Goal: Task Accomplishment & Management: Manage account settings

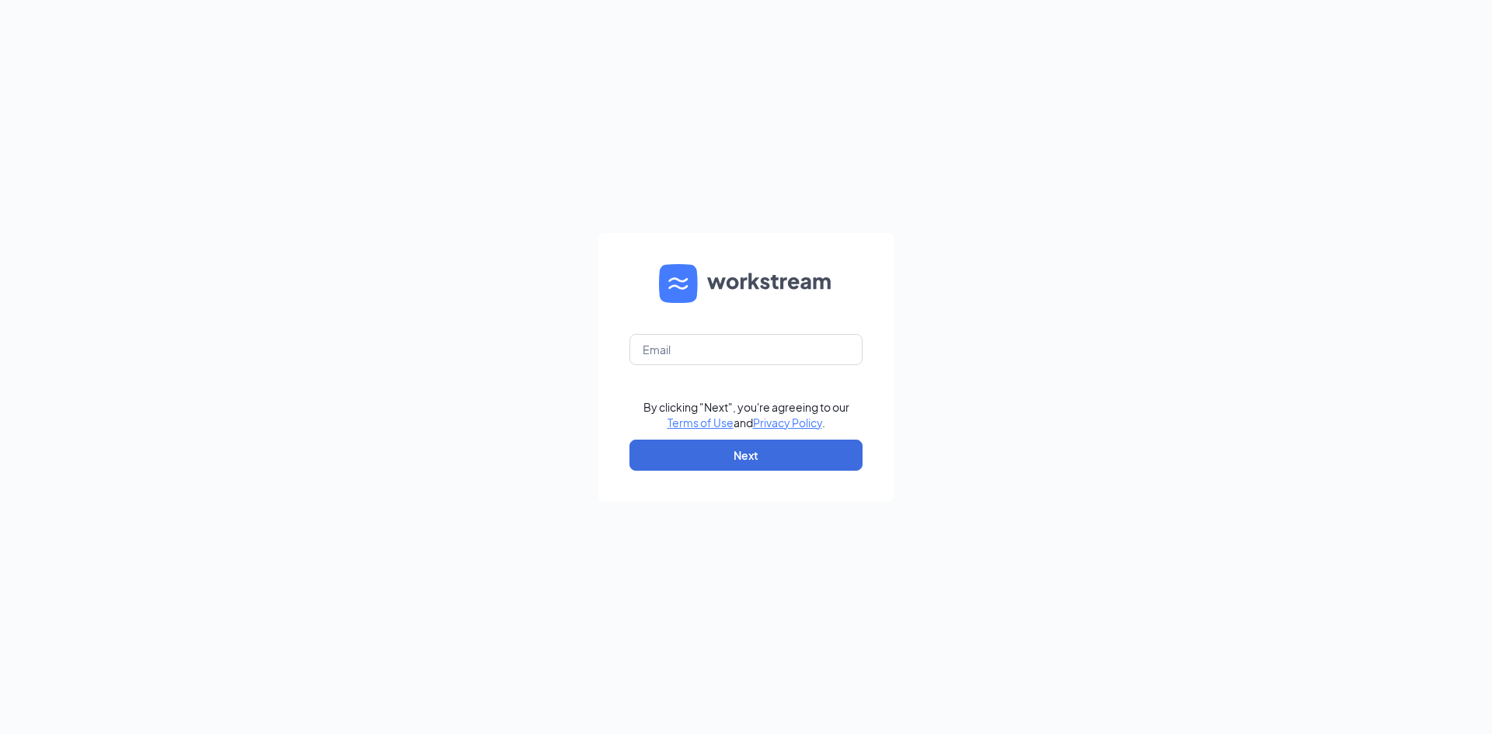
click at [769, 367] on form "By clicking "Next", you're agreeing to our Terms of Use and Privacy Policy . Ne…" at bounding box center [745, 367] width 295 height 269
click at [779, 354] on input "text" at bounding box center [745, 349] width 233 height 31
type input "[EMAIL_ADDRESS][DOMAIN_NAME]"
click at [769, 446] on button "Next" at bounding box center [745, 455] width 233 height 31
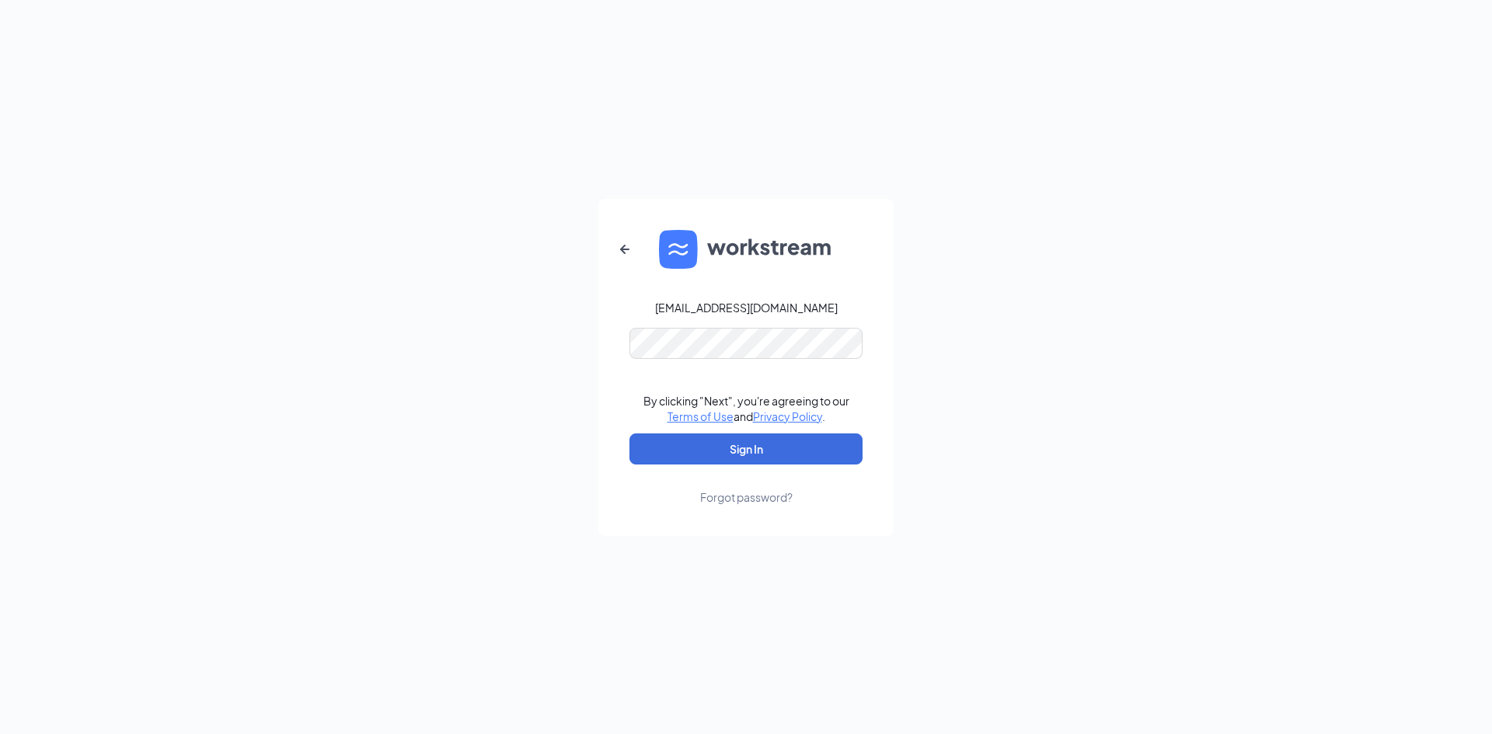
click at [756, 362] on form "wendyscentreal@gmail.com By clicking "Next", you're agreeing to our Terms of Us…" at bounding box center [745, 367] width 295 height 337
click at [769, 442] on button "Sign In" at bounding box center [745, 449] width 233 height 31
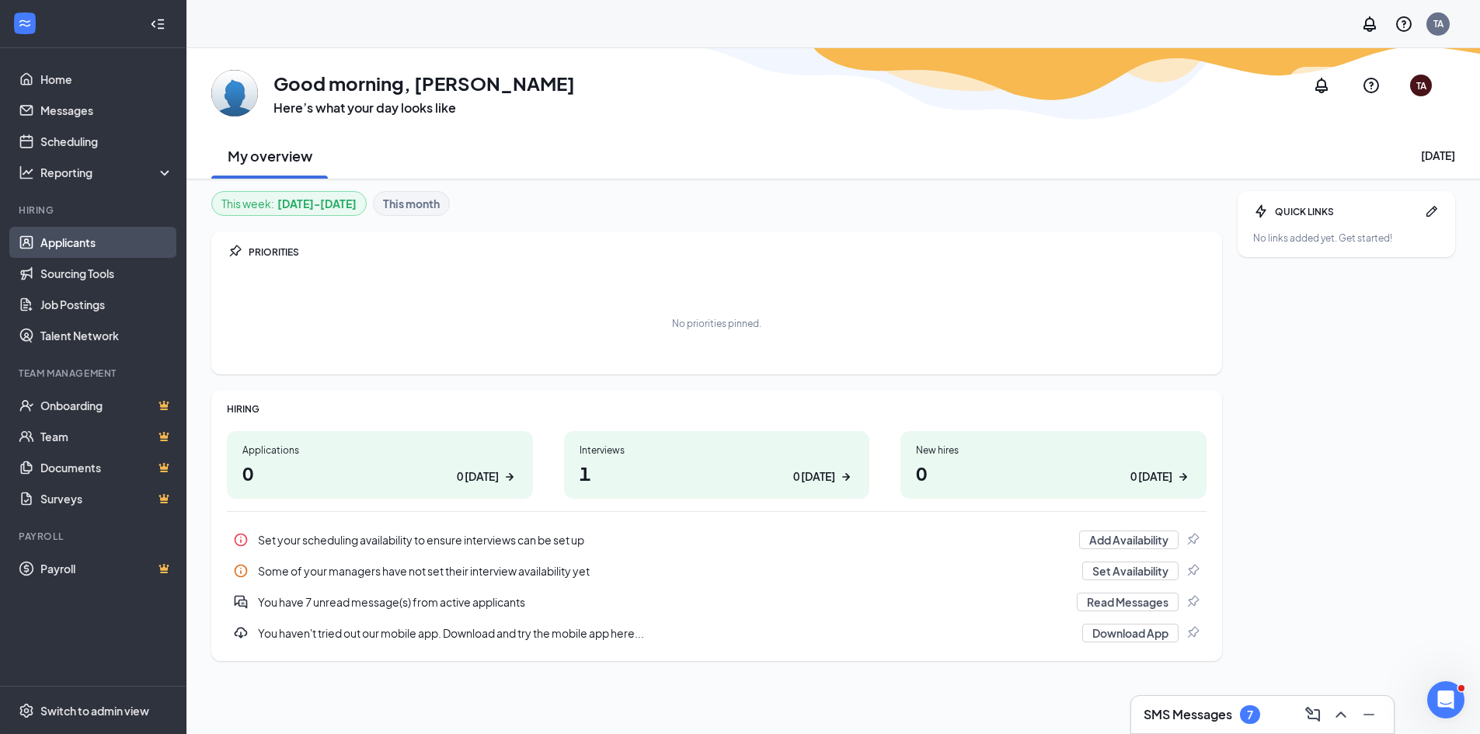
click at [75, 248] on link "Applicants" at bounding box center [106, 242] width 133 height 31
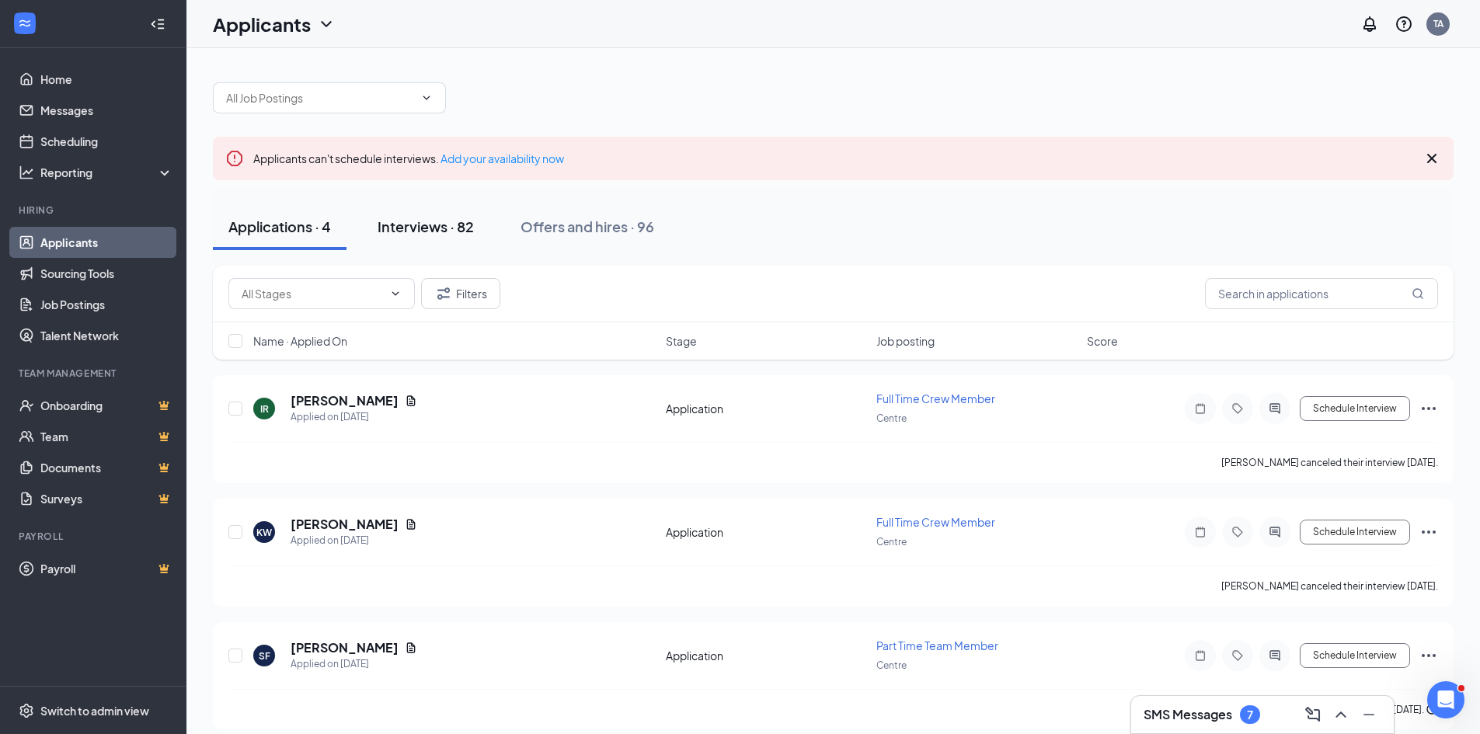
click at [434, 220] on div "Interviews · 82" at bounding box center [426, 226] width 96 height 19
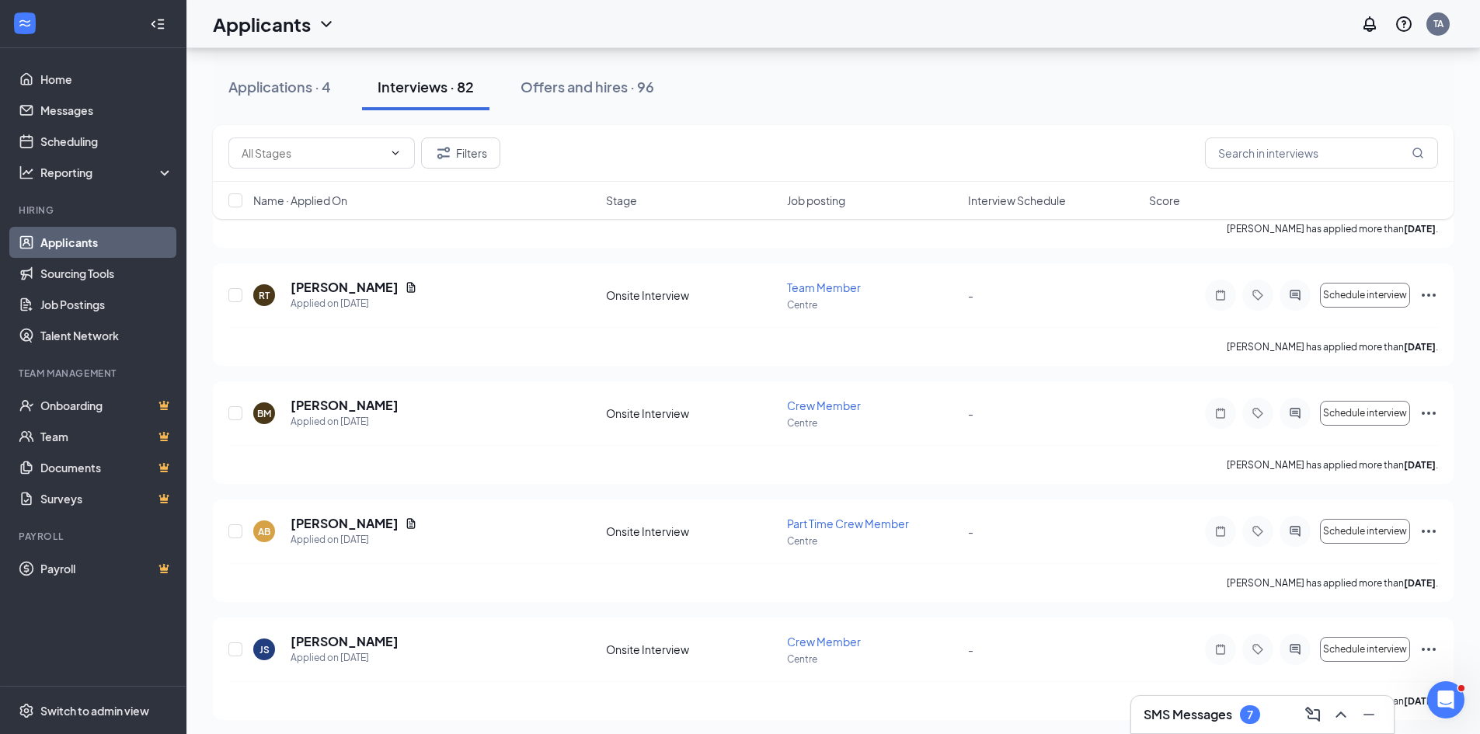
scroll to position [399, 0]
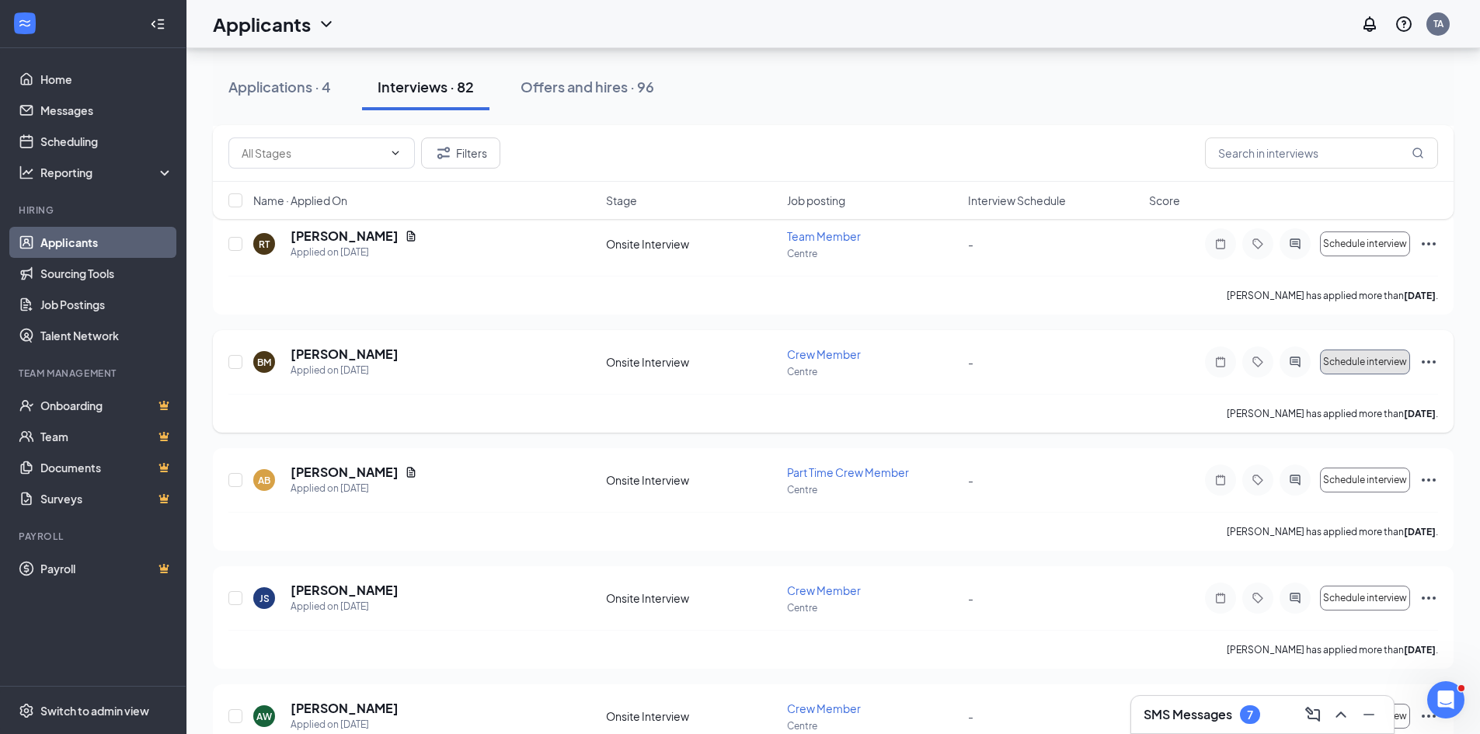
click at [1366, 363] on span "Schedule interview" at bounding box center [1365, 362] width 84 height 11
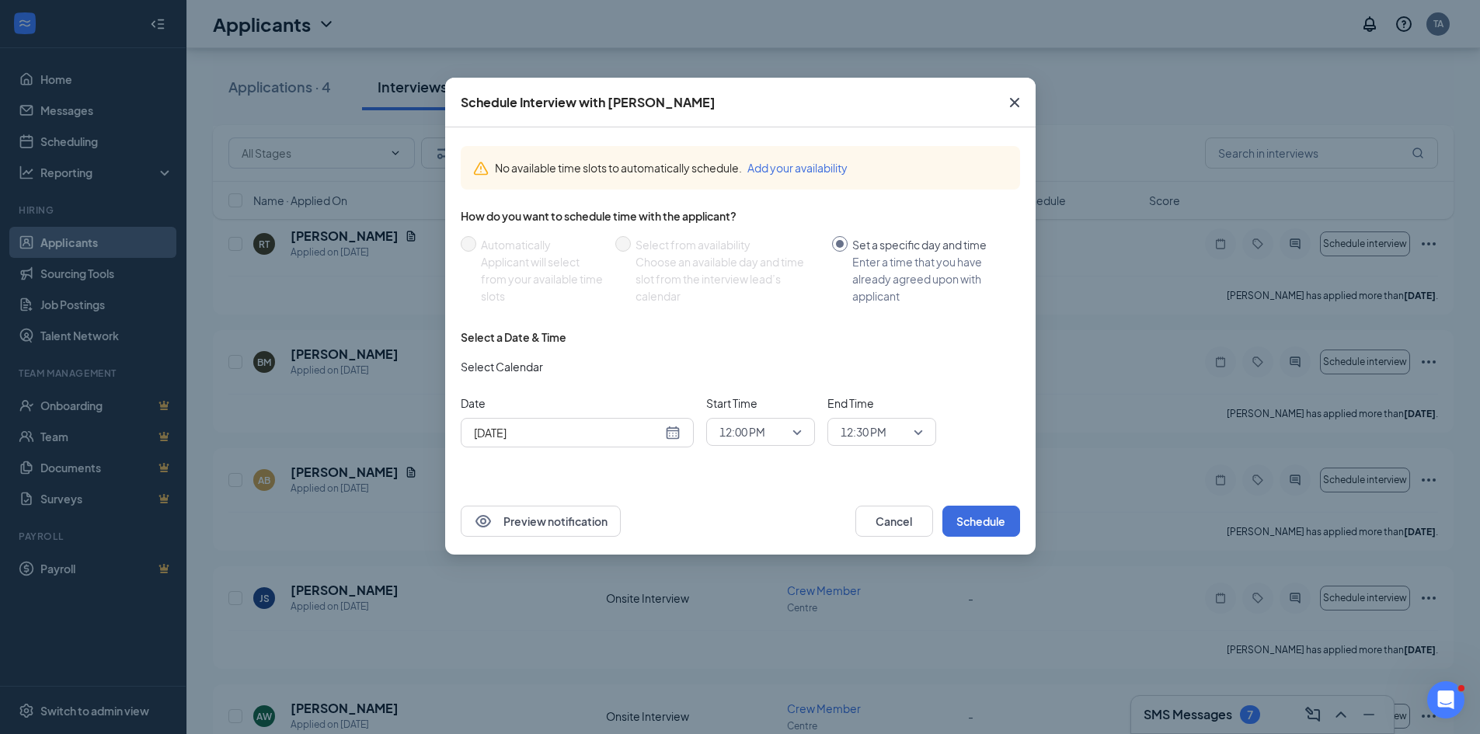
click at [673, 432] on div "Sep 16, 2025" at bounding box center [577, 432] width 207 height 17
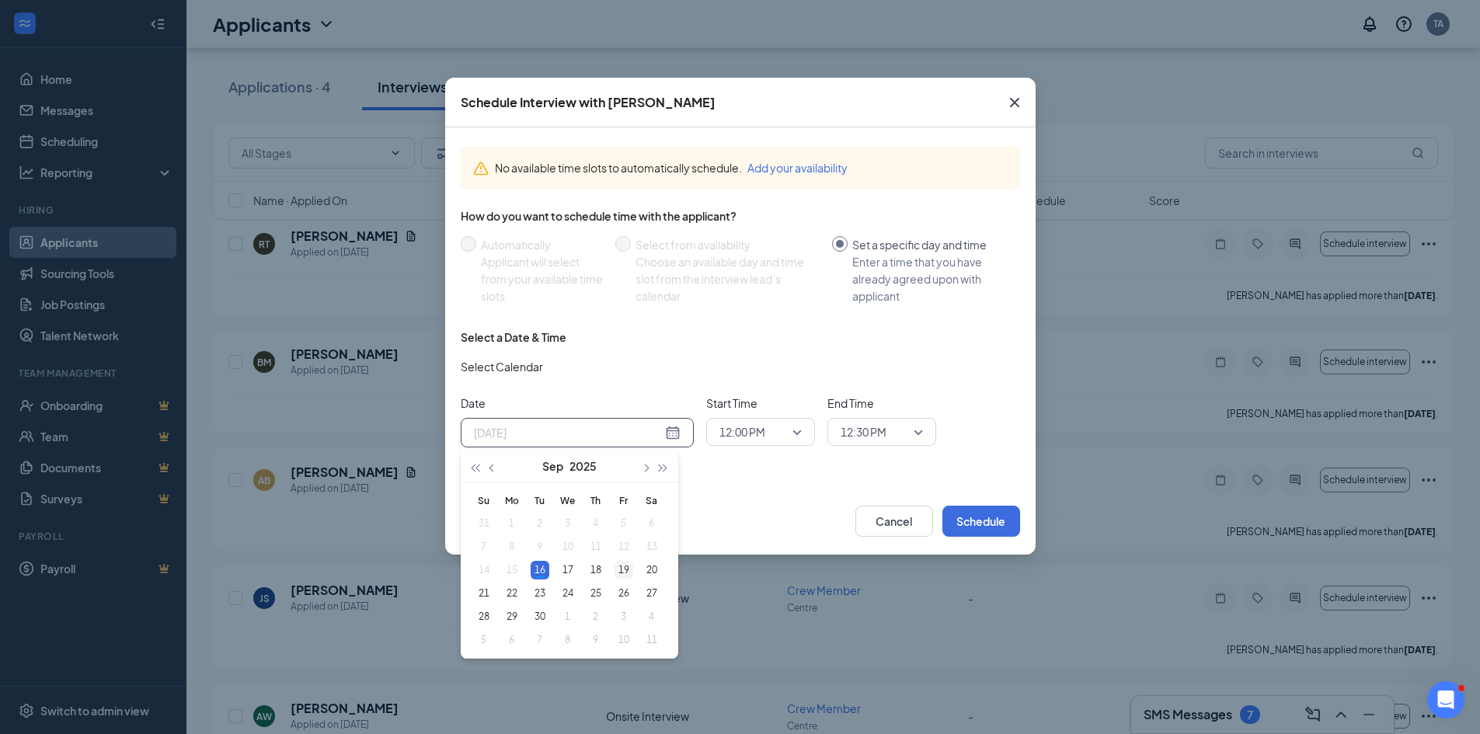
type input "Sep 19, 2025"
click at [616, 570] on div "19" at bounding box center [624, 570] width 19 height 19
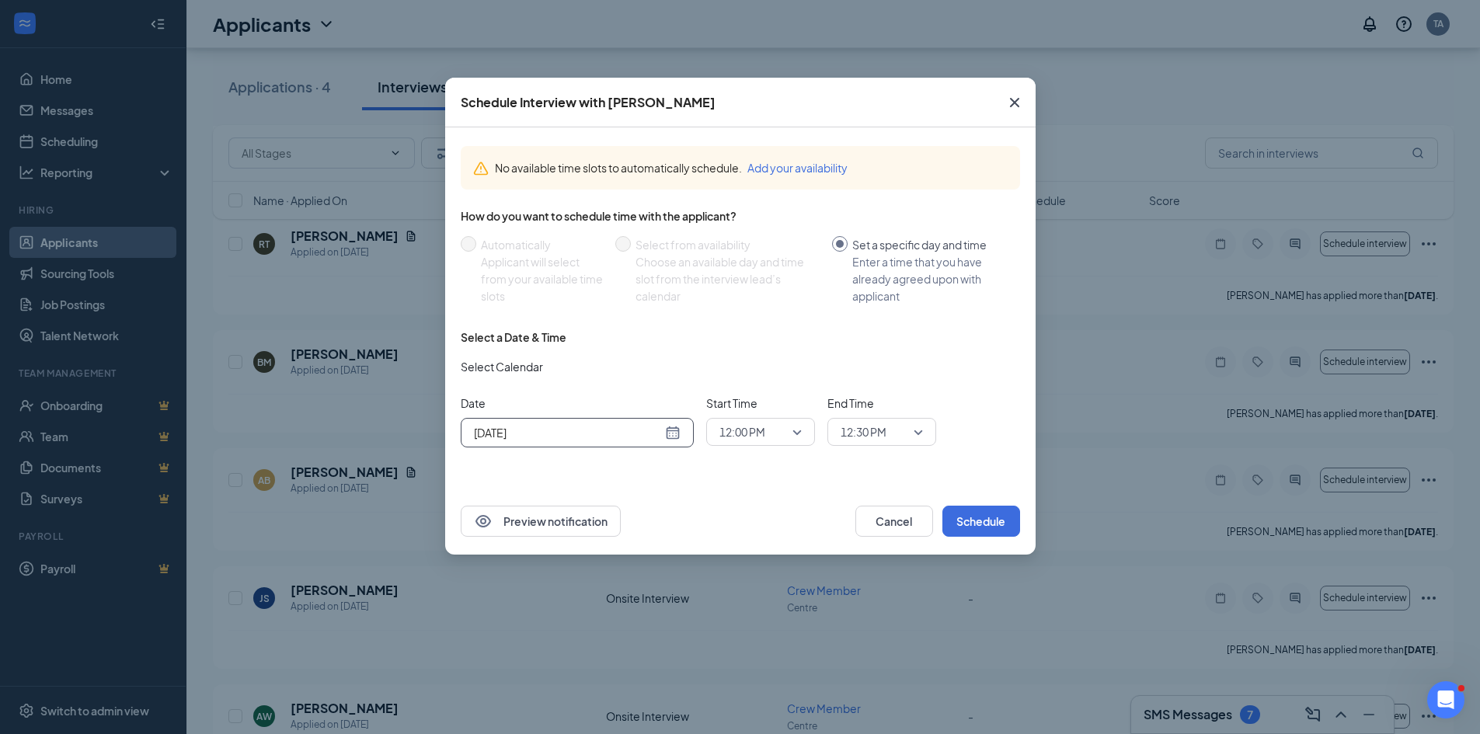
click at [795, 435] on span "12:00 PM" at bounding box center [761, 431] width 82 height 23
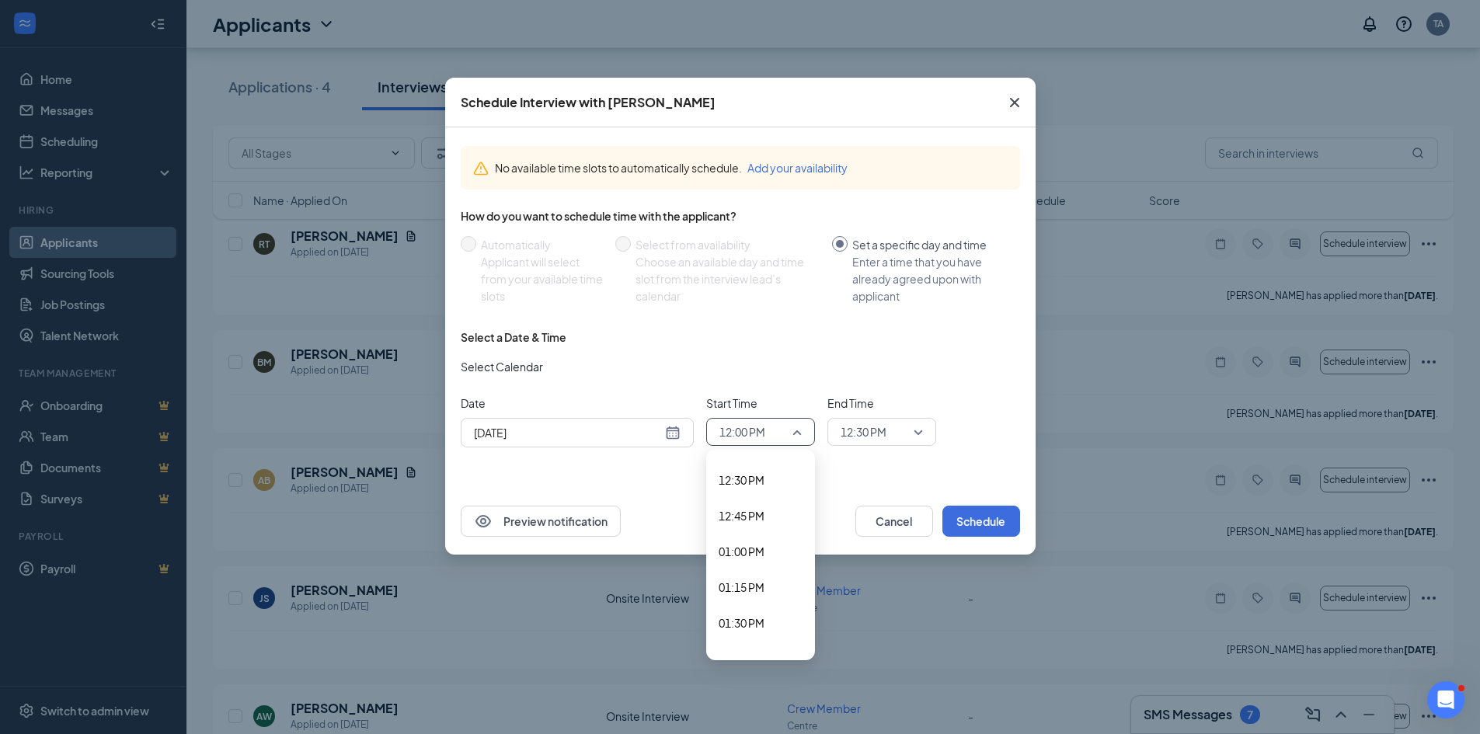
scroll to position [1813, 0]
click at [748, 595] on span "01:30 PM" at bounding box center [742, 592] width 46 height 17
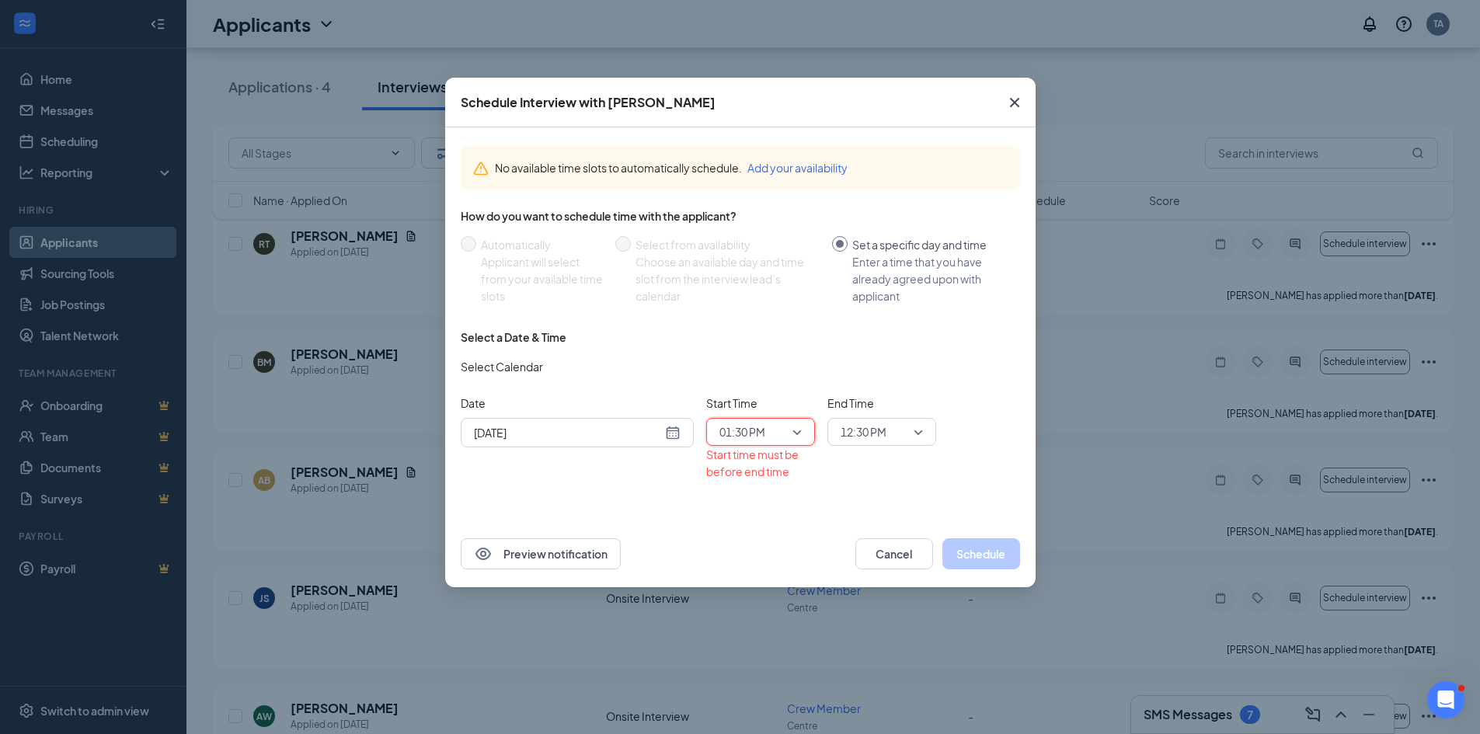
click at [925, 433] on div "12:30 PM" at bounding box center [882, 432] width 109 height 28
click at [865, 577] on span "01:45 PM" at bounding box center [863, 576] width 46 height 17
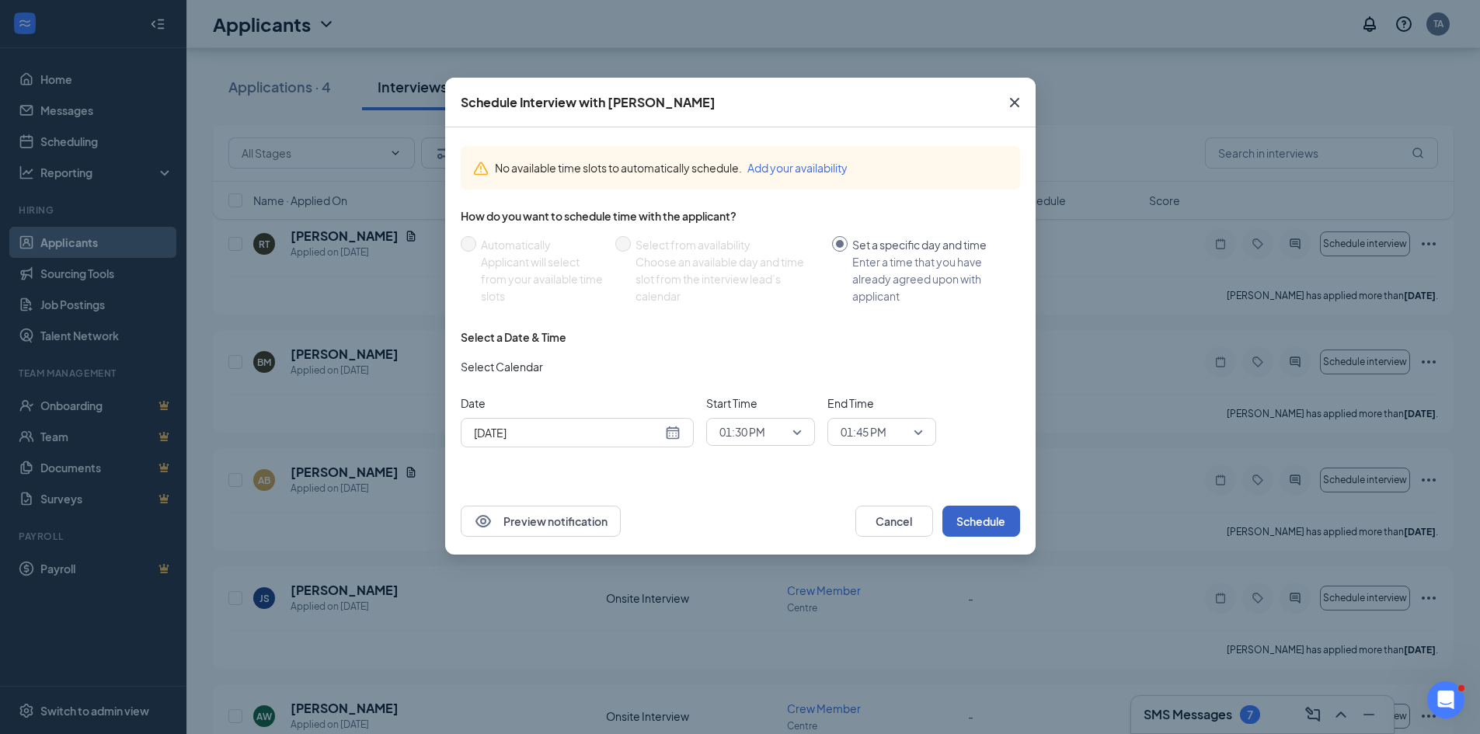
click at [985, 526] on button "Schedule" at bounding box center [982, 521] width 78 height 31
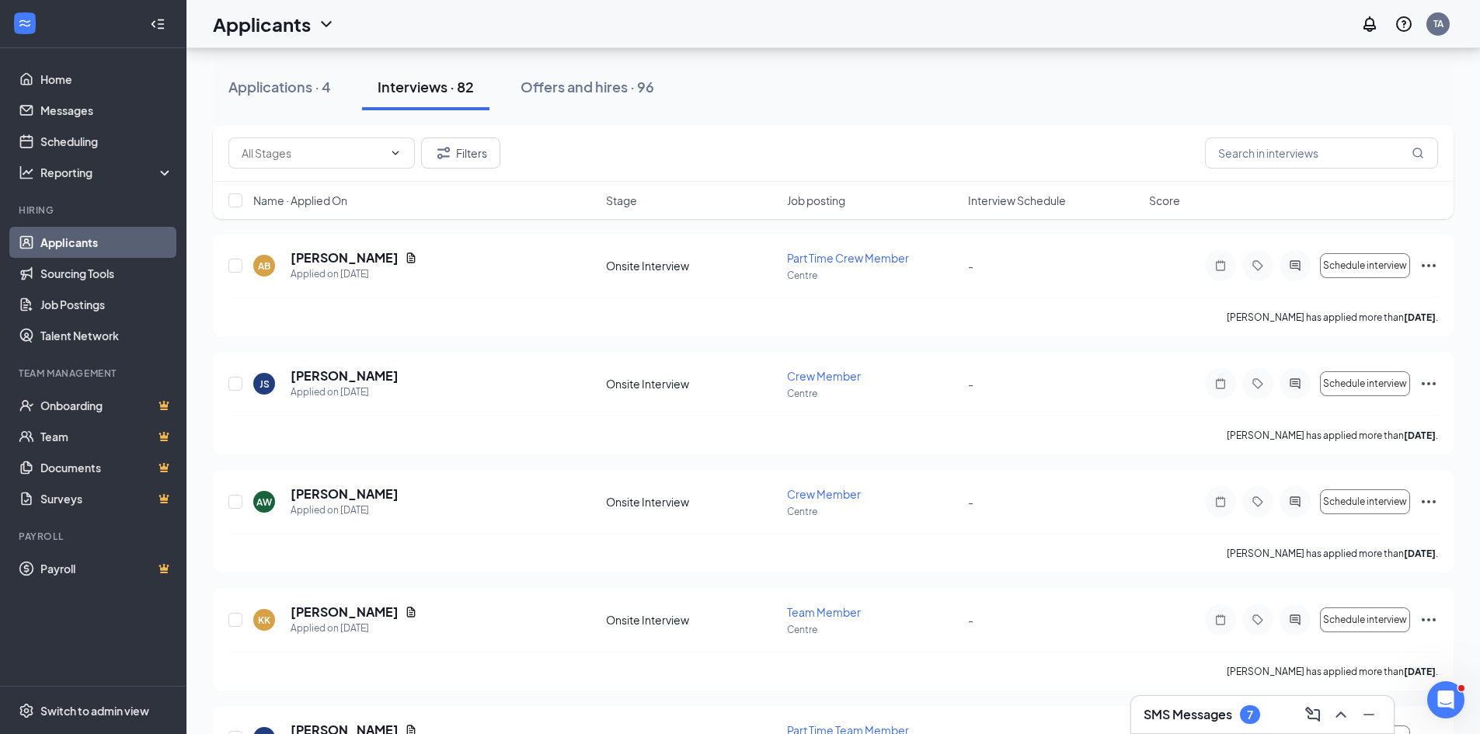
scroll to position [619, 0]
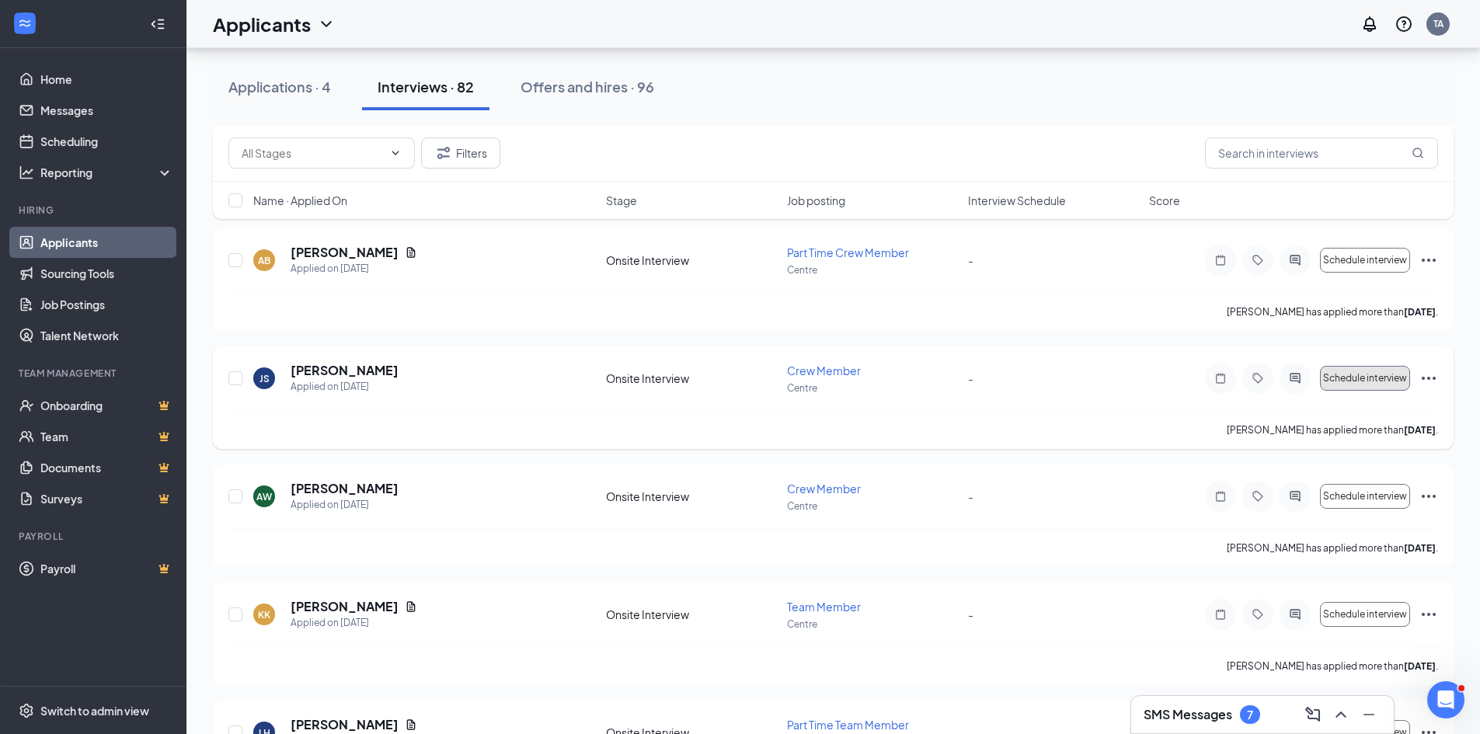
click at [1389, 371] on button "Schedule interview" at bounding box center [1365, 378] width 90 height 25
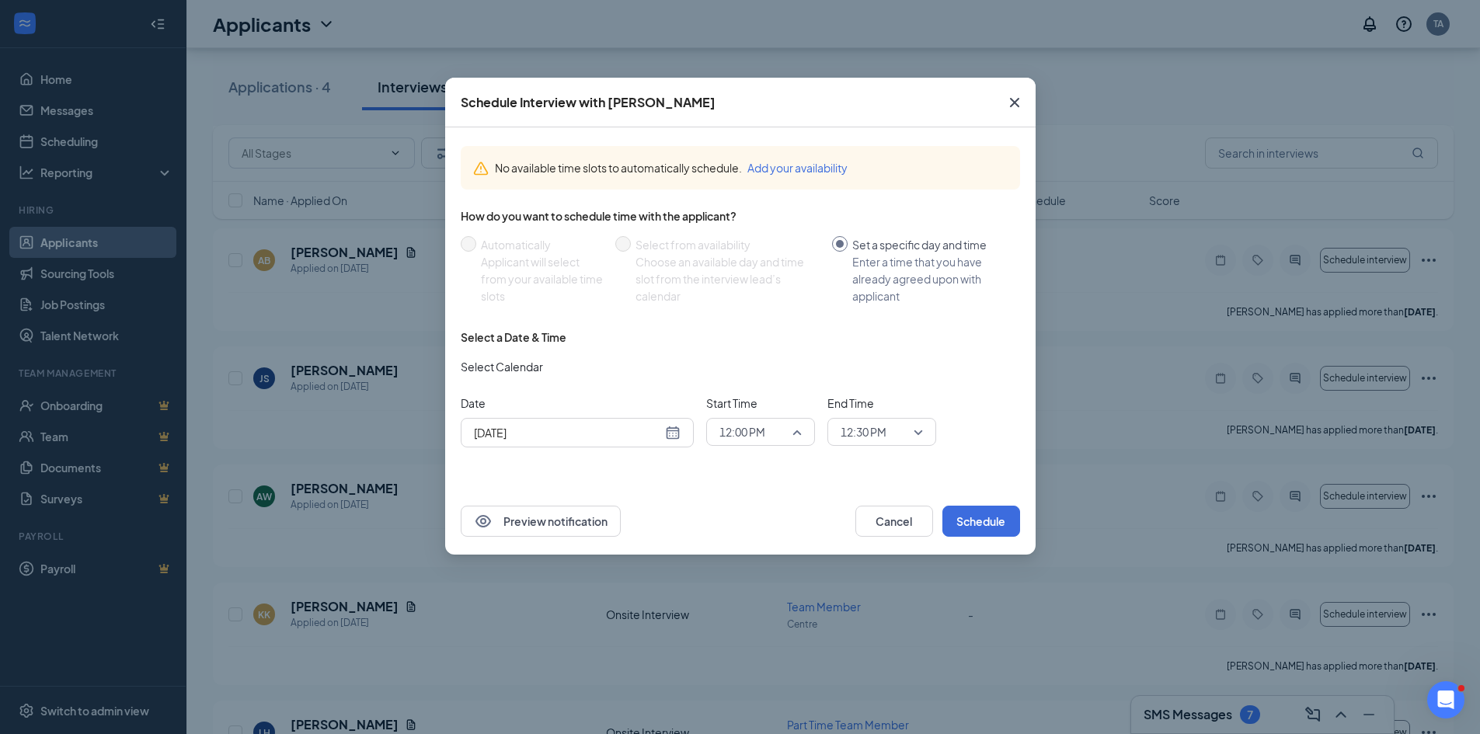
click at [802, 437] on div "12:00 PM" at bounding box center [760, 432] width 109 height 28
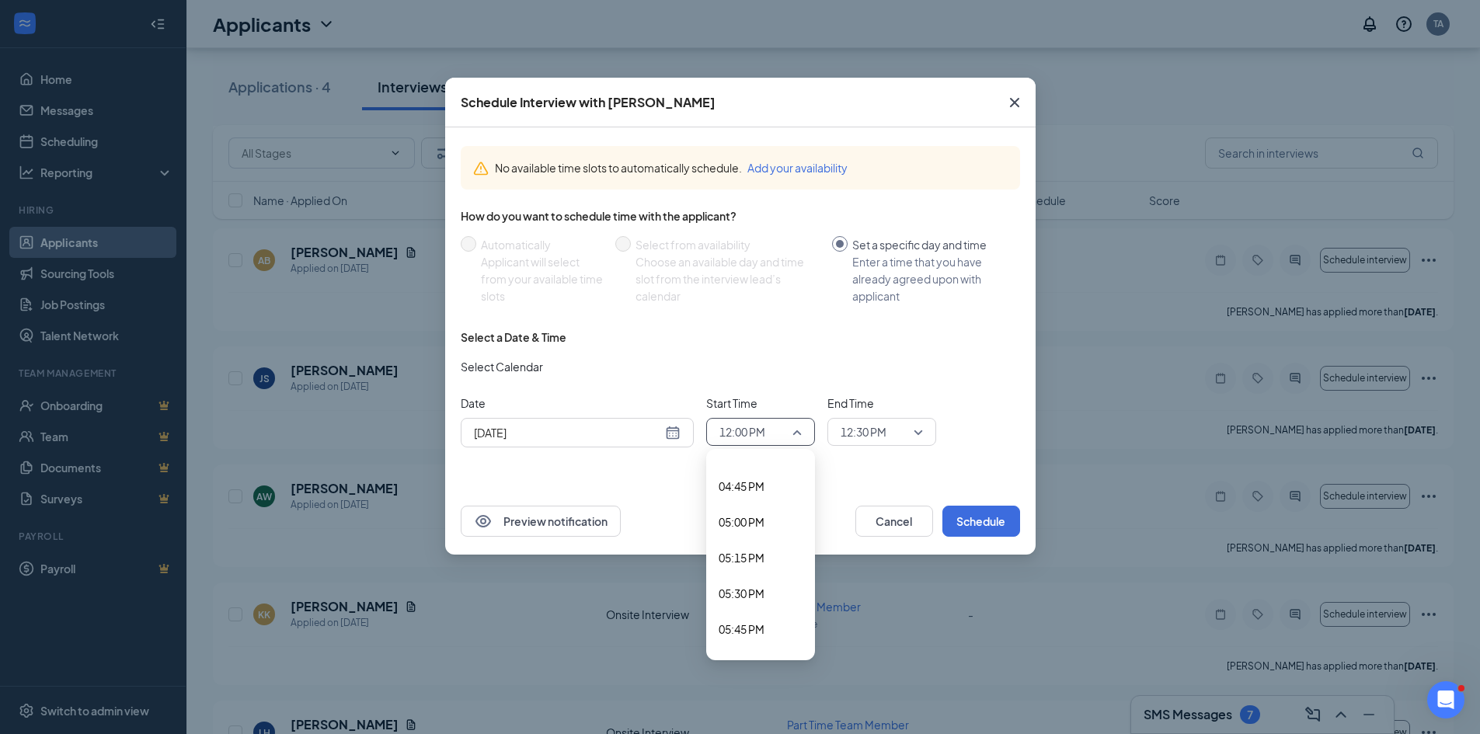
scroll to position [2466, 0]
click at [777, 589] on span "06:00 PM" at bounding box center [761, 582] width 84 height 17
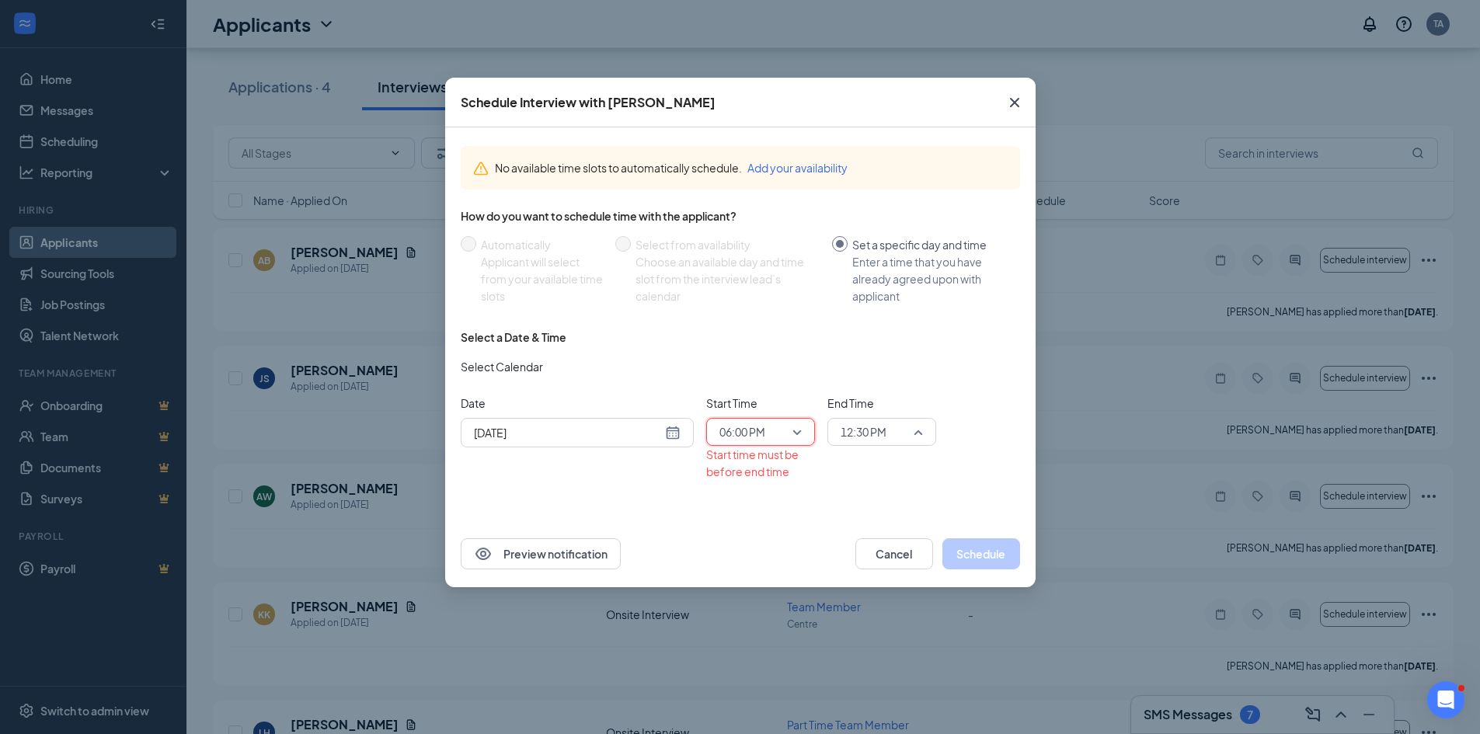
click at [921, 430] on span "12:30 PM" at bounding box center [882, 431] width 82 height 23
click at [927, 650] on div "Schedule Interview with Jennifer Stokes No available time slots to automaticall…" at bounding box center [740, 367] width 1480 height 734
click at [926, 428] on div "12:30 PM" at bounding box center [882, 432] width 109 height 28
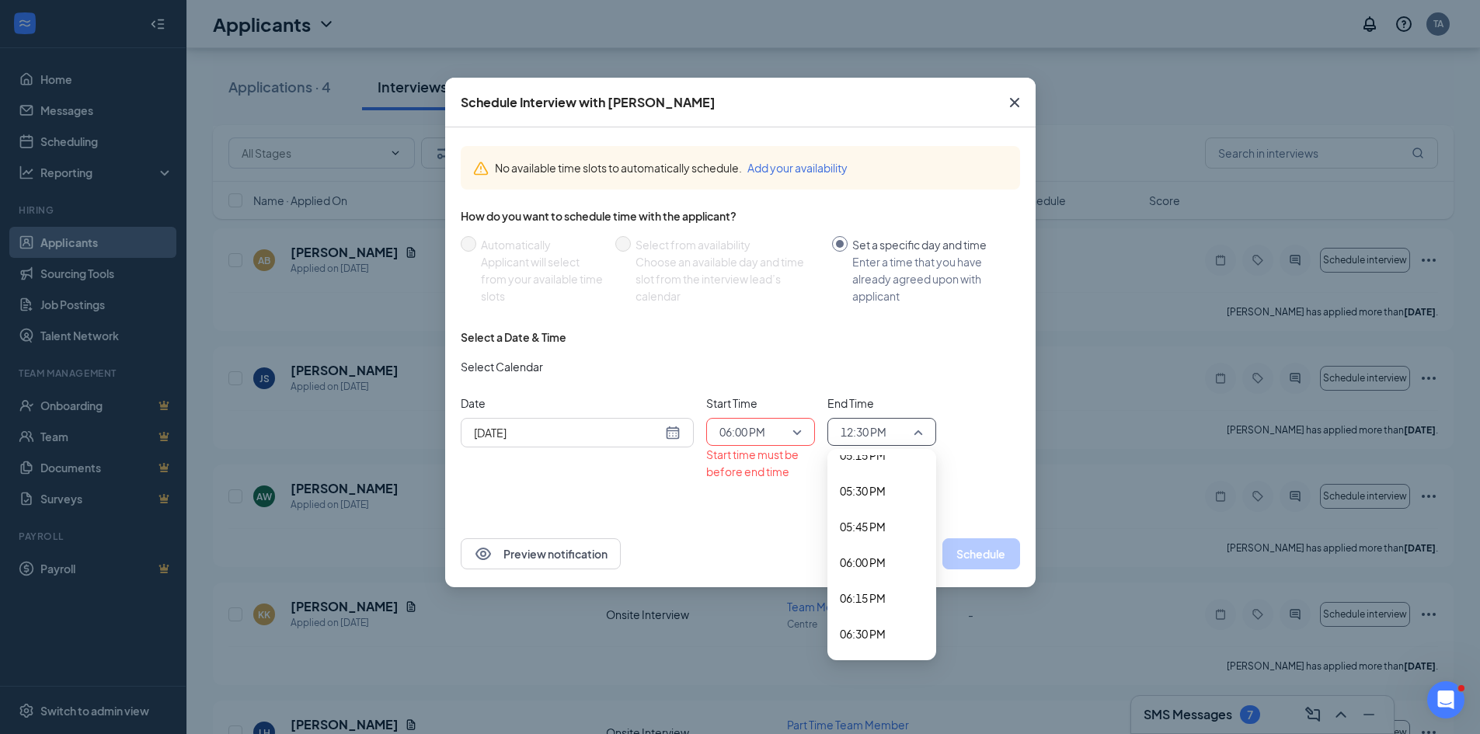
scroll to position [2507, 0]
click at [859, 578] on span "06:15 PM" at bounding box center [863, 577] width 46 height 17
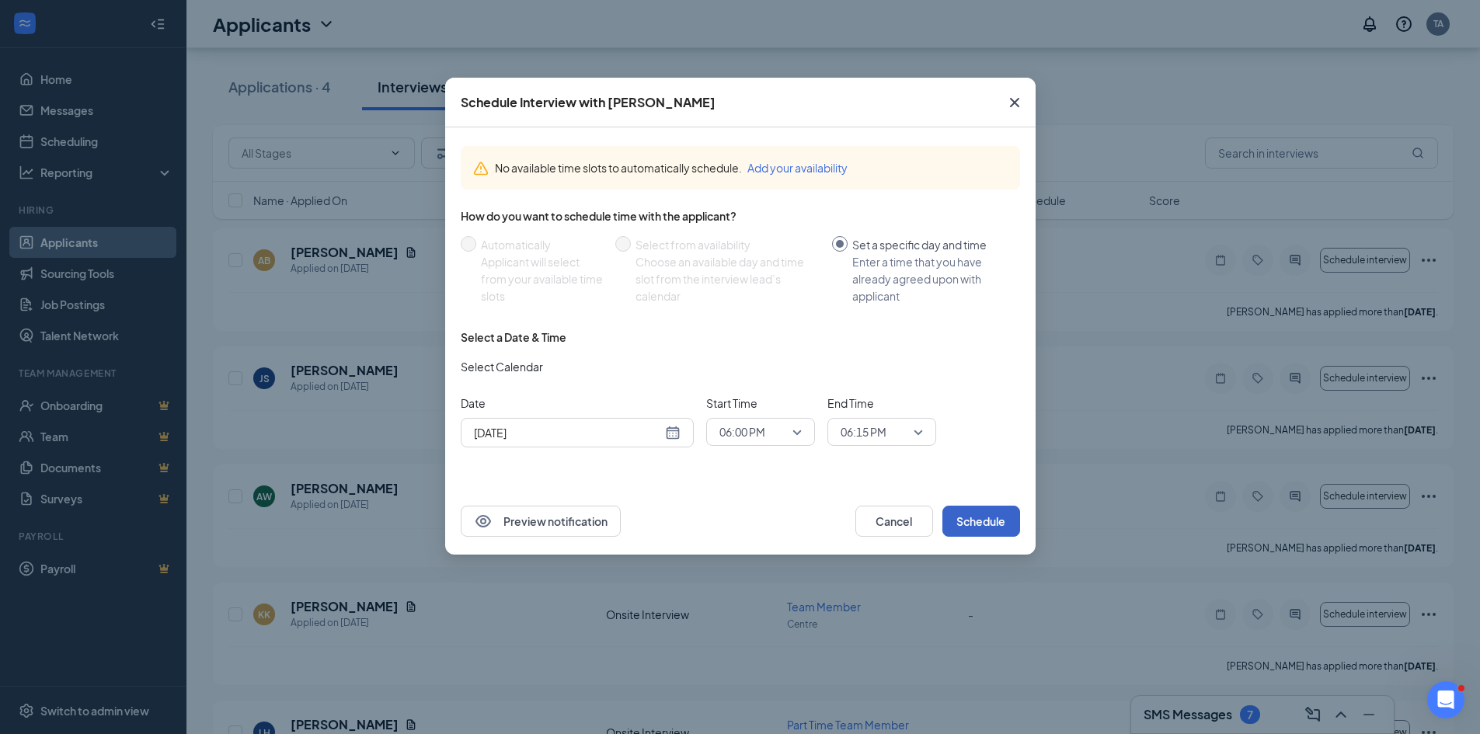
click at [979, 525] on button "Schedule" at bounding box center [982, 521] width 78 height 31
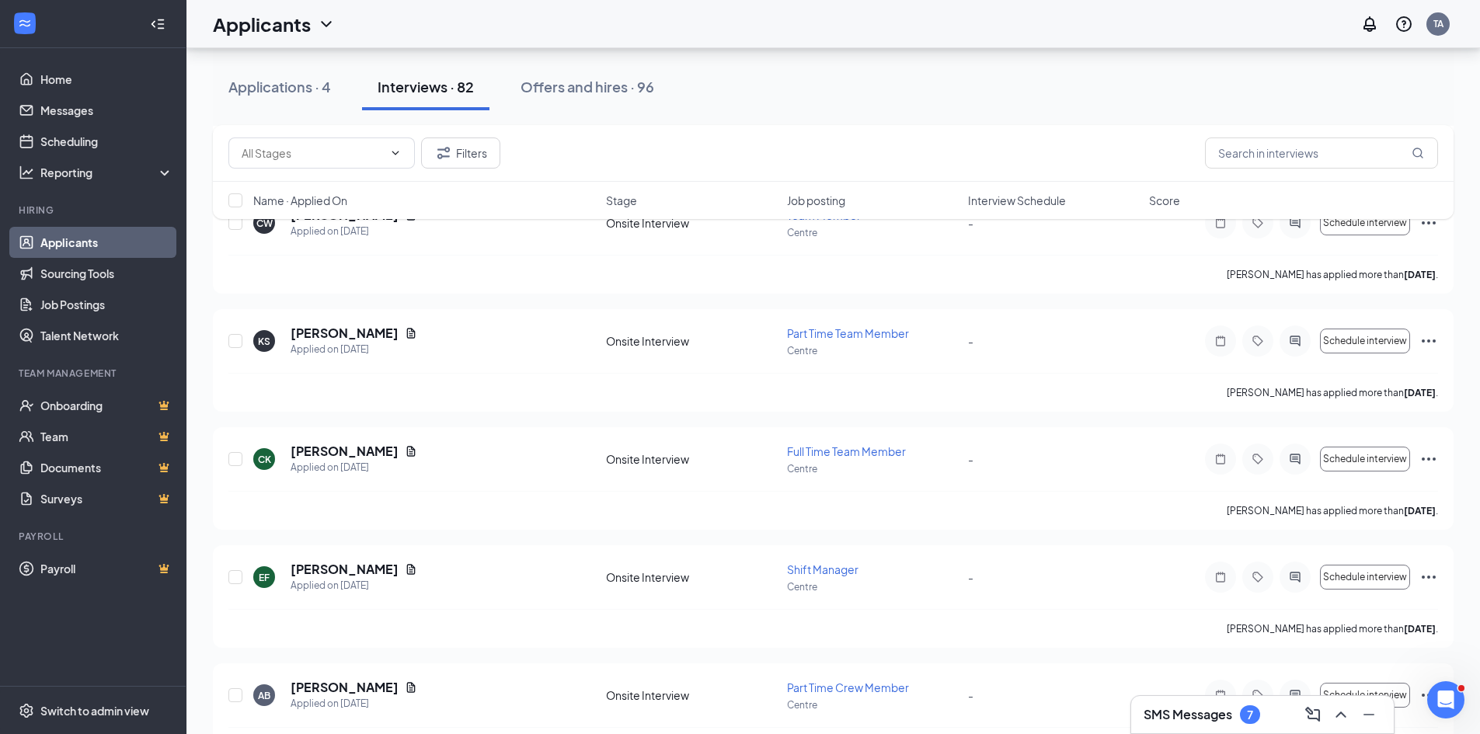
scroll to position [1265, 0]
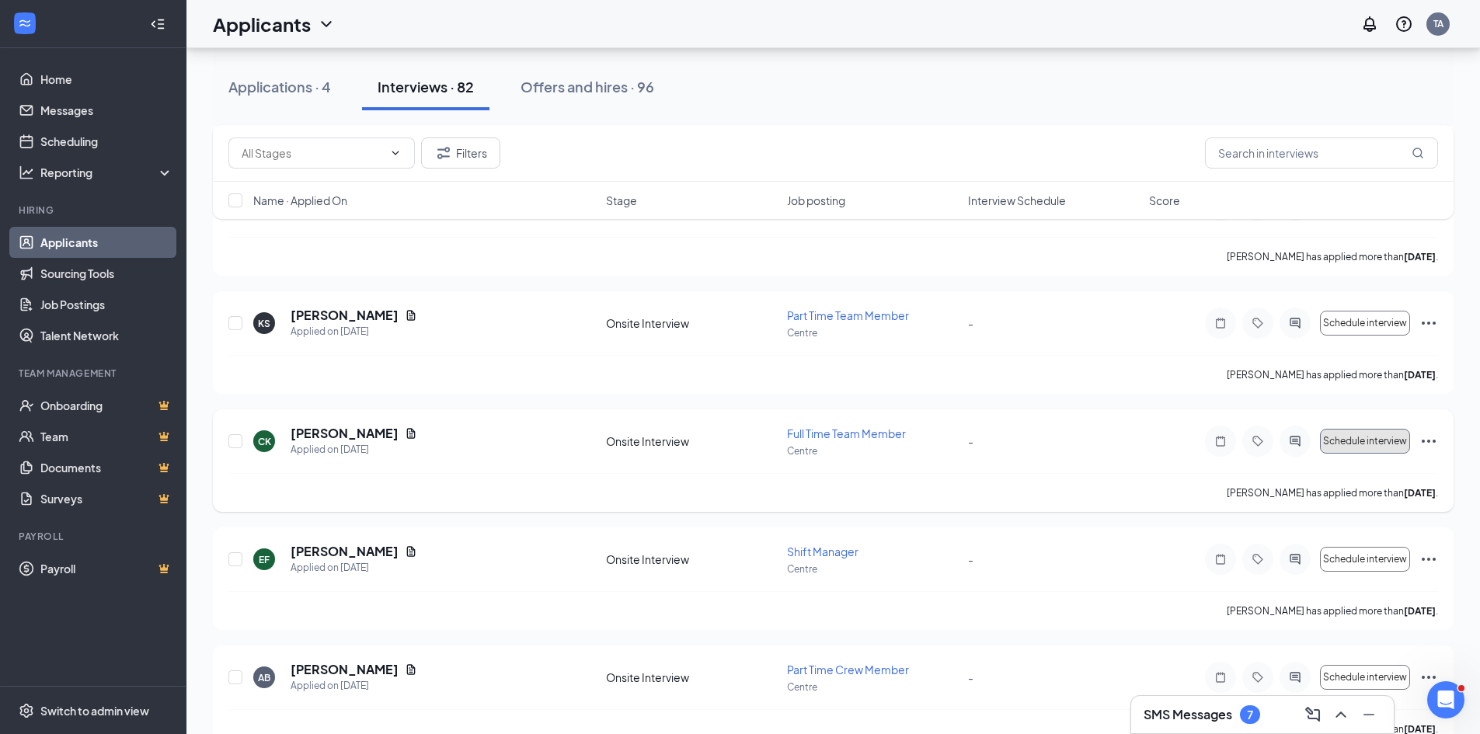
click at [1360, 448] on button "Schedule interview" at bounding box center [1365, 441] width 90 height 25
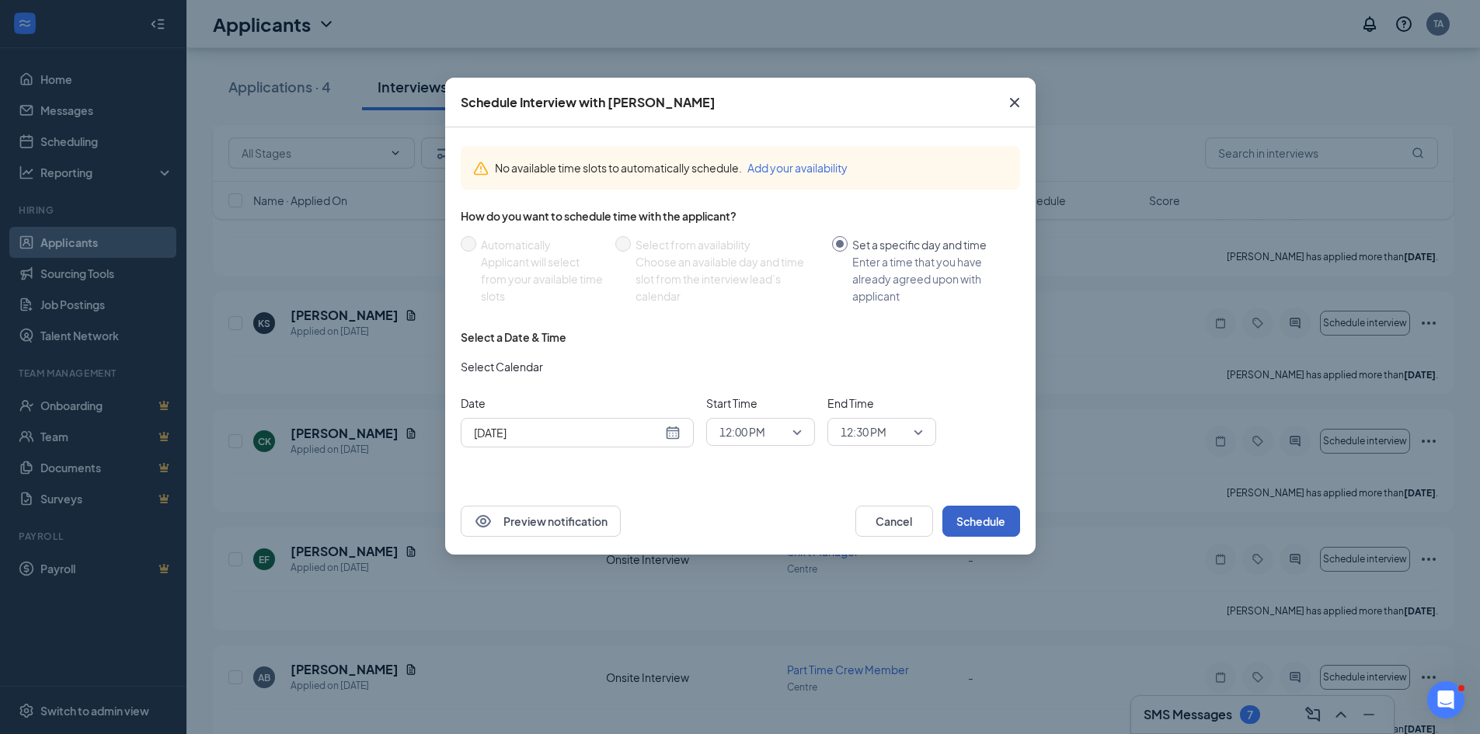
click at [967, 524] on button "Schedule" at bounding box center [982, 521] width 78 height 31
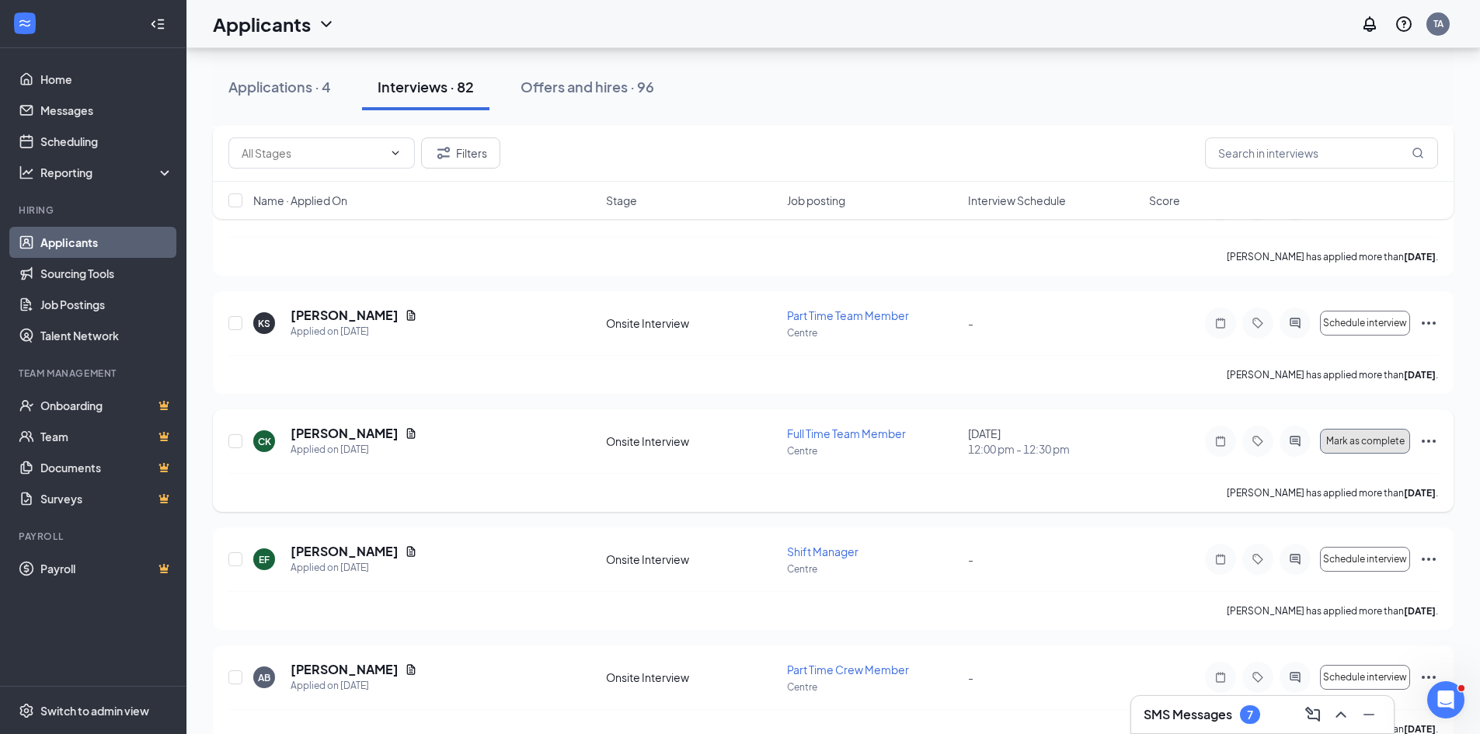
click at [1379, 443] on span "Mark as complete" at bounding box center [1366, 441] width 78 height 11
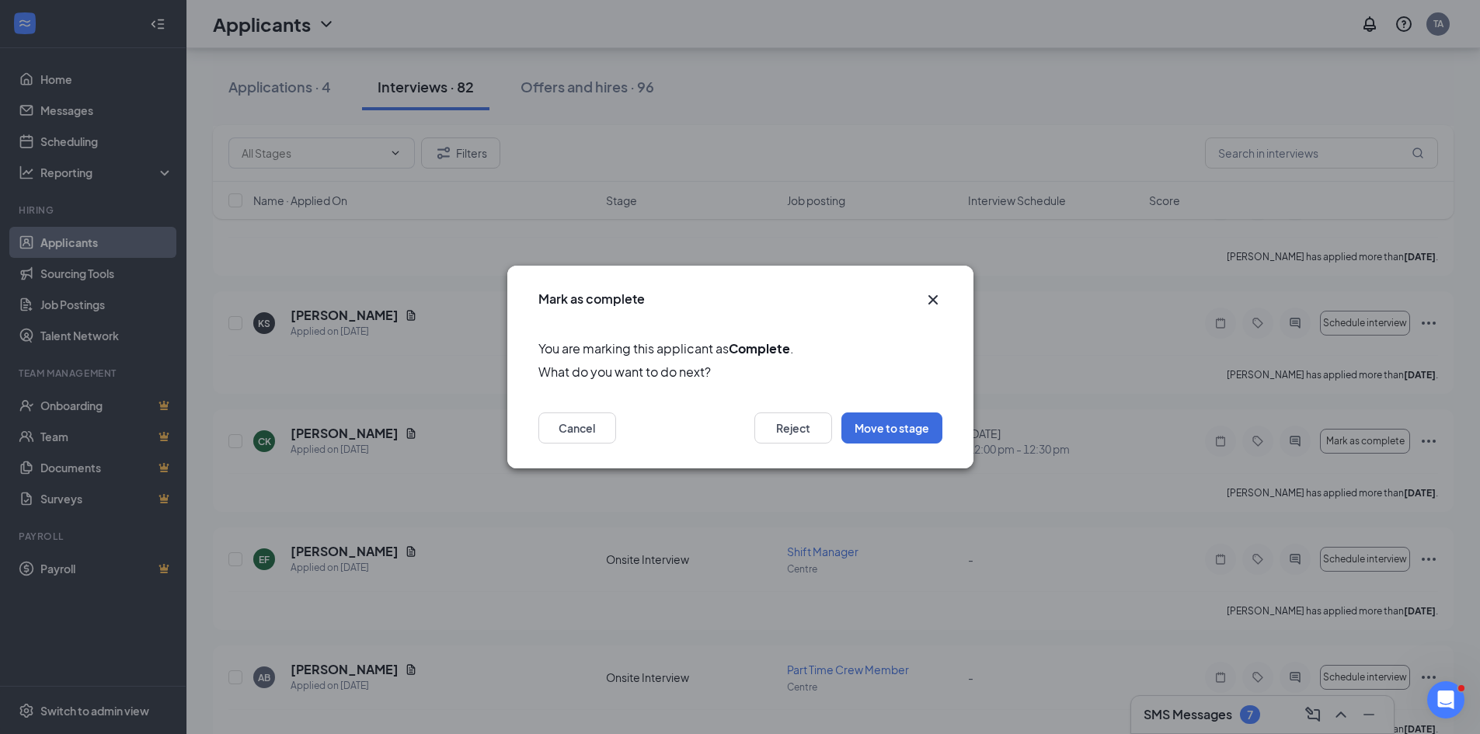
click at [939, 299] on icon "Cross" at bounding box center [933, 300] width 19 height 19
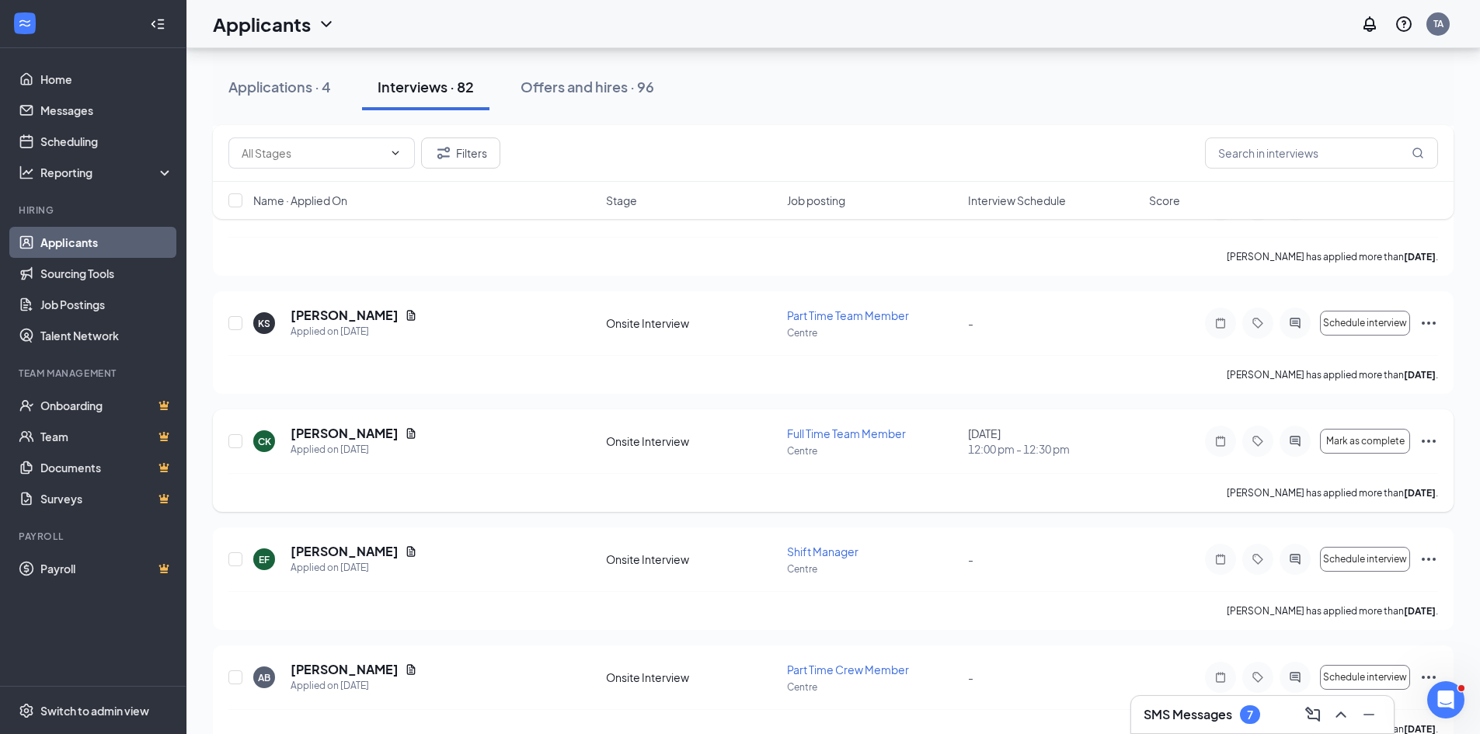
click at [1429, 438] on icon "Ellipses" at bounding box center [1429, 441] width 19 height 19
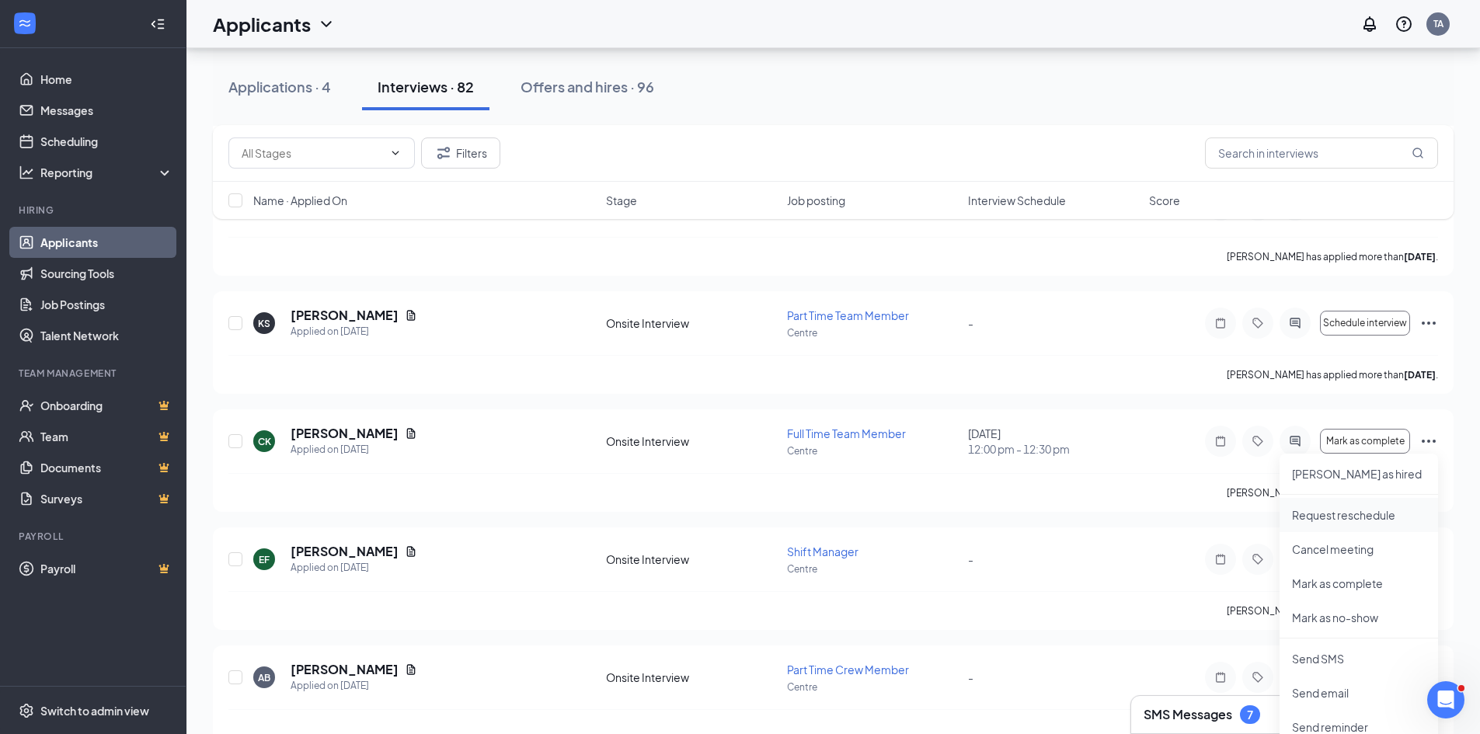
click at [1393, 518] on p "Request reschedule" at bounding box center [1359, 515] width 134 height 16
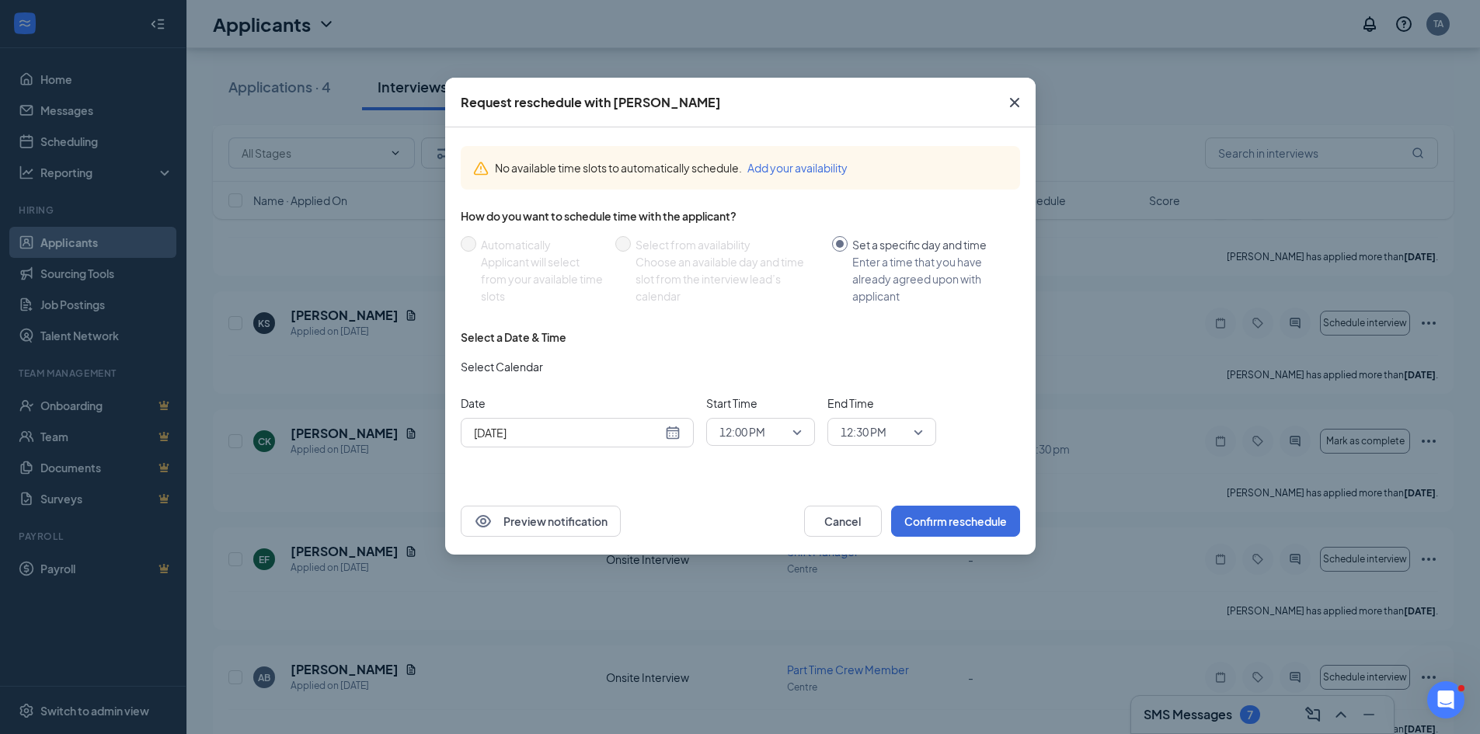
click at [801, 430] on span "12:00 PM" at bounding box center [761, 431] width 82 height 23
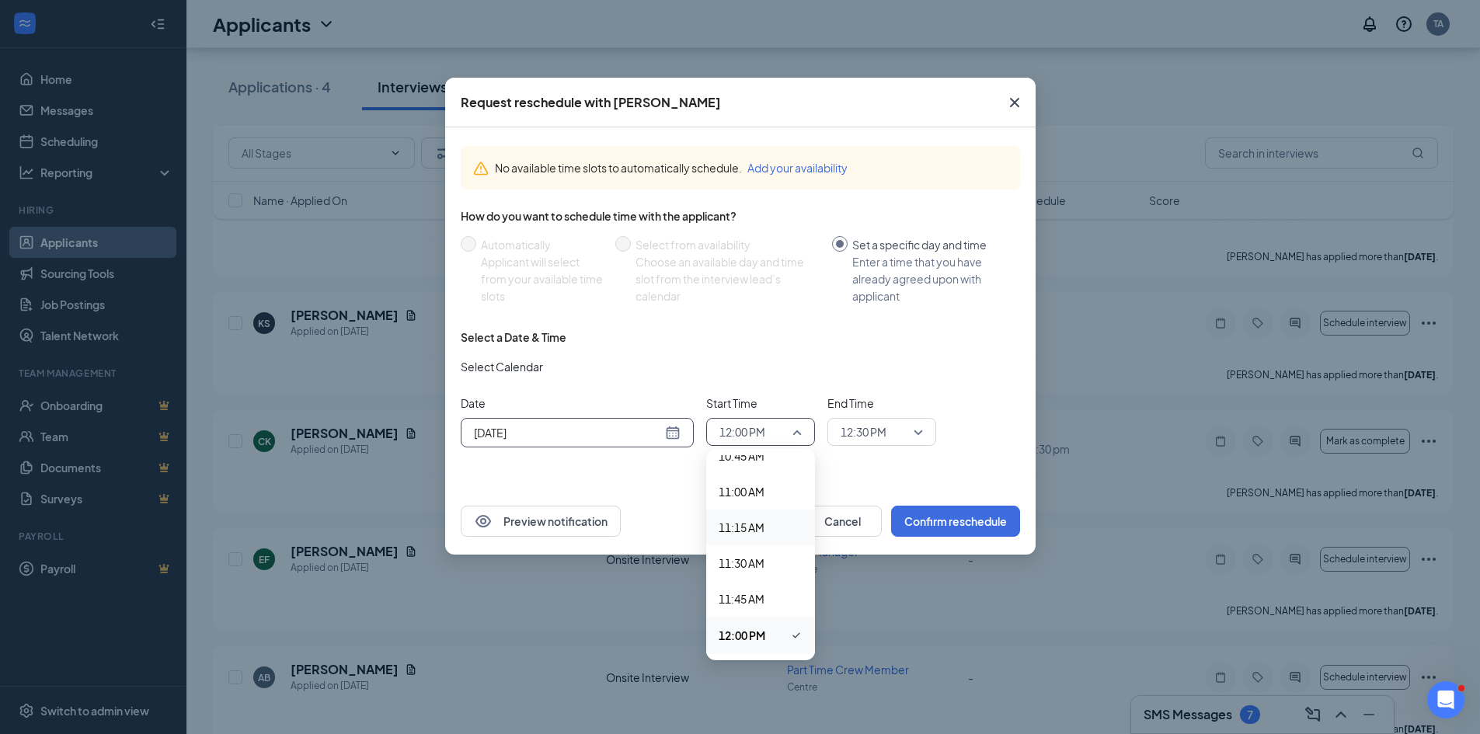
click at [681, 435] on div "Sep 16, 2025" at bounding box center [577, 433] width 233 height 30
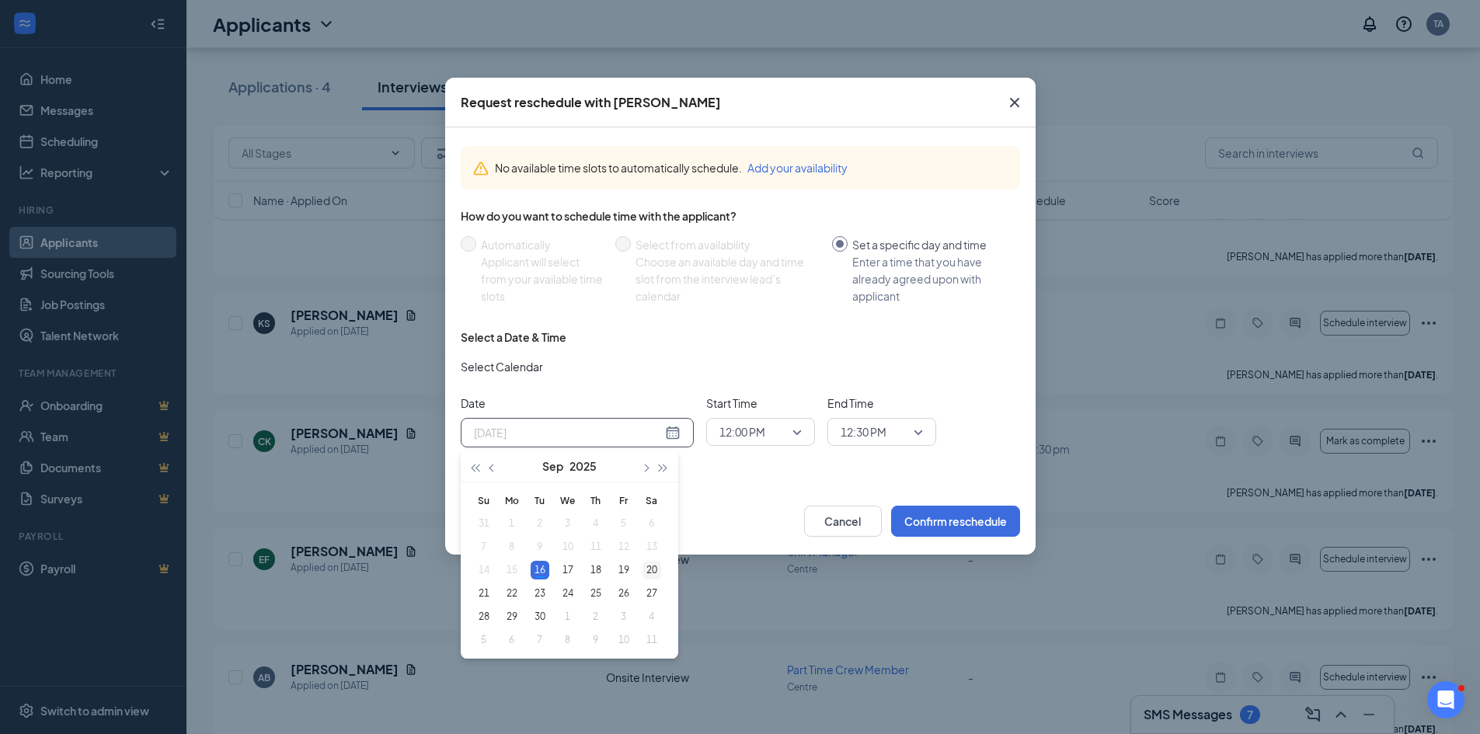
type input "Sep 20, 2025"
click at [654, 566] on div "20" at bounding box center [652, 570] width 19 height 19
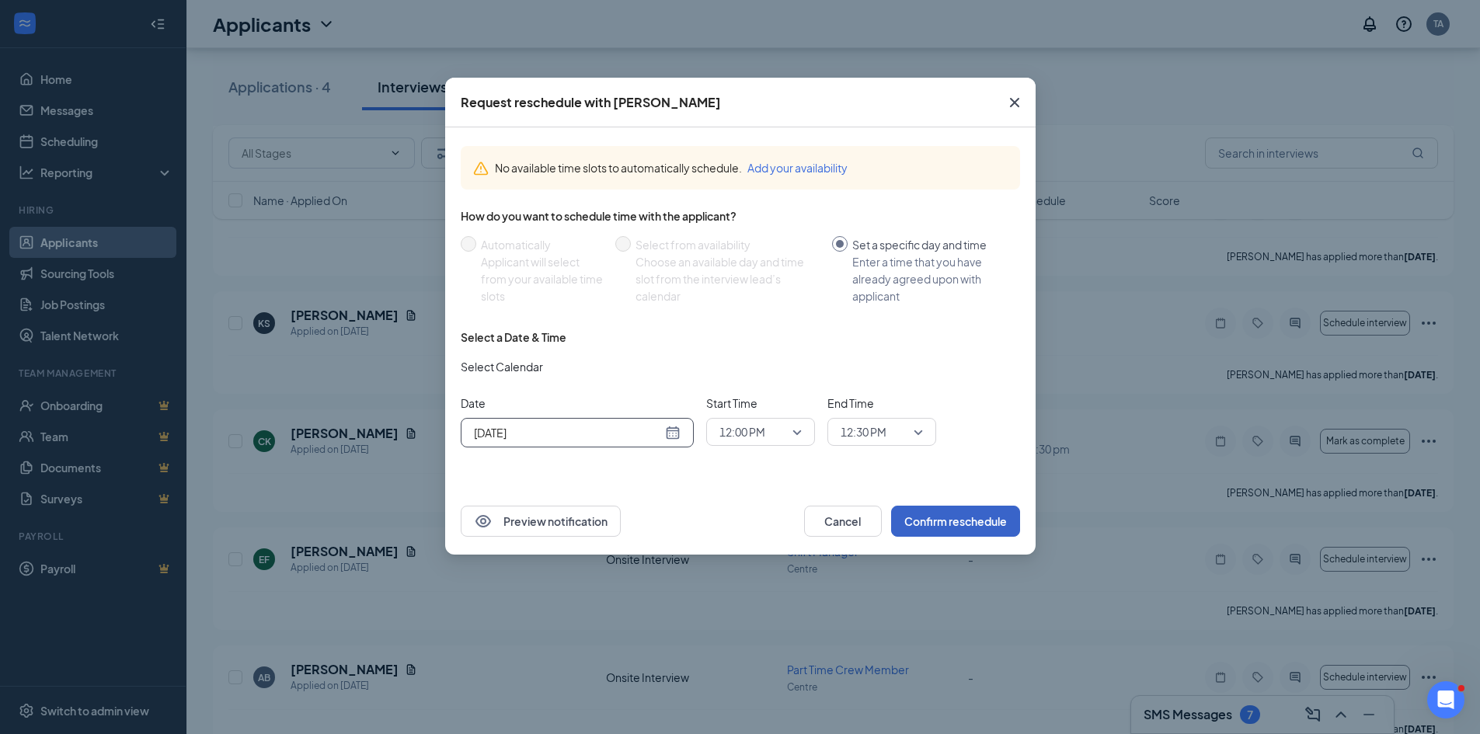
click at [936, 531] on button "Confirm reschedule" at bounding box center [955, 521] width 129 height 31
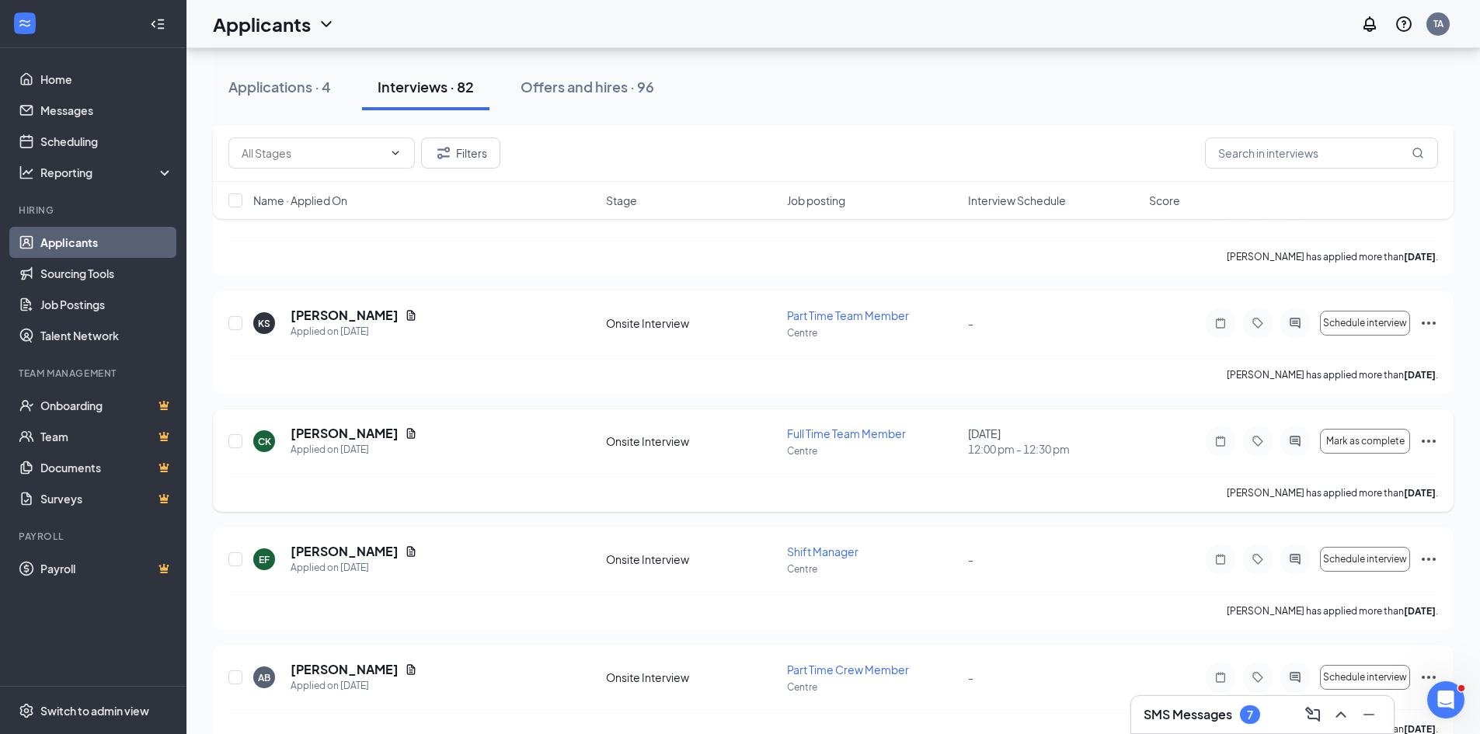
click at [1427, 437] on icon "Ellipses" at bounding box center [1429, 441] width 19 height 19
click at [932, 503] on div "Charles King has applied more than 7 days ago ." at bounding box center [833, 492] width 1210 height 39
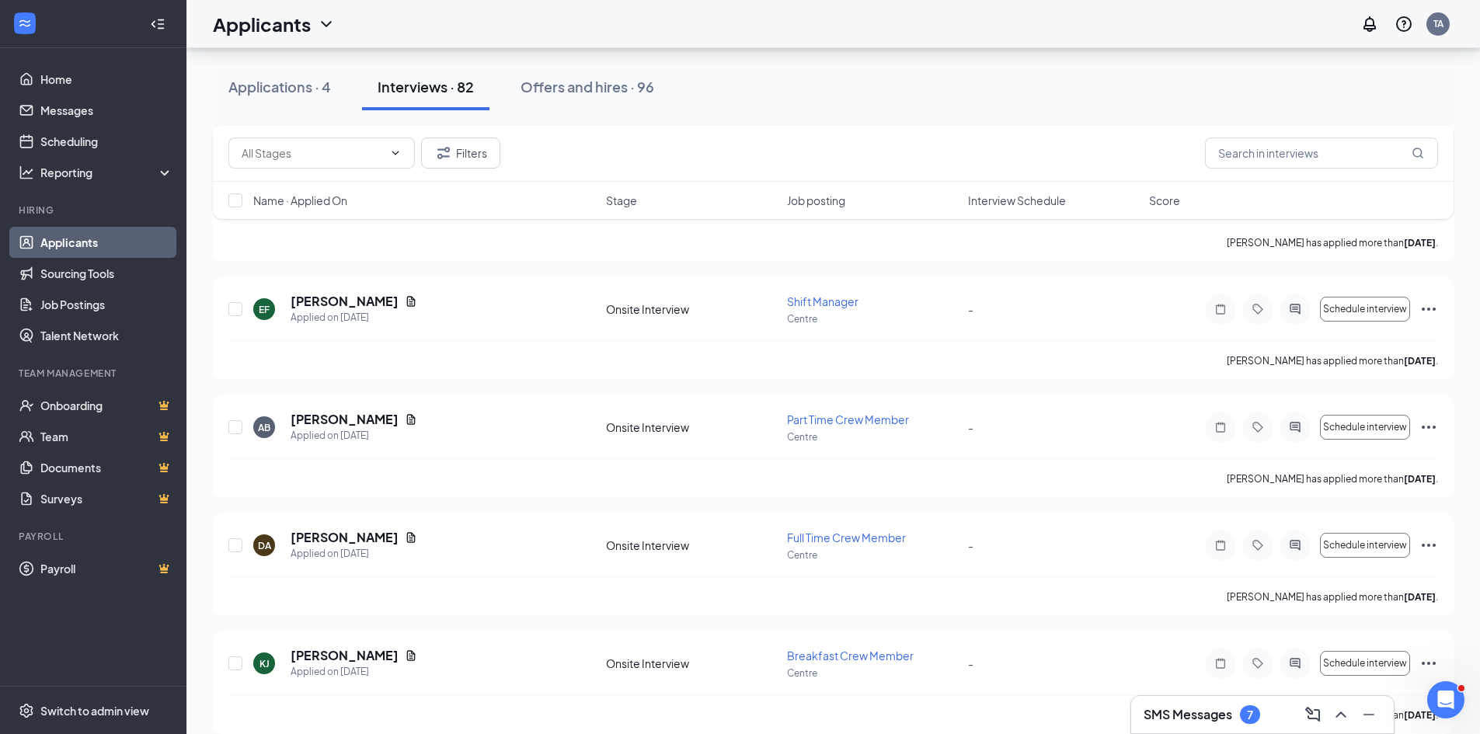
scroll to position [1727, 0]
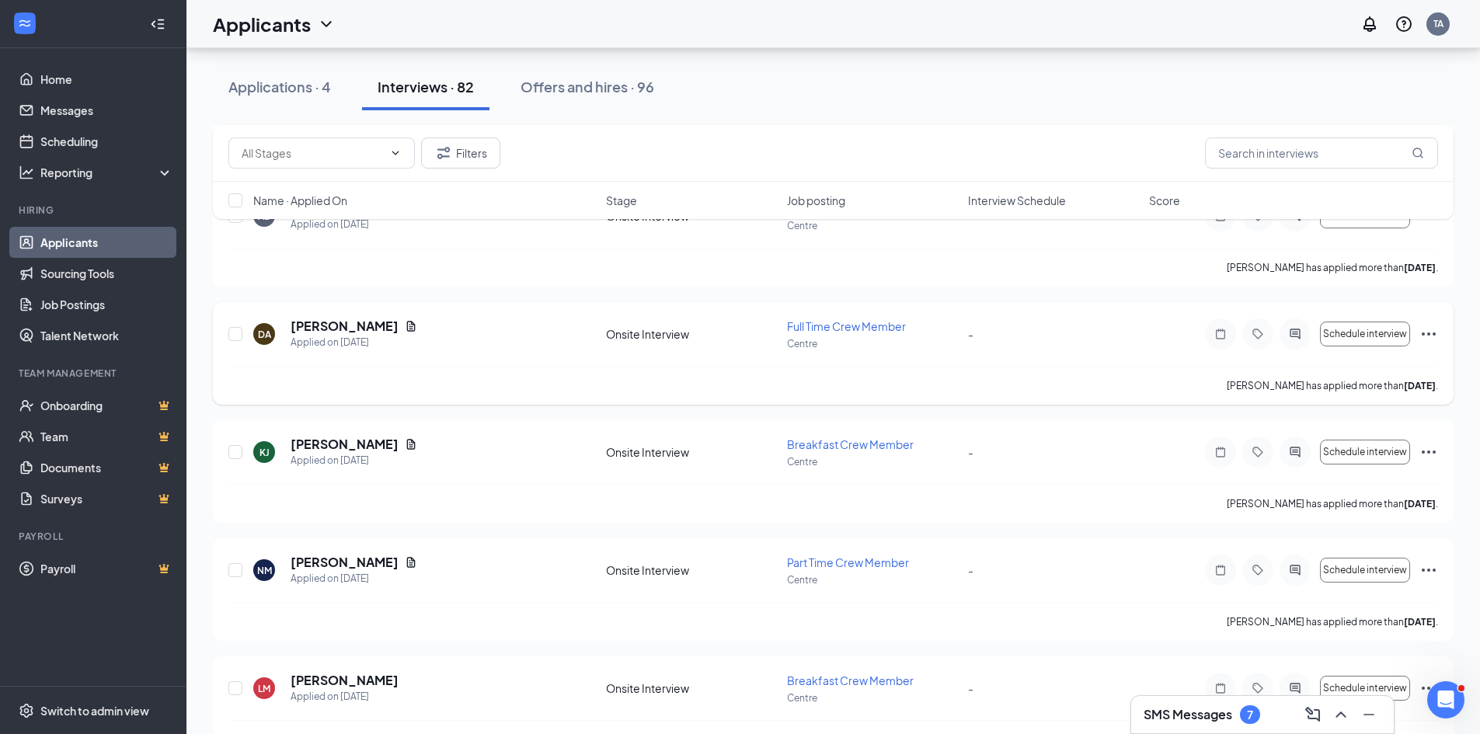
click at [1423, 332] on icon "Ellipses" at bounding box center [1429, 334] width 19 height 19
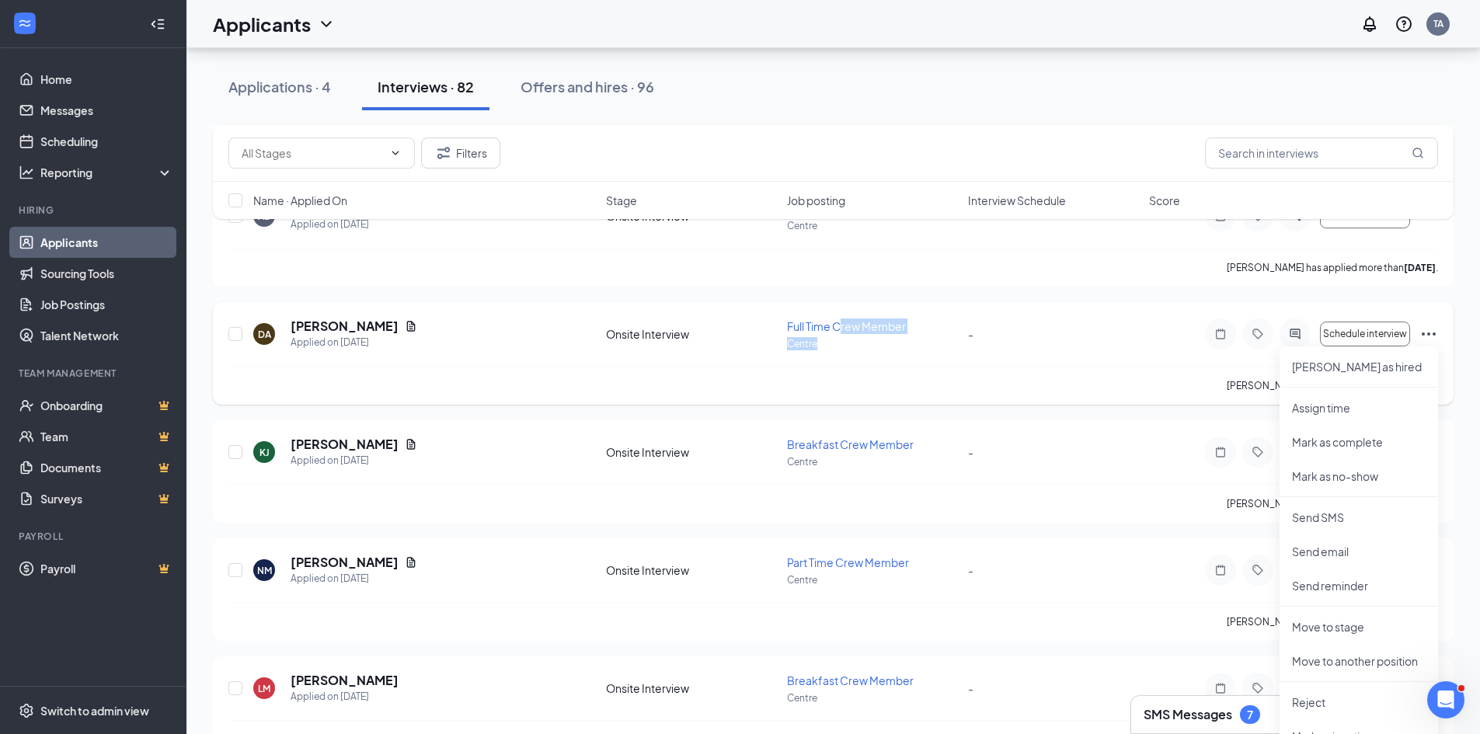
drag, startPoint x: 839, startPoint y: 334, endPoint x: 839, endPoint y: 321, distance: 13.2
click at [839, 333] on div "Full Time Crew Member Centre" at bounding box center [873, 335] width 172 height 32
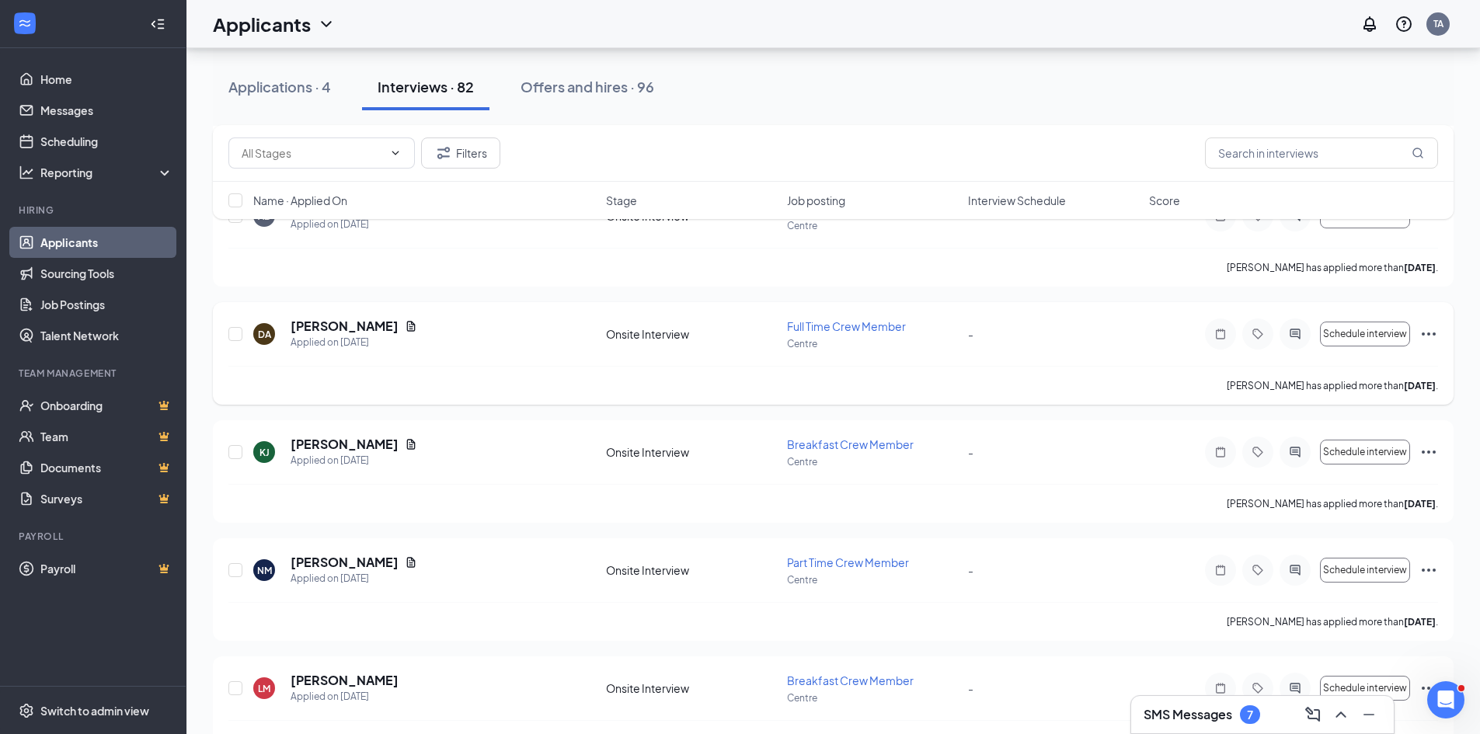
click at [826, 326] on span "Full Time Crew Member" at bounding box center [846, 326] width 119 height 14
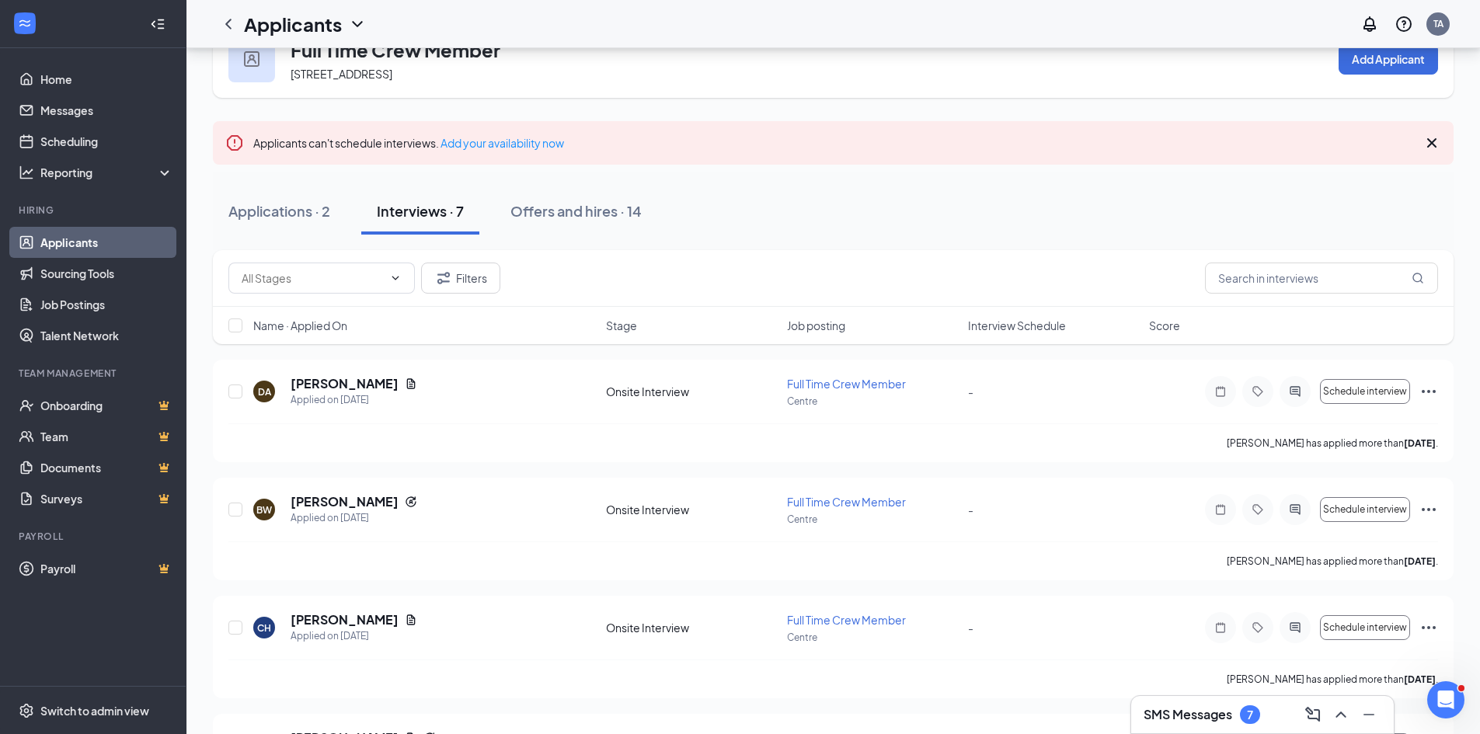
scroll to position [49, 0]
click at [879, 378] on span "Full Time Crew Member" at bounding box center [846, 382] width 119 height 14
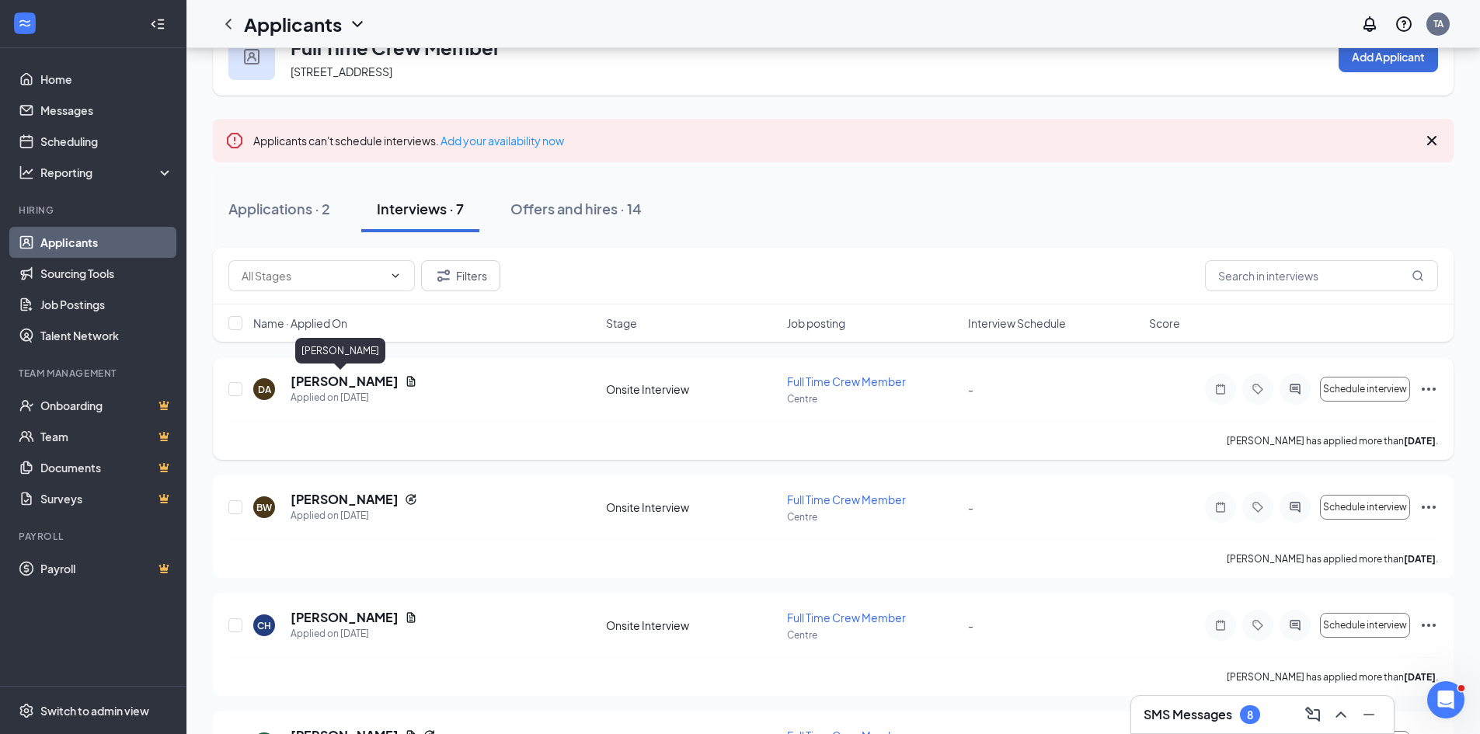
click at [340, 379] on h5 "[PERSON_NAME]" at bounding box center [345, 381] width 108 height 17
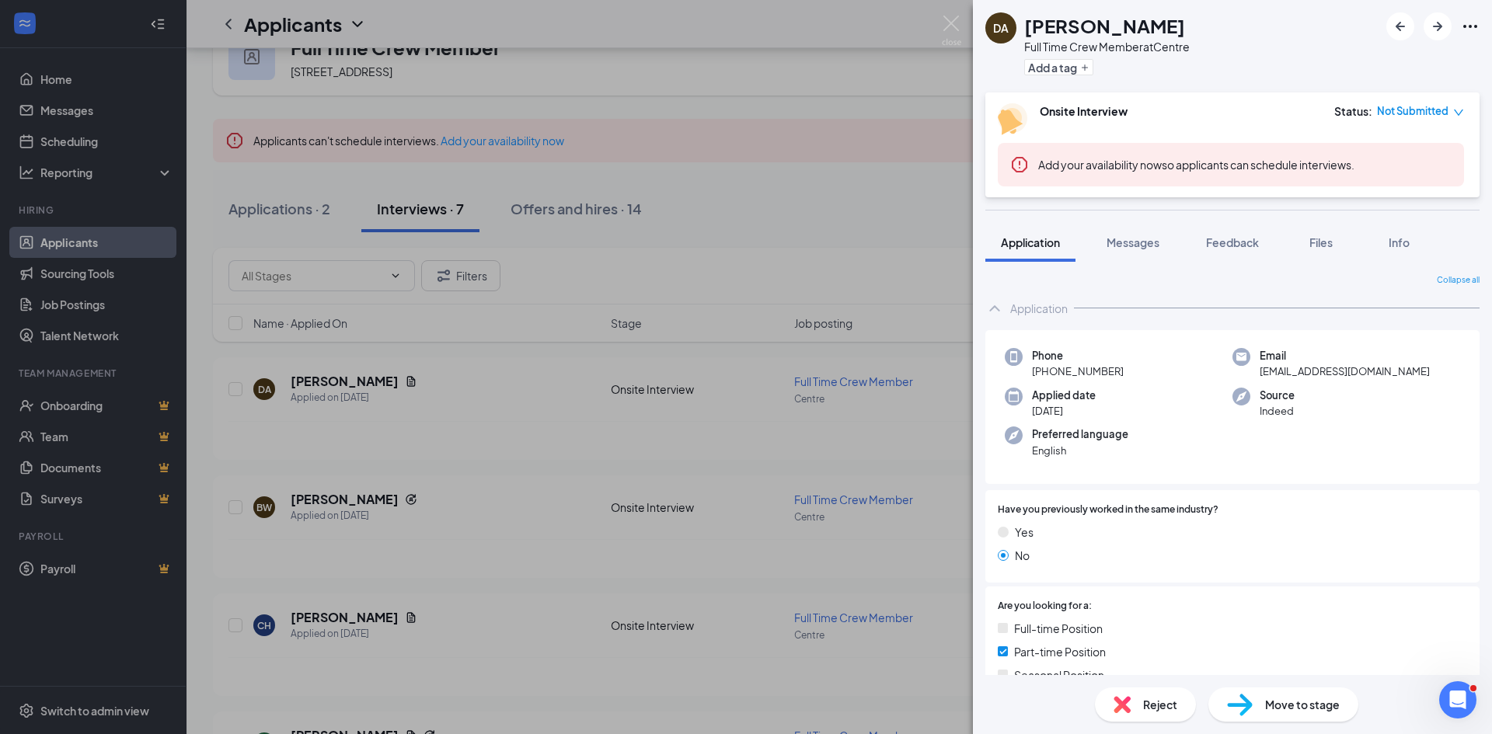
click at [386, 528] on div "DA DeAnna Ates Full Time Crew Member at Centre Add a tag Onsite Interview Statu…" at bounding box center [746, 367] width 1492 height 734
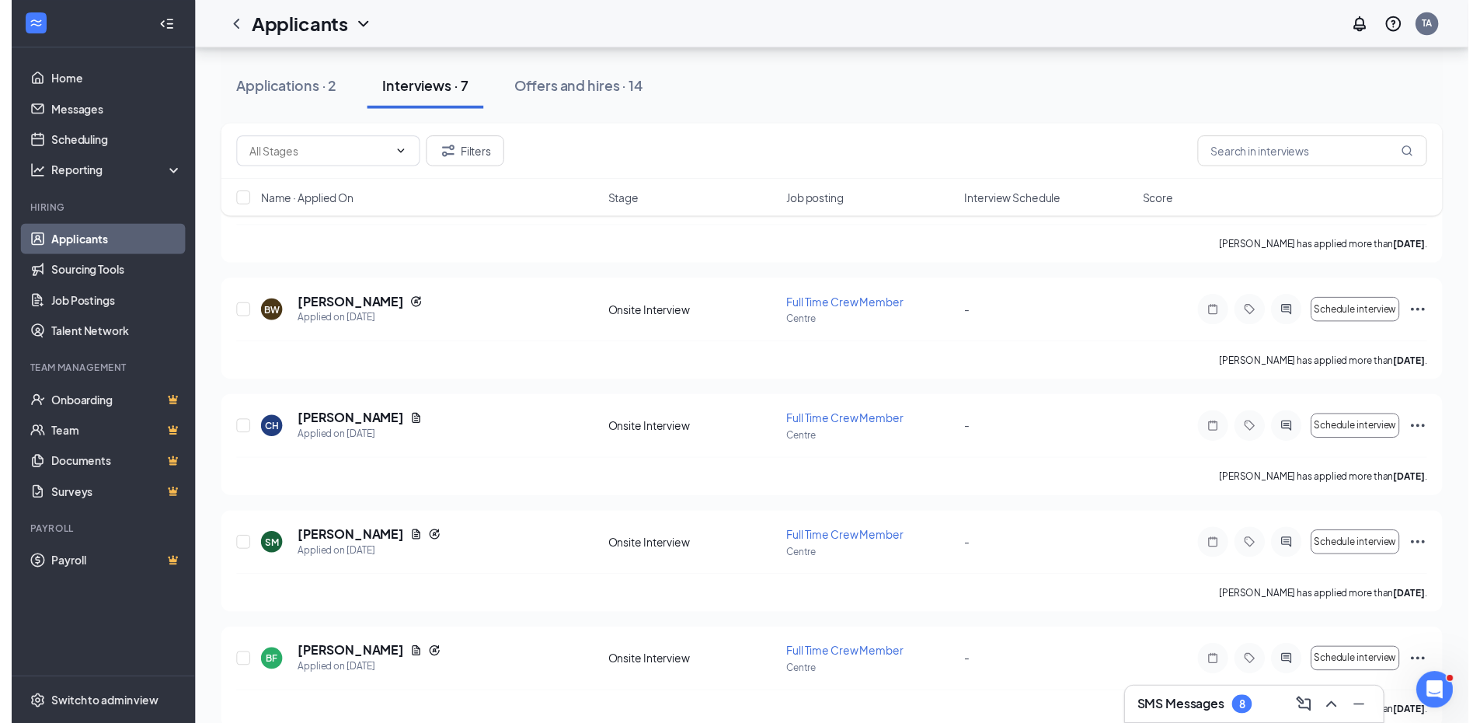
scroll to position [245, 0]
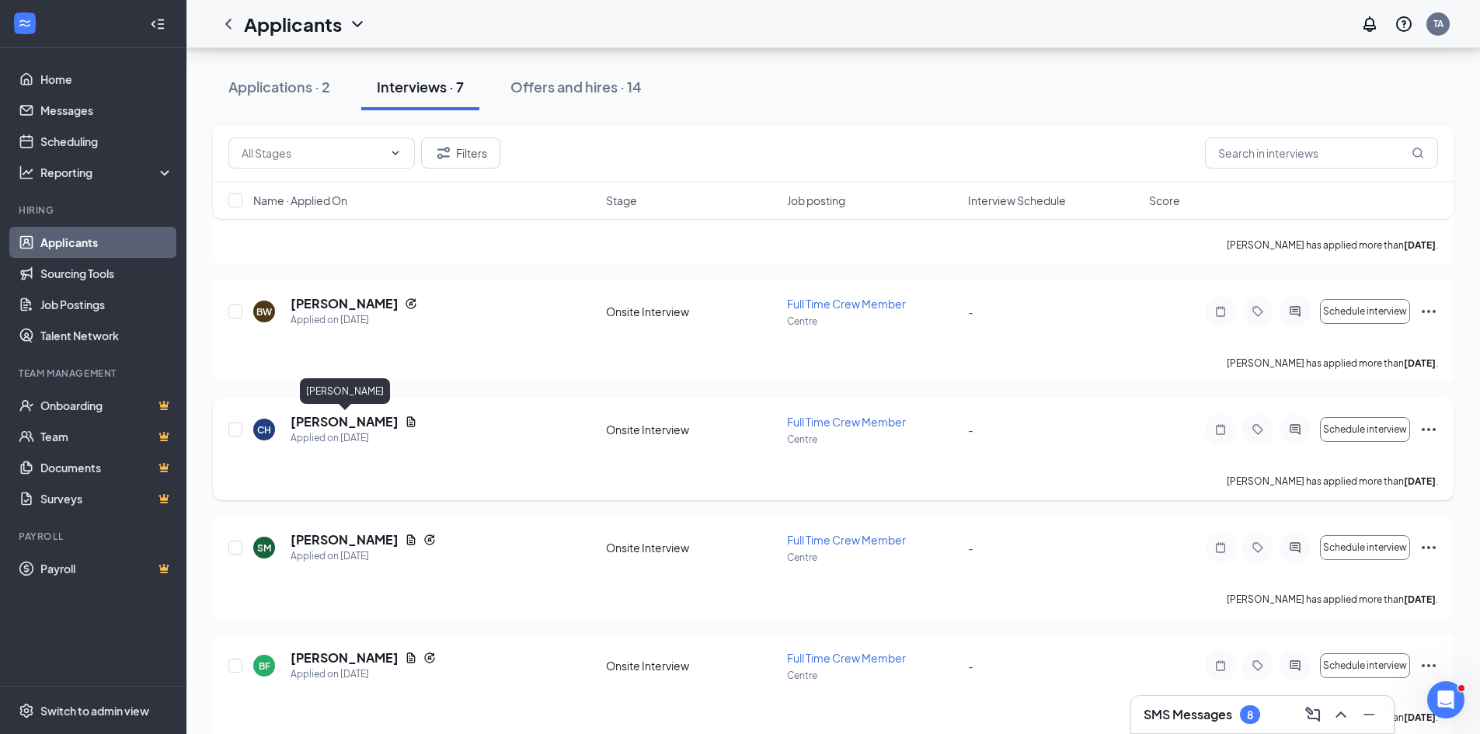
click at [389, 428] on h5 "[PERSON_NAME]" at bounding box center [345, 421] width 108 height 17
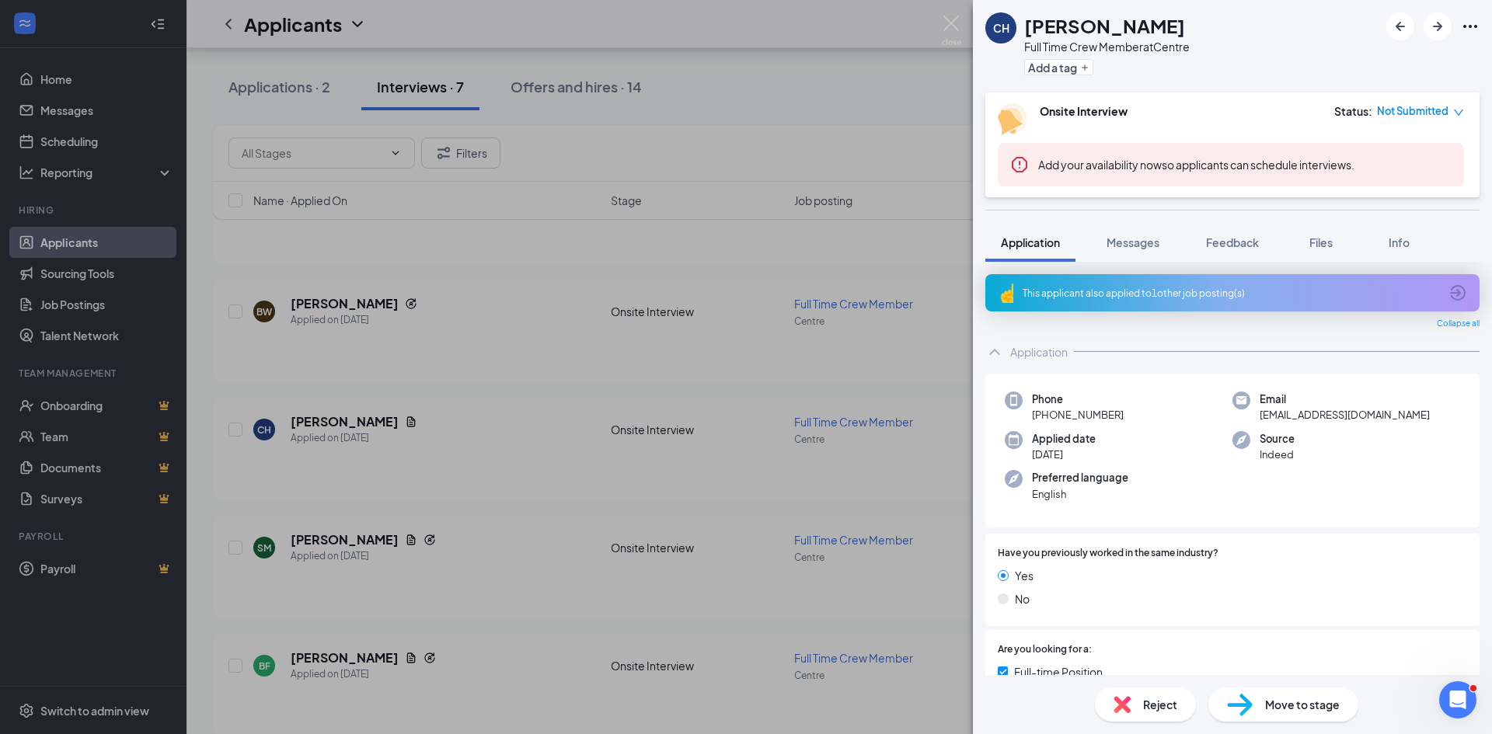
click at [354, 594] on div "CH Christopher Hardin Full Time Crew Member at Centre Add a tag Onsite Intervie…" at bounding box center [746, 367] width 1492 height 734
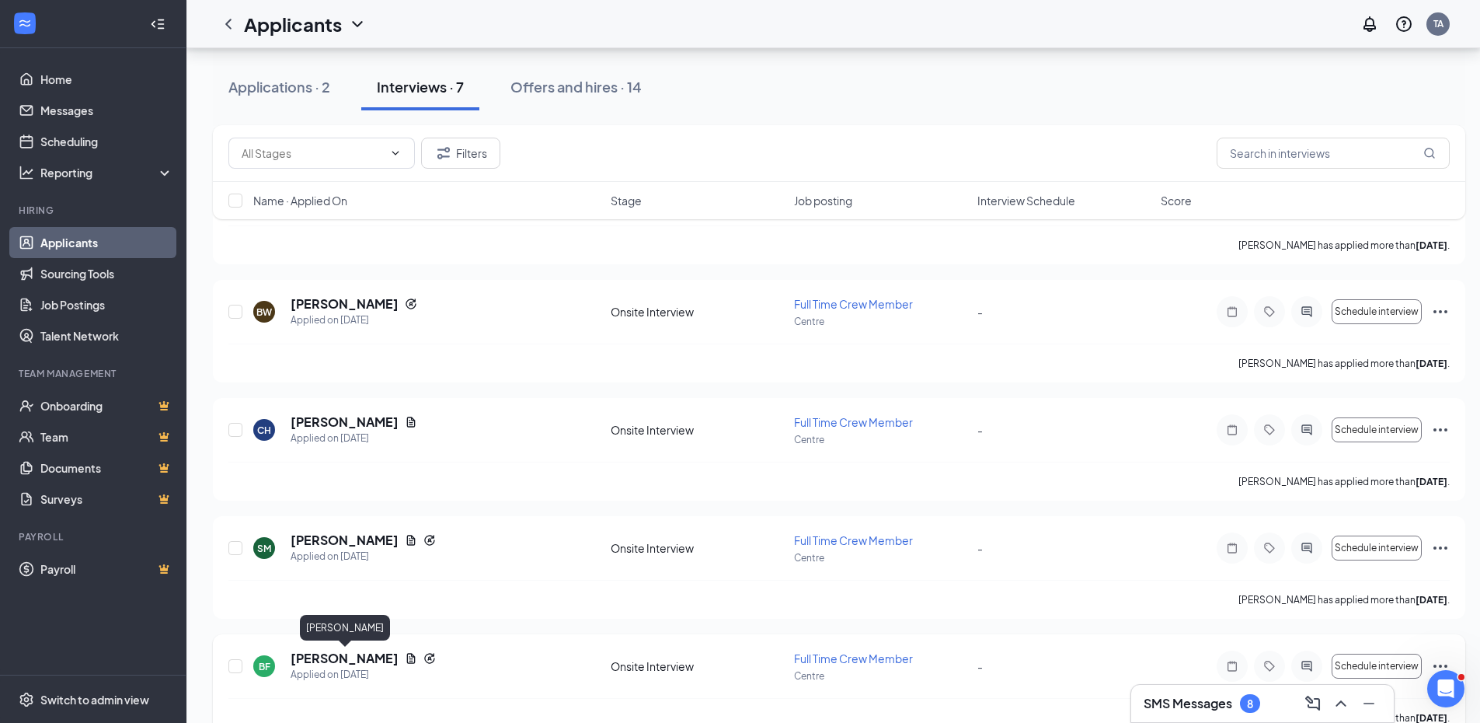
click at [386, 659] on h5 "[PERSON_NAME]" at bounding box center [345, 658] width 108 height 17
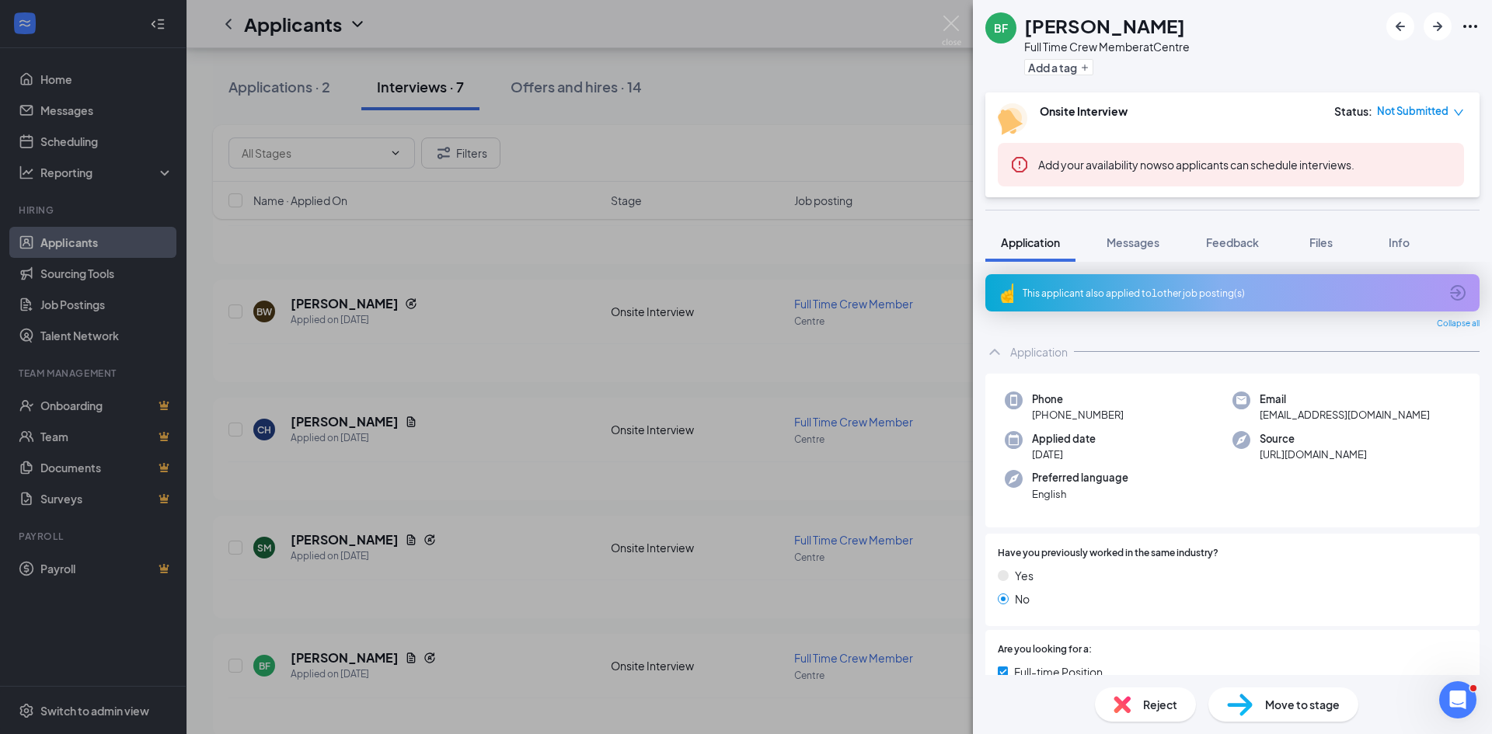
click at [507, 500] on div "BF Brandon Farrington Full Time Crew Member at Centre Add a tag Onsite Intervie…" at bounding box center [746, 367] width 1492 height 734
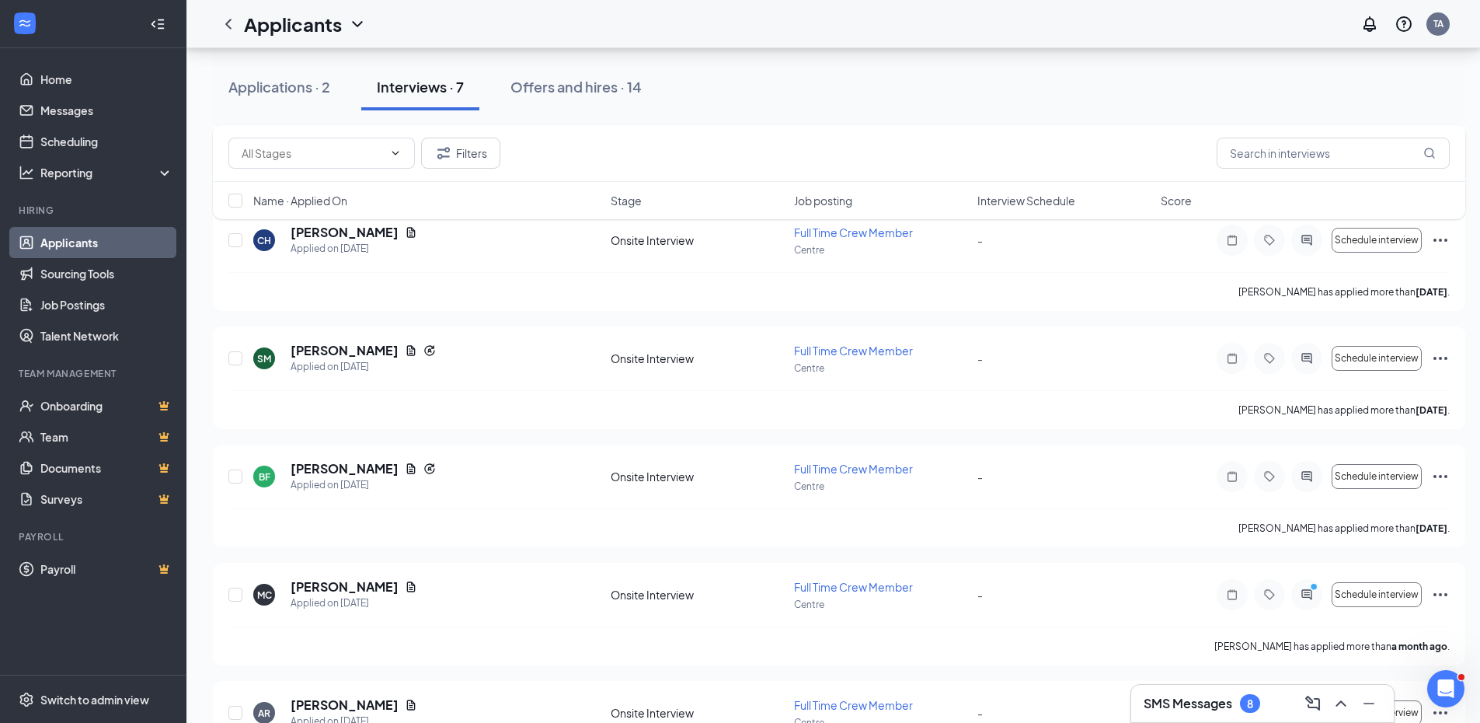
scroll to position [439, 0]
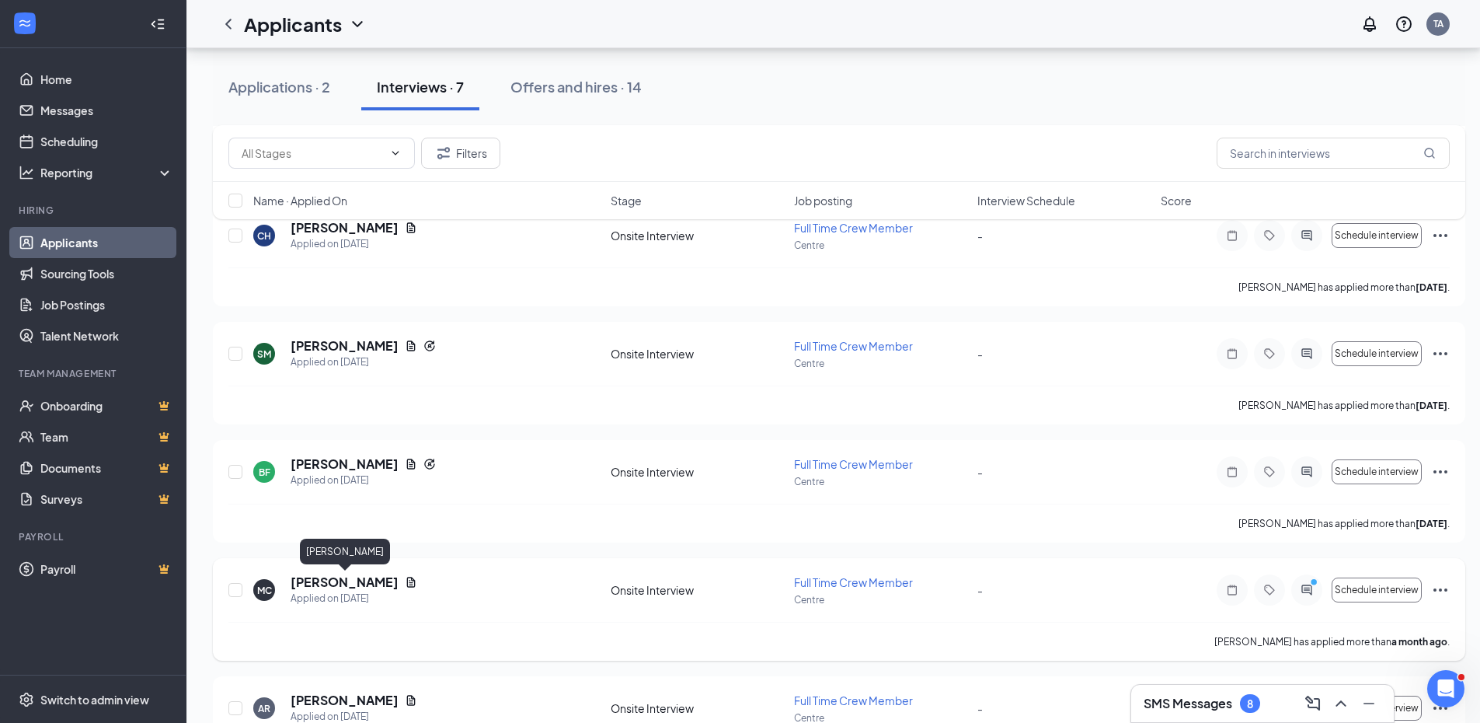
click at [341, 580] on h5 "[PERSON_NAME]" at bounding box center [345, 582] width 108 height 17
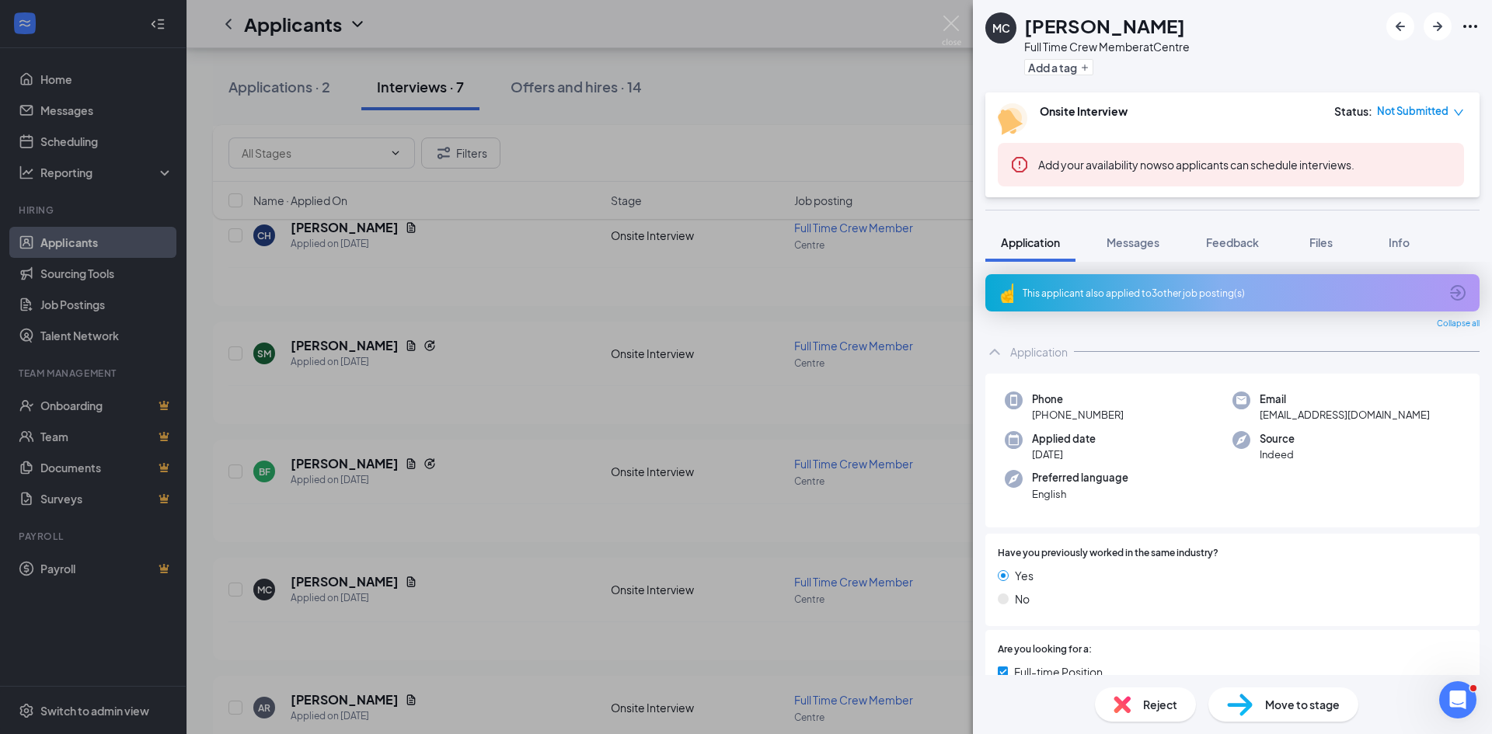
click at [466, 602] on div "MC Michael Chambers Full Time Crew Member at Centre Add a tag Onsite Interview …" at bounding box center [746, 367] width 1492 height 734
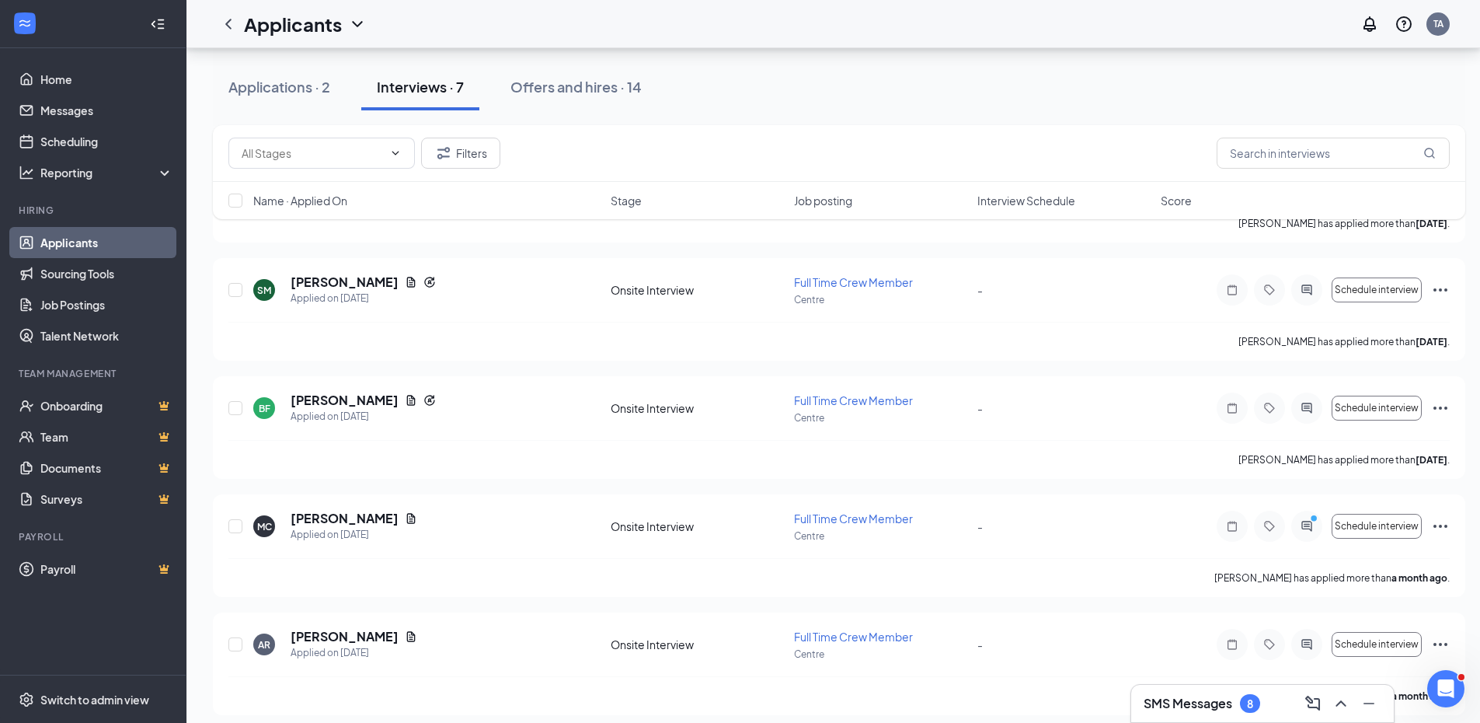
scroll to position [514, 0]
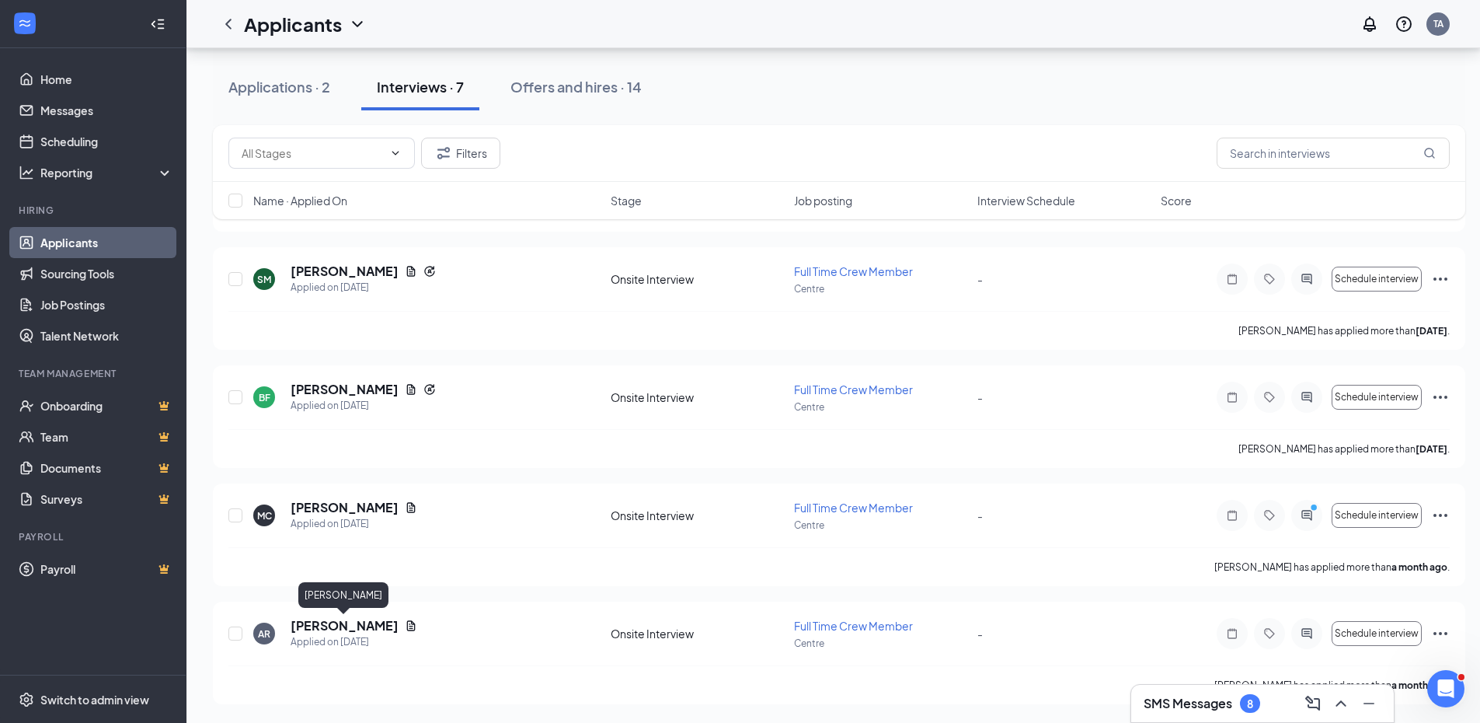
drag, startPoint x: 333, startPoint y: 631, endPoint x: 345, endPoint y: 624, distance: 14.3
click at [333, 630] on h5 "Ashley Roberson" at bounding box center [345, 625] width 108 height 17
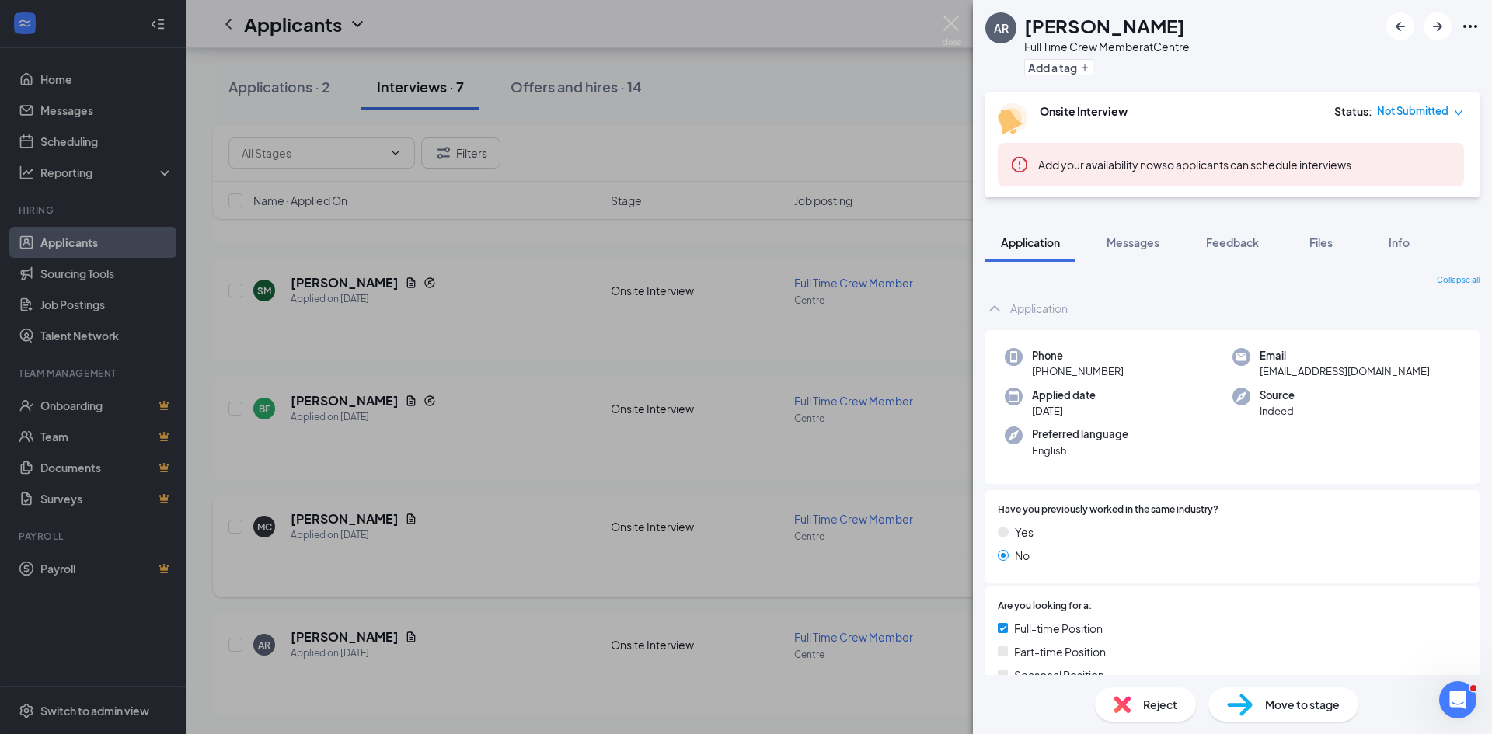
drag, startPoint x: 884, startPoint y: 492, endPoint x: 674, endPoint y: 570, distance: 223.8
click at [856, 509] on div "AR Ashley Roberson Full Time Crew Member at Centre Add a tag Onsite Interview S…" at bounding box center [746, 367] width 1492 height 734
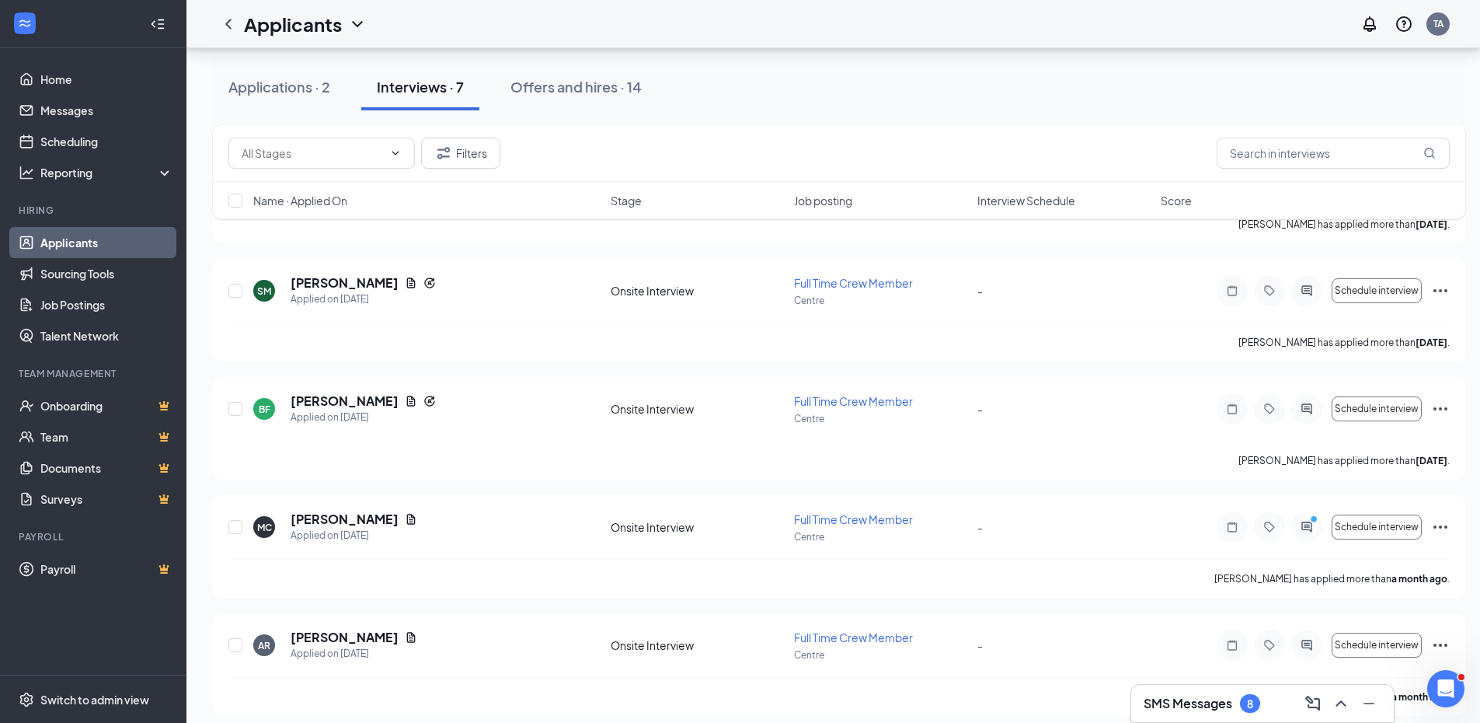
scroll to position [514, 0]
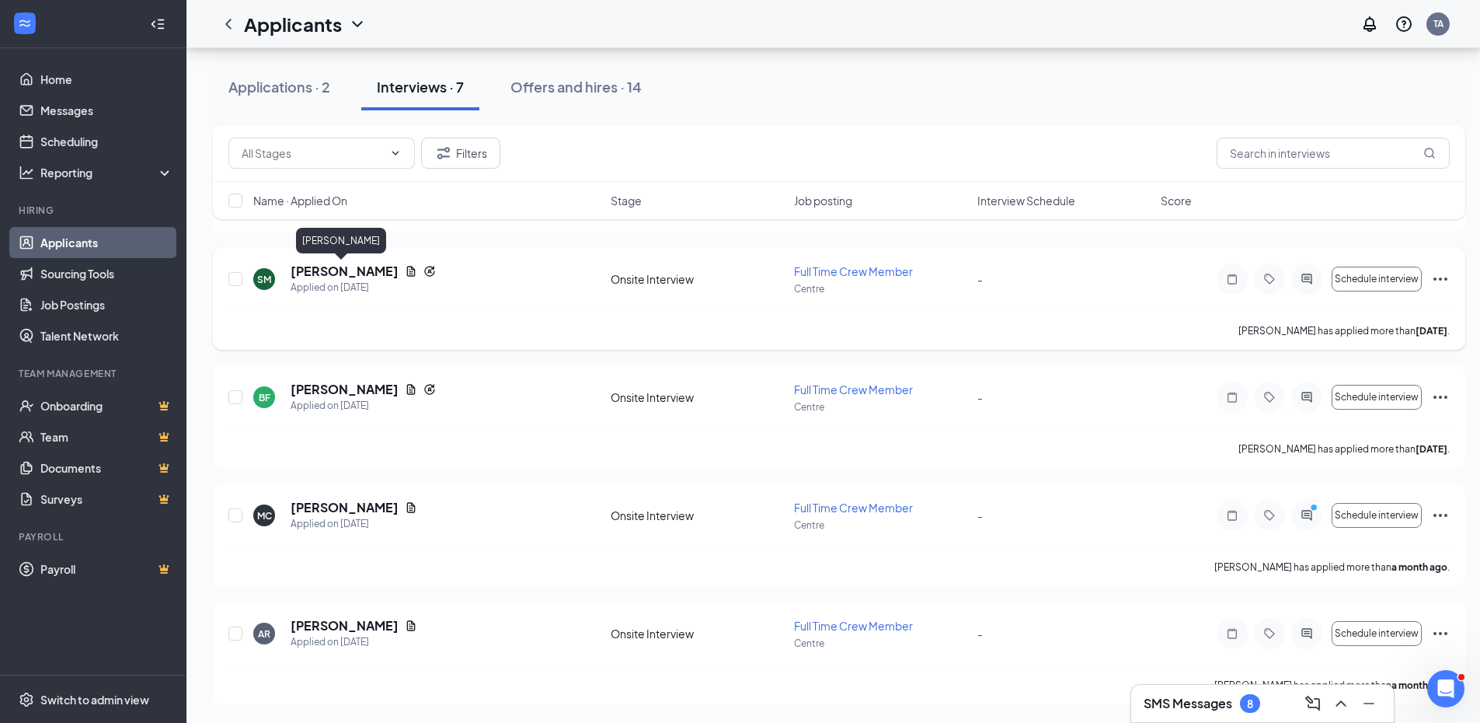
click at [353, 274] on h5 "[PERSON_NAME]" at bounding box center [345, 271] width 108 height 17
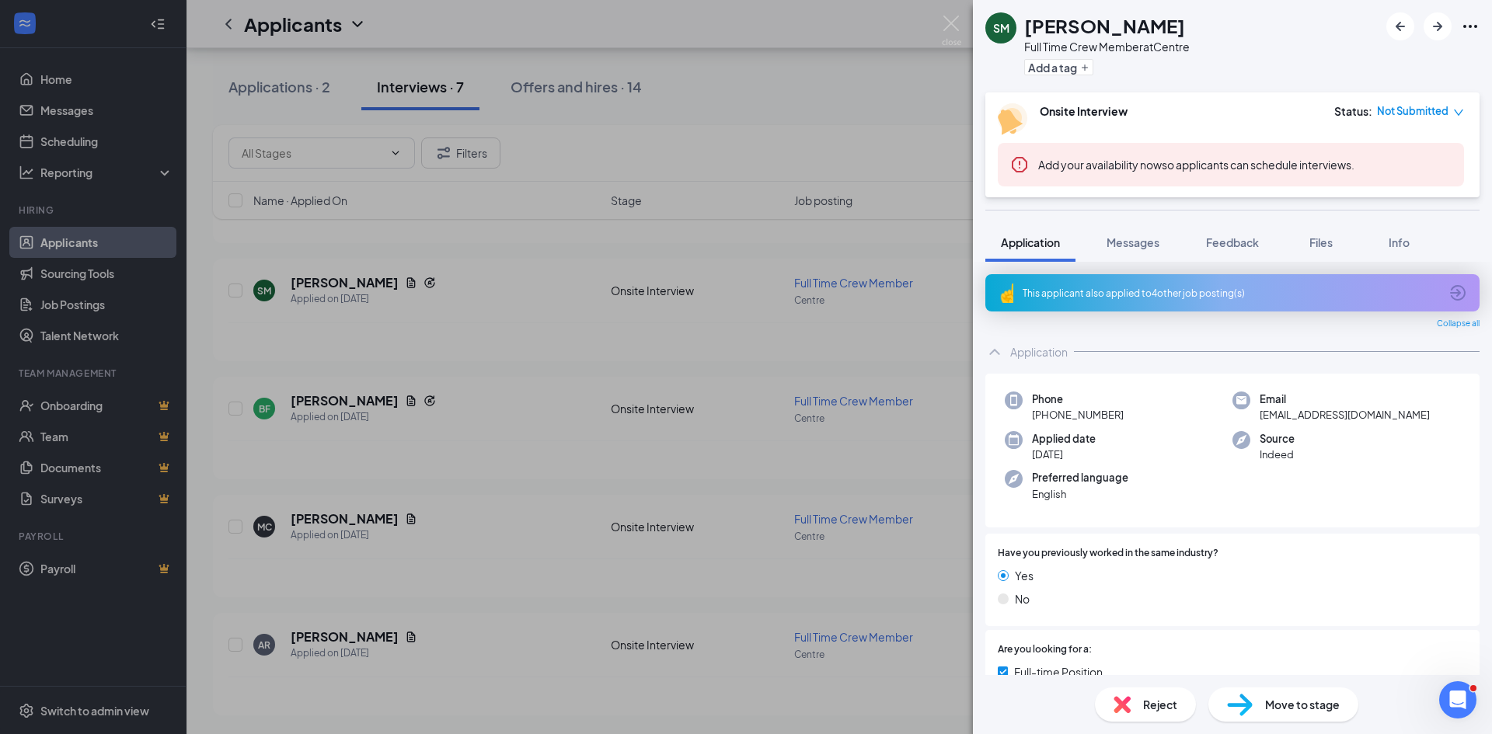
click at [571, 371] on div "SM Selena Minson Full Time Crew Member at Centre Add a tag Onsite Interview Sta…" at bounding box center [746, 367] width 1492 height 734
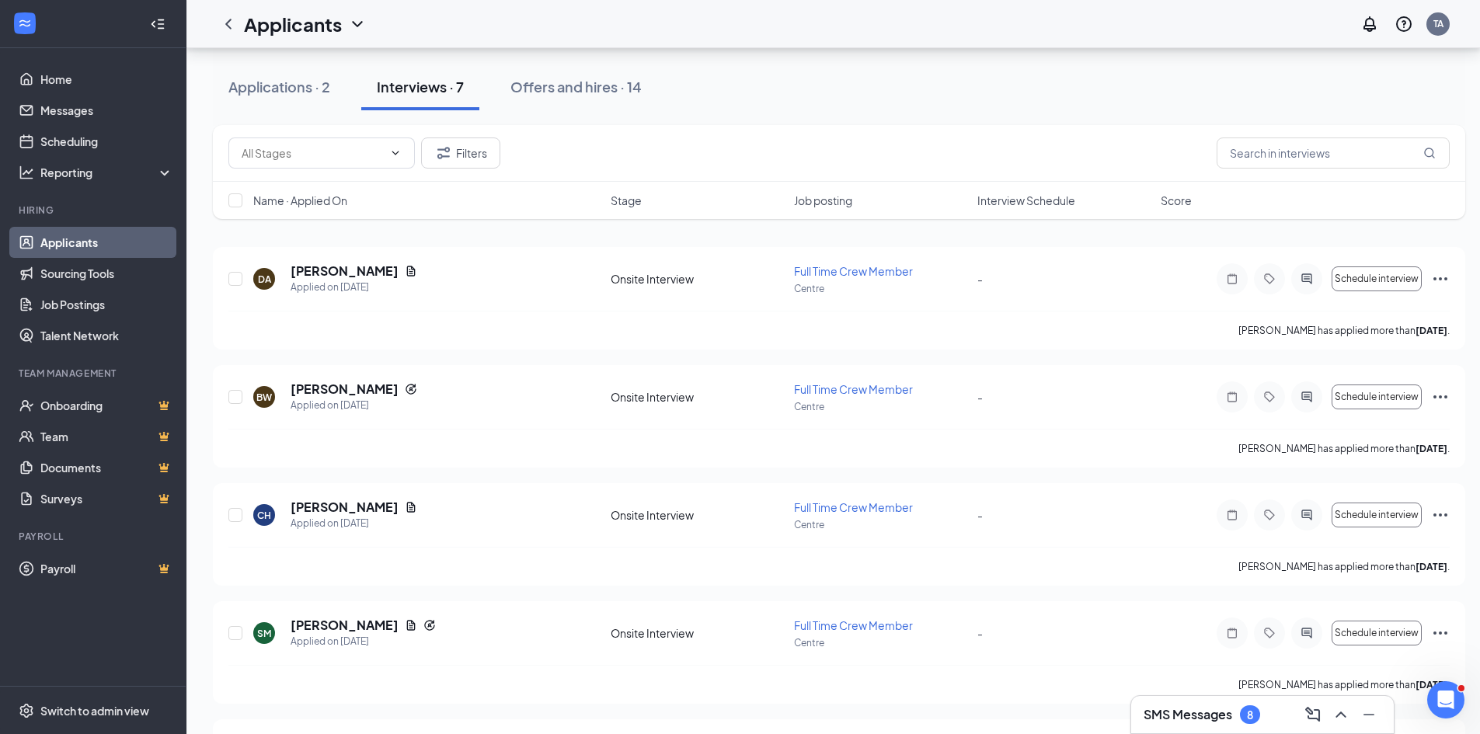
scroll to position [143, 0]
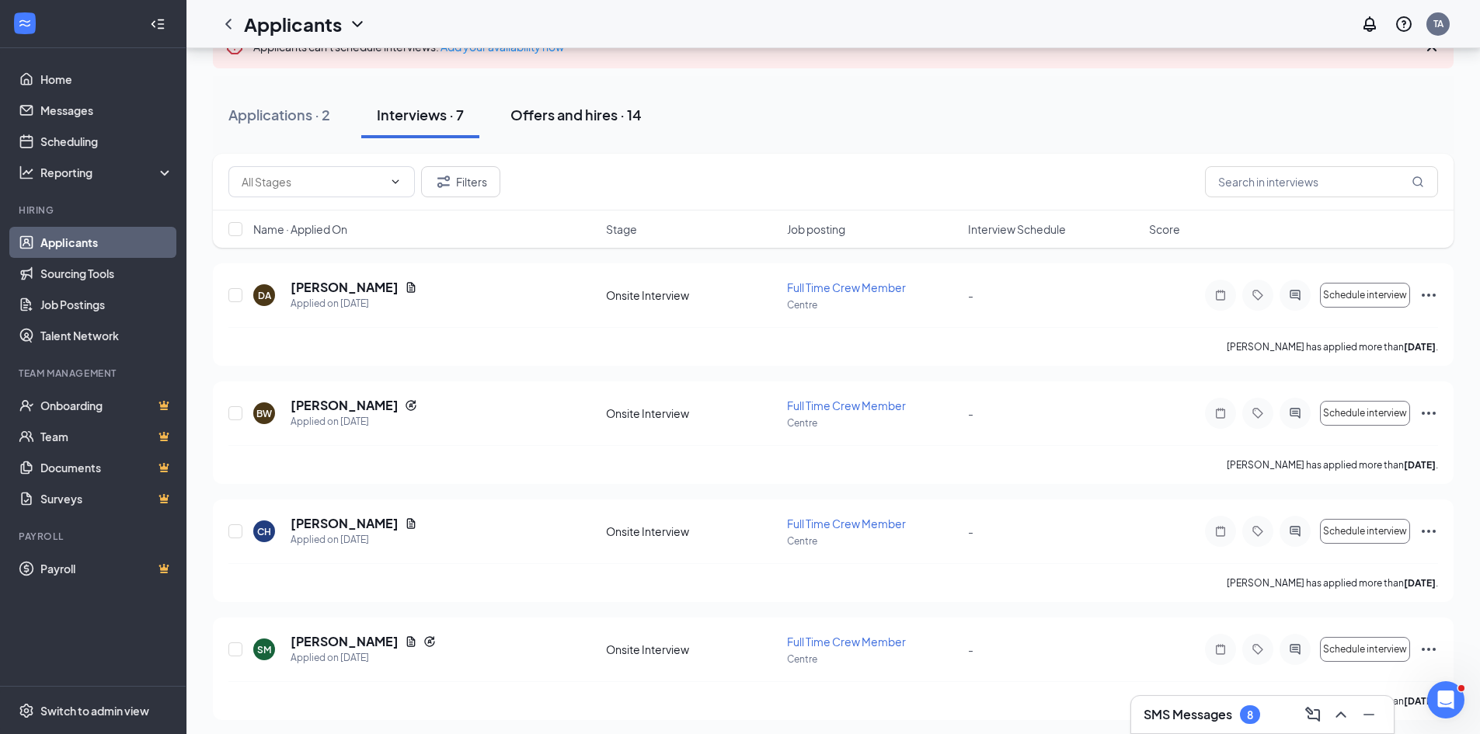
click at [578, 112] on div "Offers and hires · 14" at bounding box center [576, 114] width 131 height 19
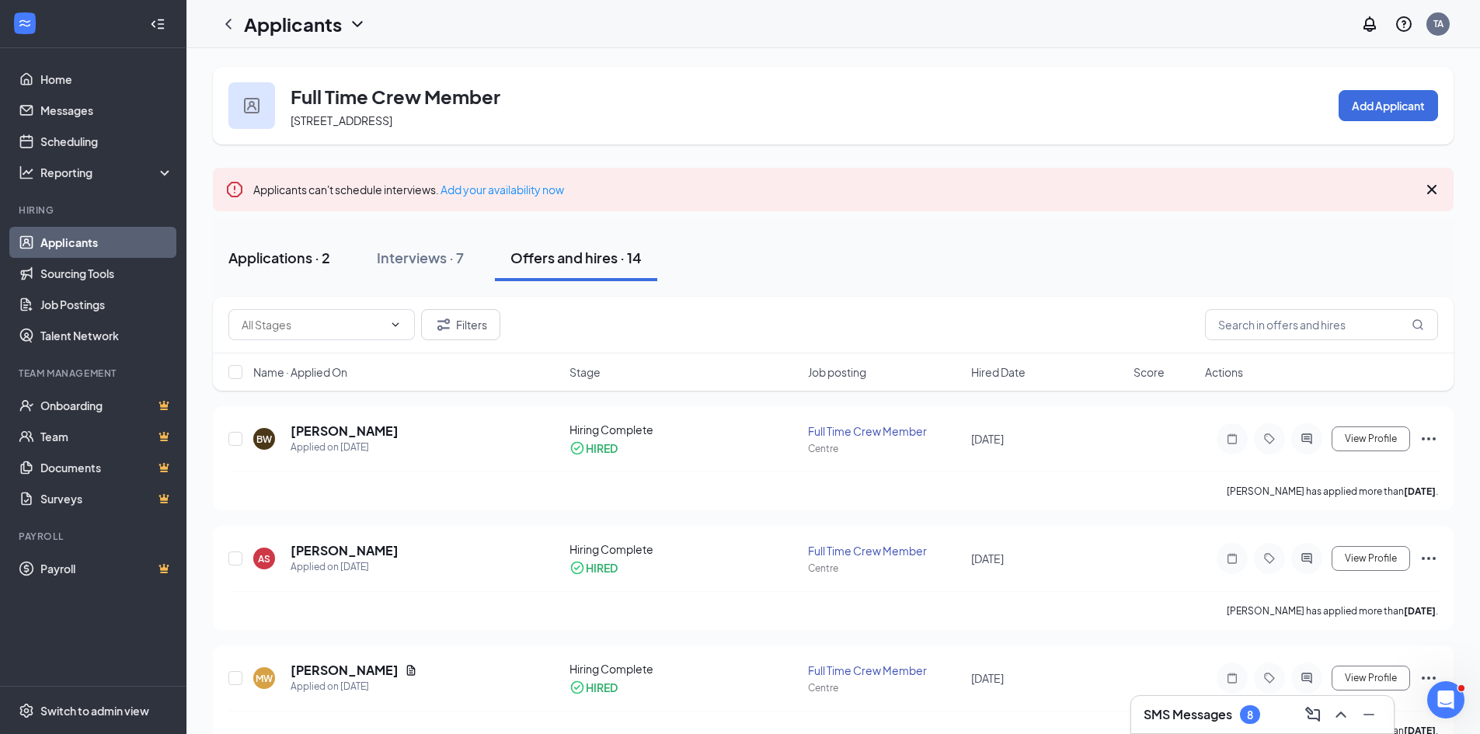
click at [284, 257] on div "Applications · 2" at bounding box center [279, 257] width 102 height 19
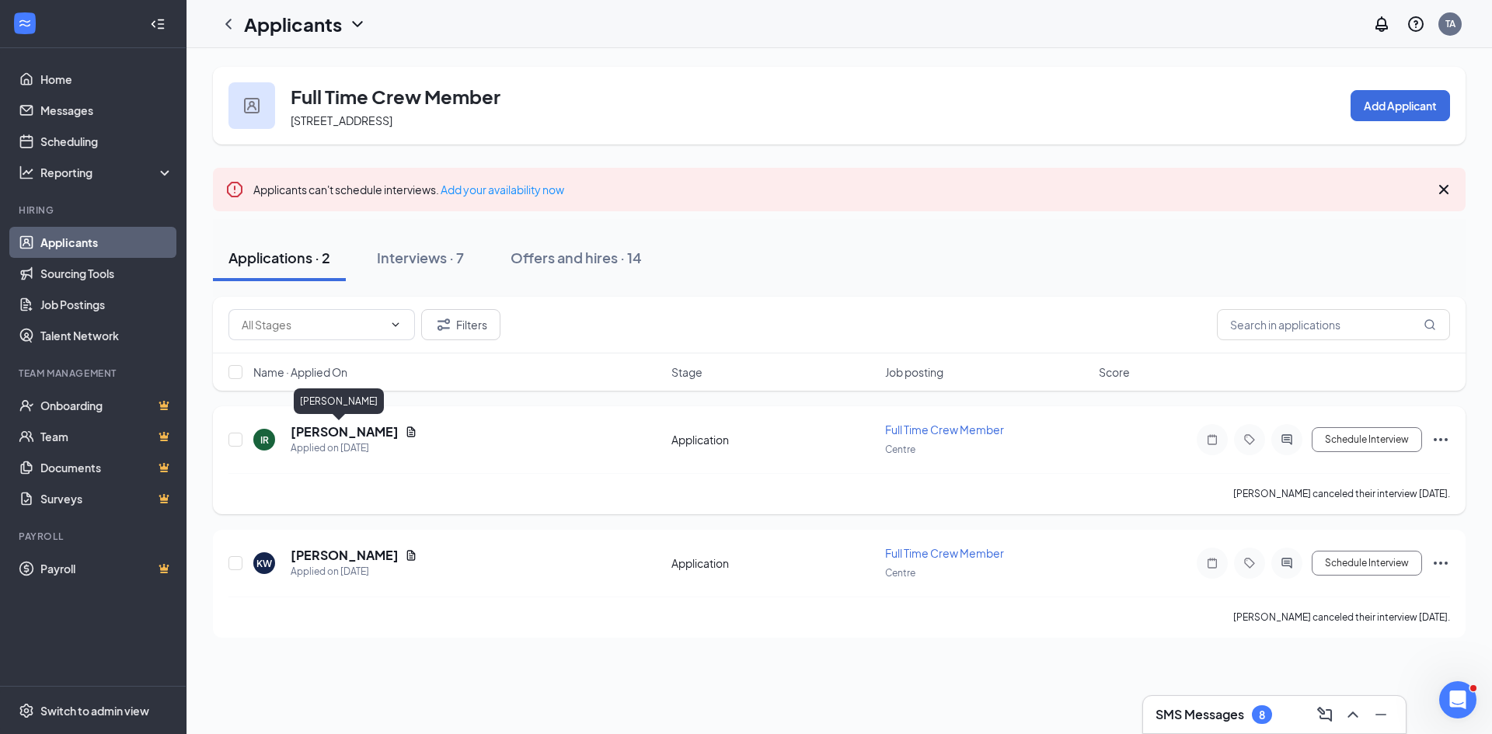
click at [326, 438] on h5 "[PERSON_NAME]" at bounding box center [345, 432] width 108 height 17
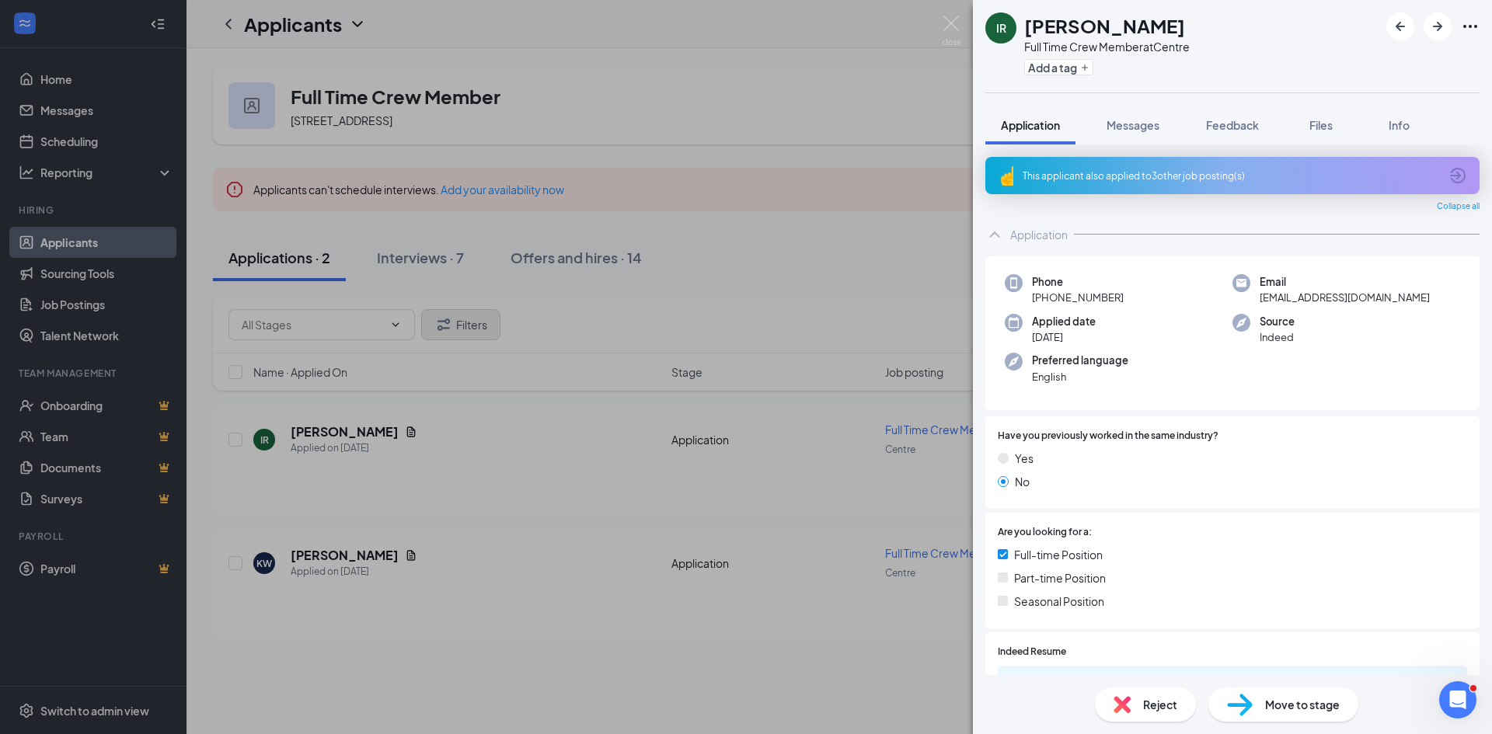
drag, startPoint x: 609, startPoint y: 325, endPoint x: 497, endPoint y: 332, distance: 112.1
click at [609, 325] on div "IR Ian Roberts Full Time Crew Member at Centre Add a tag Application Messages F…" at bounding box center [746, 367] width 1492 height 734
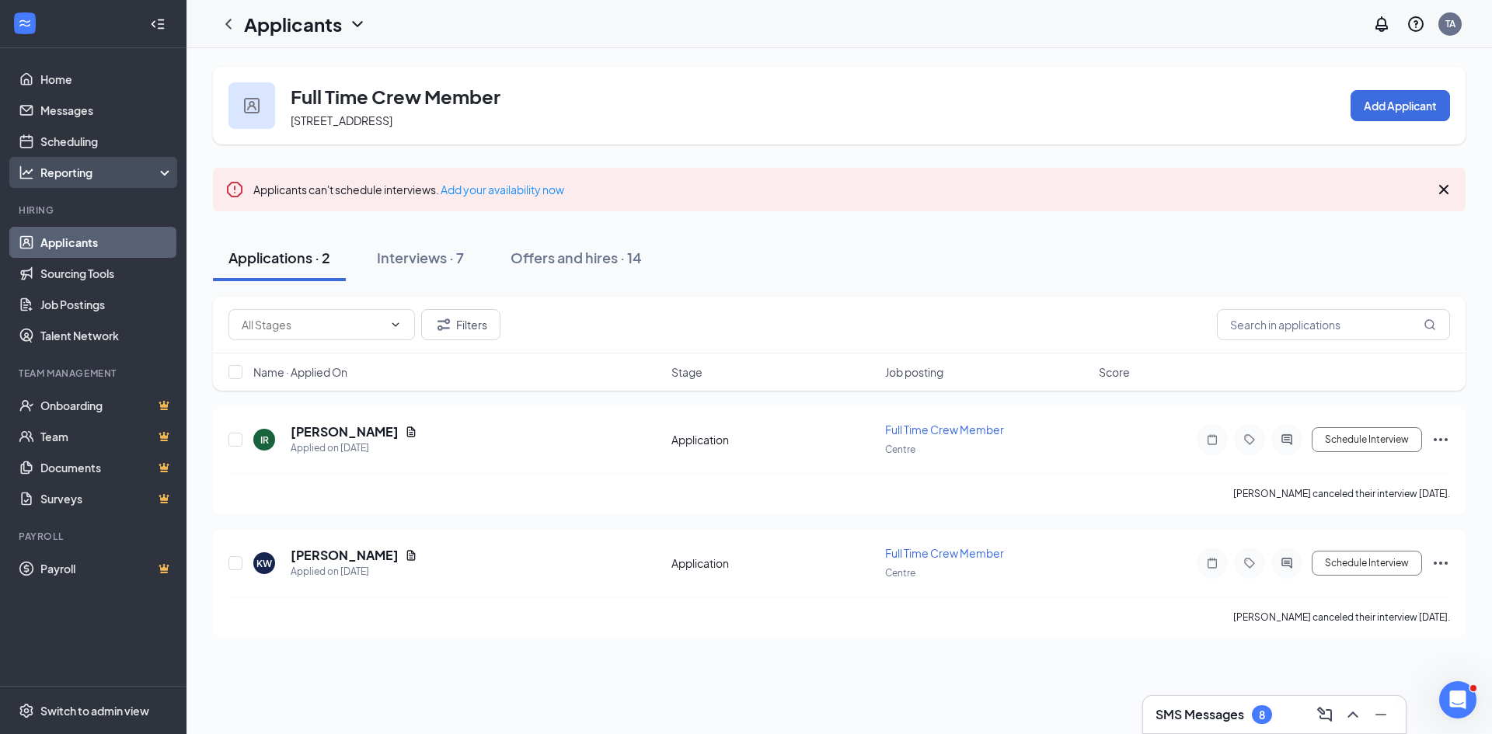
click at [72, 174] on div "Reporting" at bounding box center [107, 173] width 134 height 16
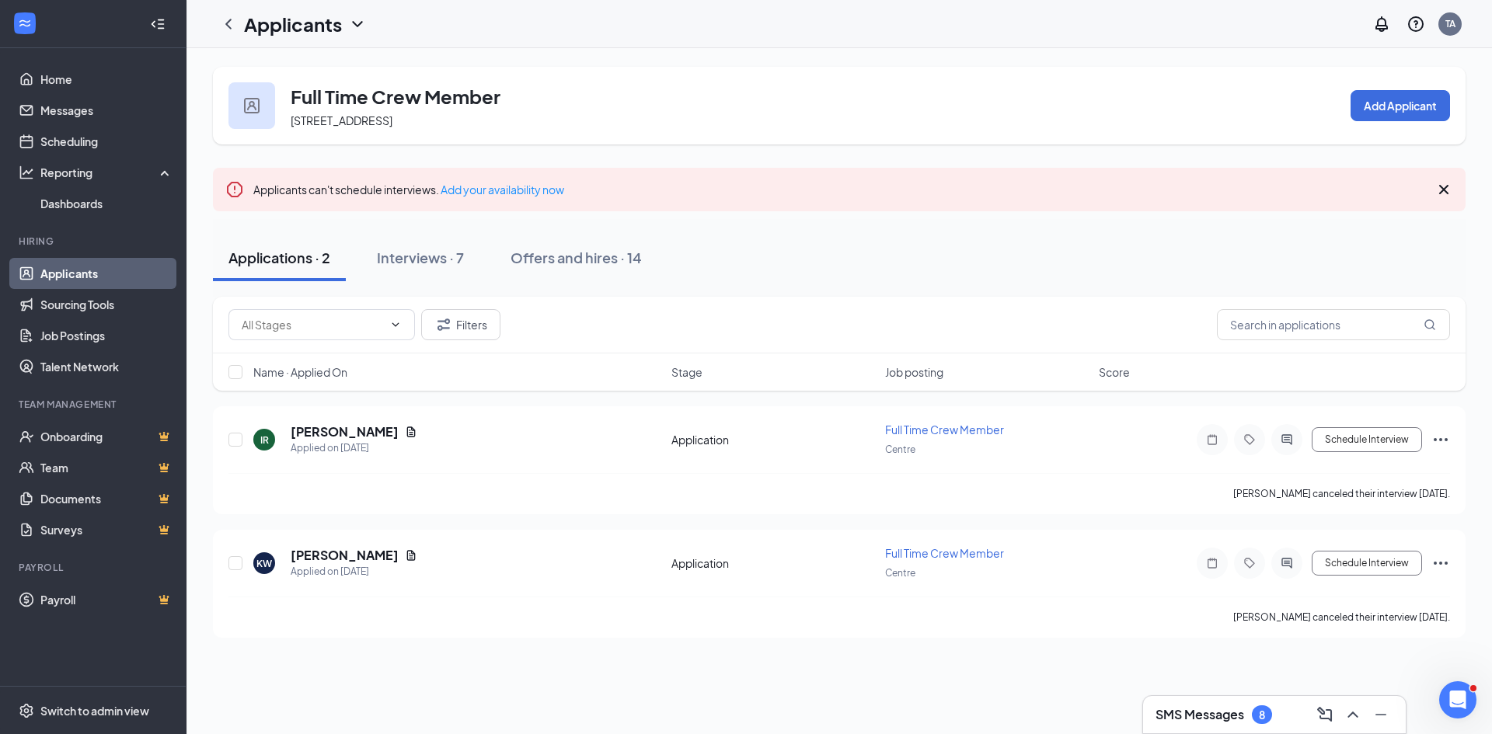
click at [79, 269] on link "Applicants" at bounding box center [106, 273] width 133 height 31
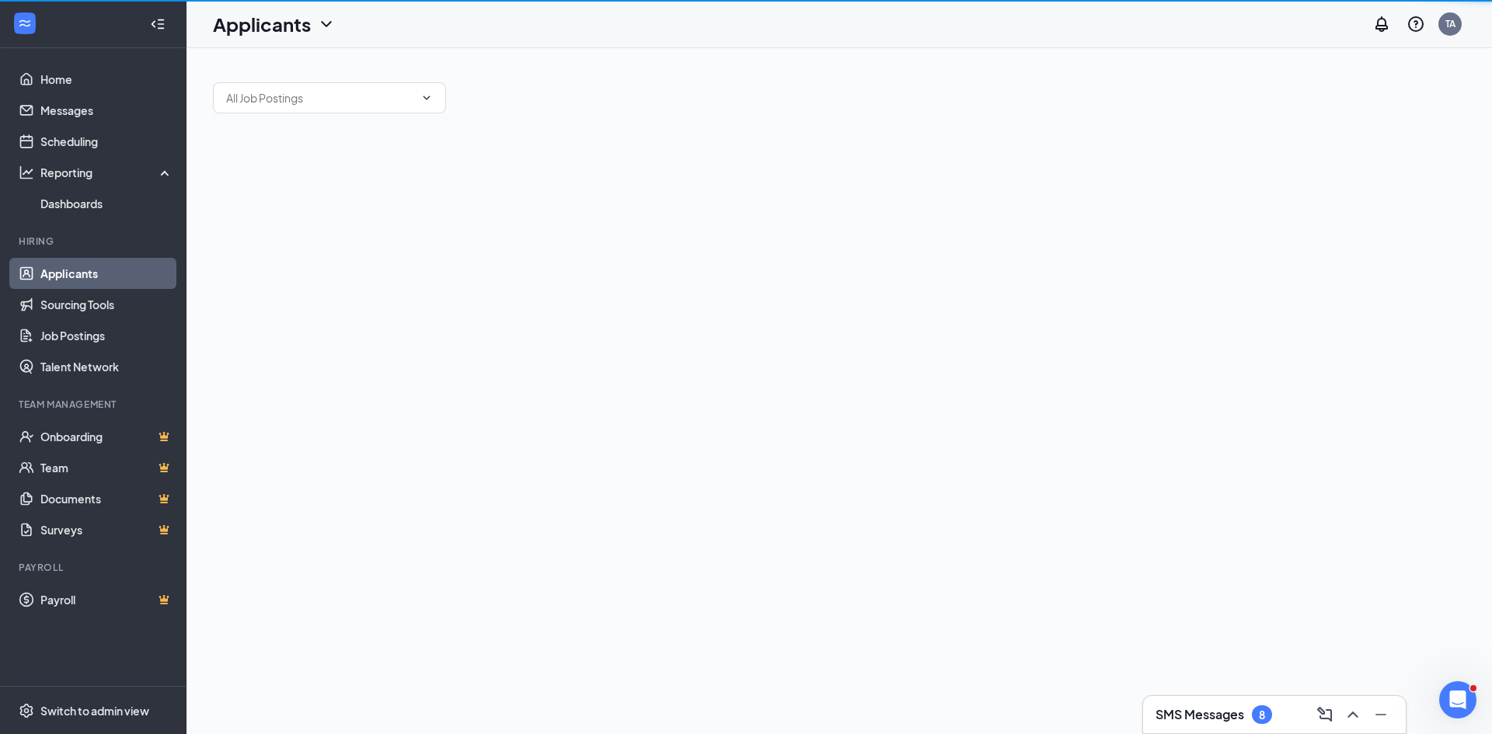
click at [79, 269] on link "Applicants" at bounding box center [106, 273] width 133 height 31
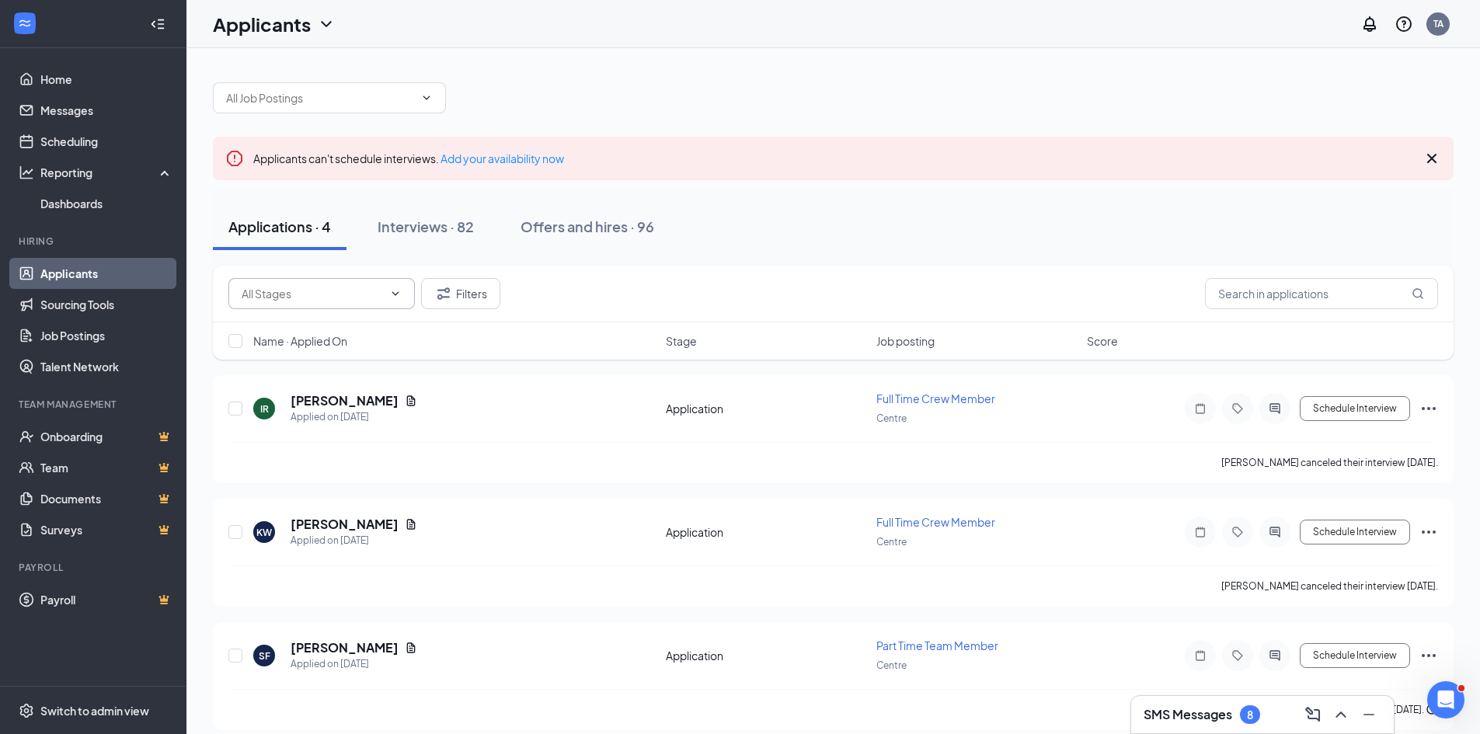
click at [394, 294] on icon "ChevronDown" at bounding box center [395, 293] width 7 height 4
click at [396, 291] on icon "ChevronDown" at bounding box center [395, 294] width 12 height 12
click at [475, 297] on button "Filters" at bounding box center [460, 293] width 79 height 31
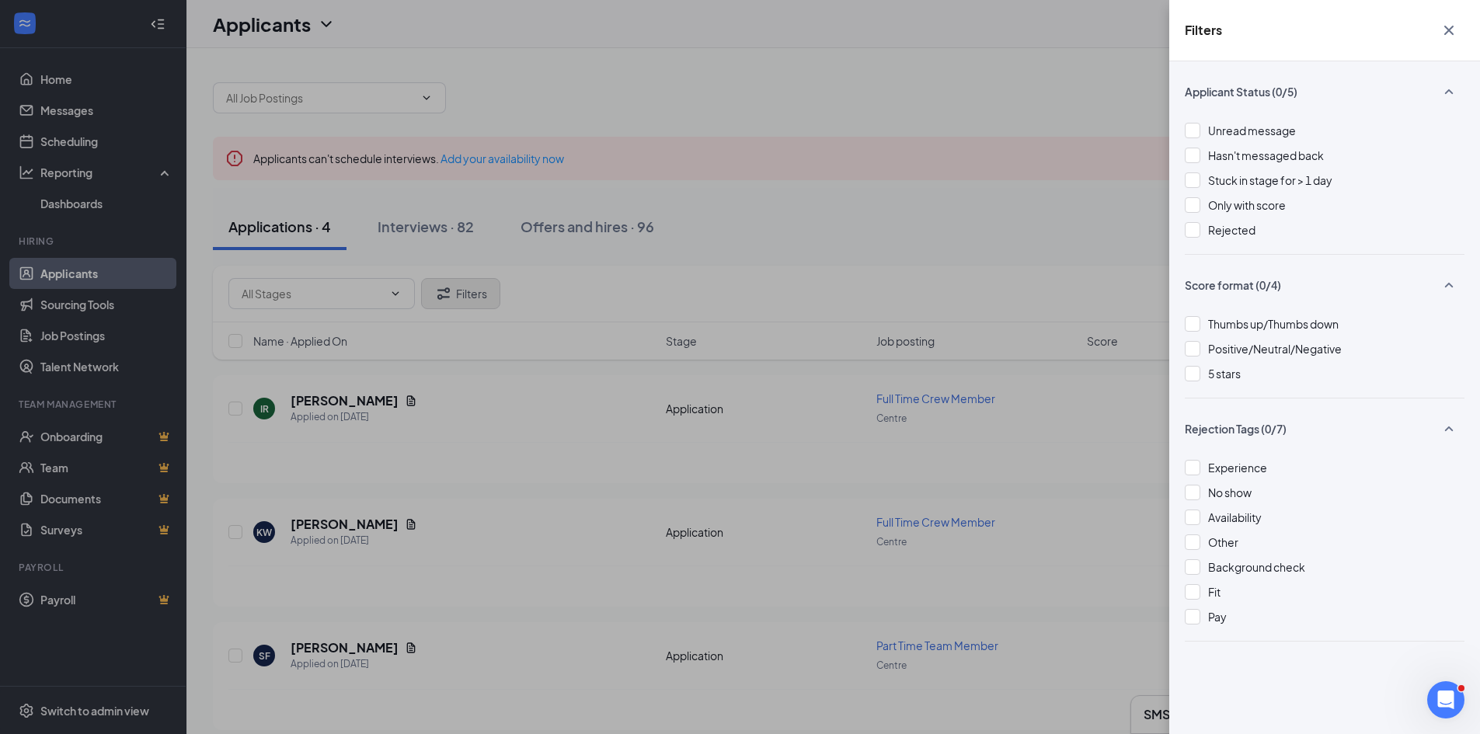
click at [475, 297] on div "Filters Applicant Status (0/5) Unread message Hasn't messaged back Stuck in sta…" at bounding box center [740, 367] width 1480 height 734
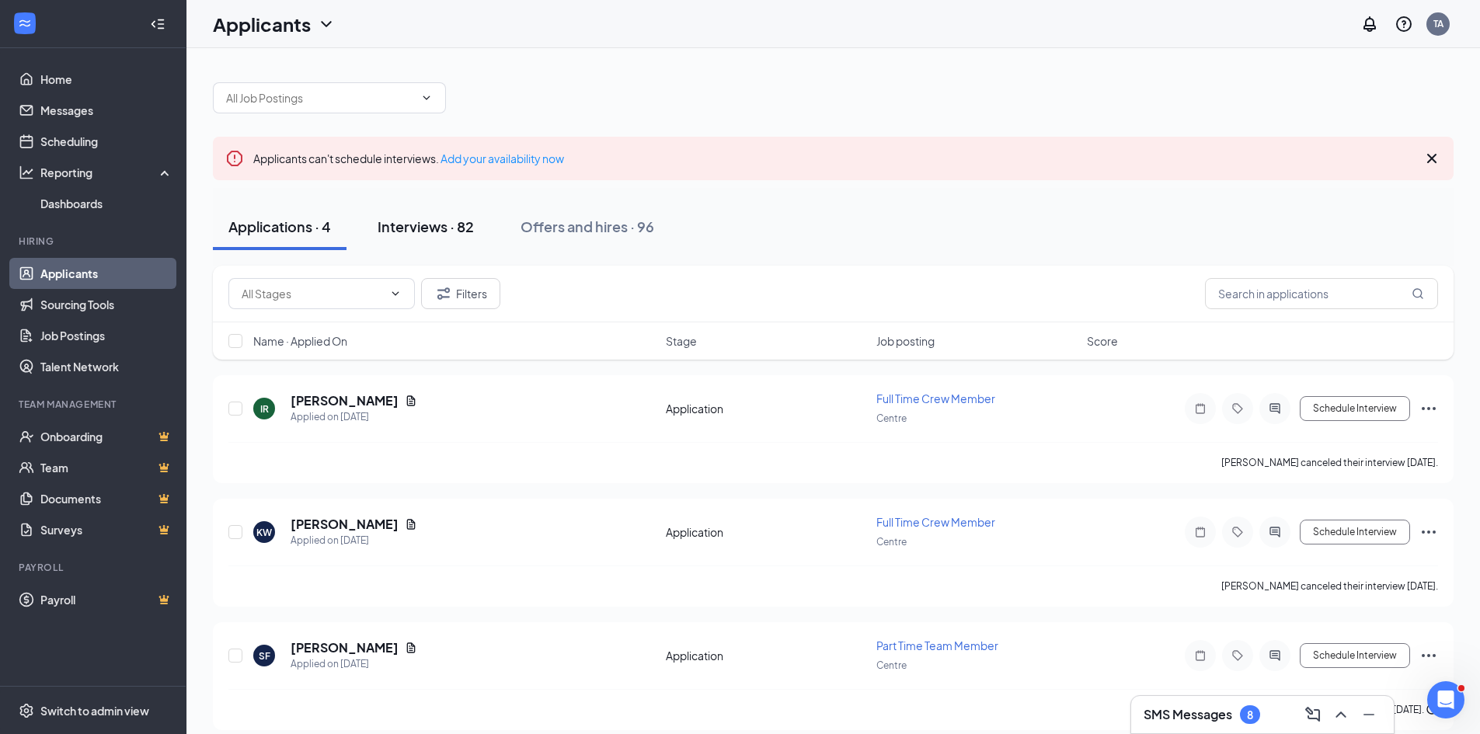
click at [408, 230] on div "Interviews · 82" at bounding box center [426, 226] width 96 height 19
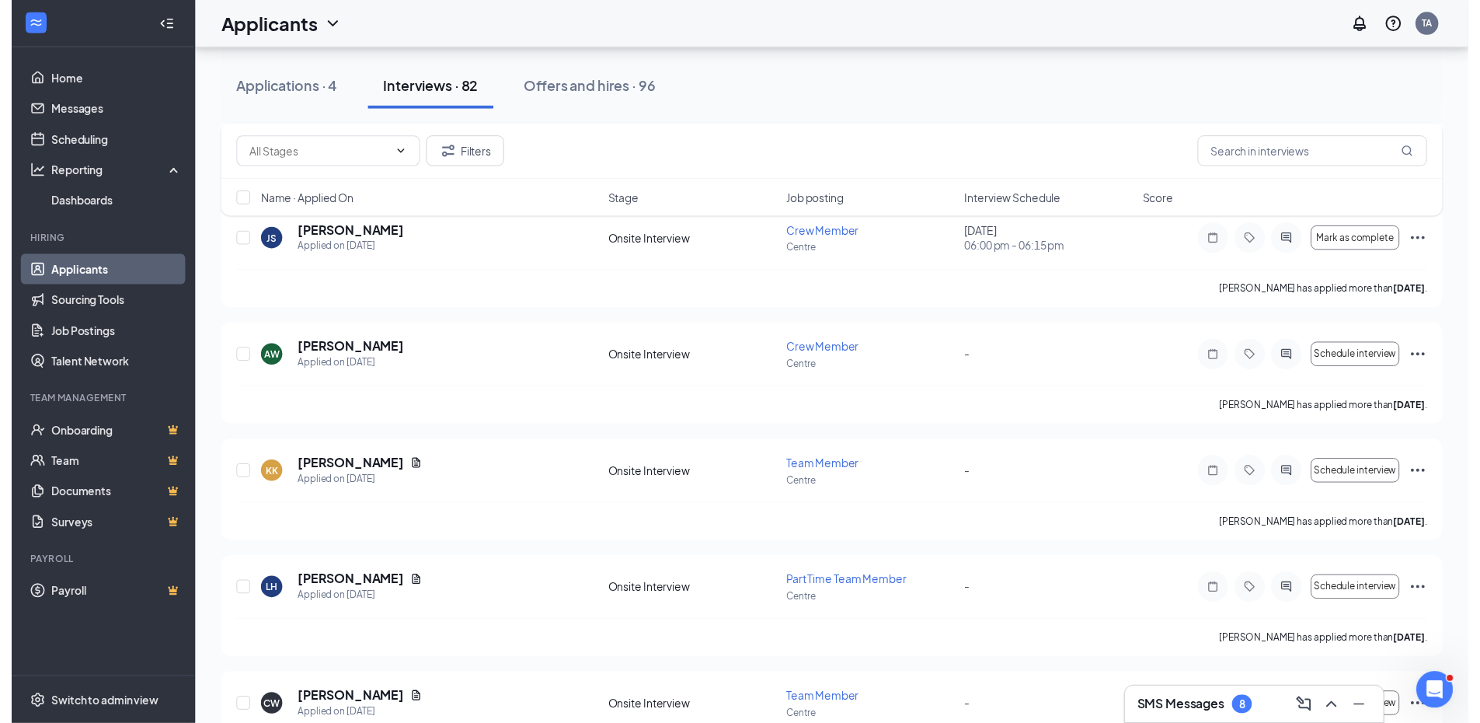
scroll to position [792, 0]
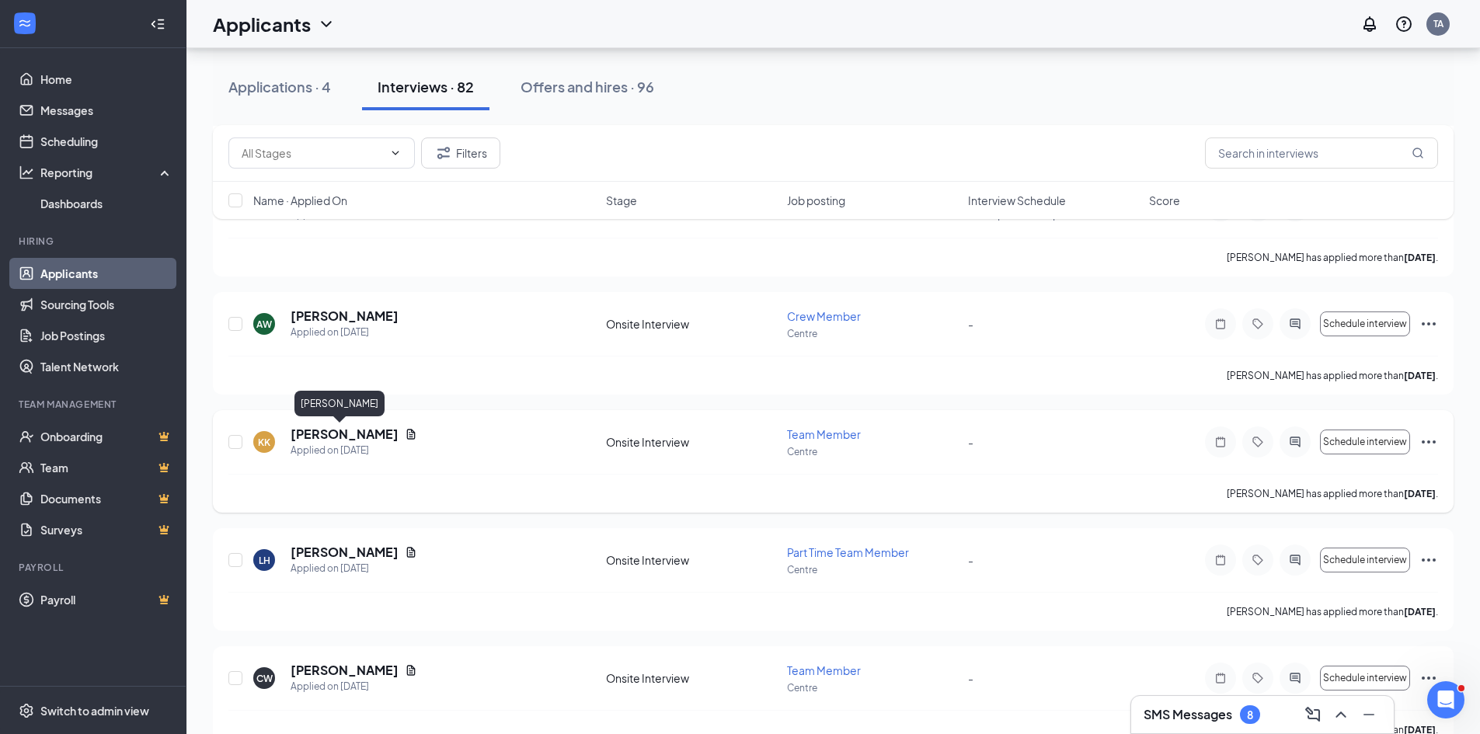
click at [353, 441] on h5 "[PERSON_NAME]" at bounding box center [345, 434] width 108 height 17
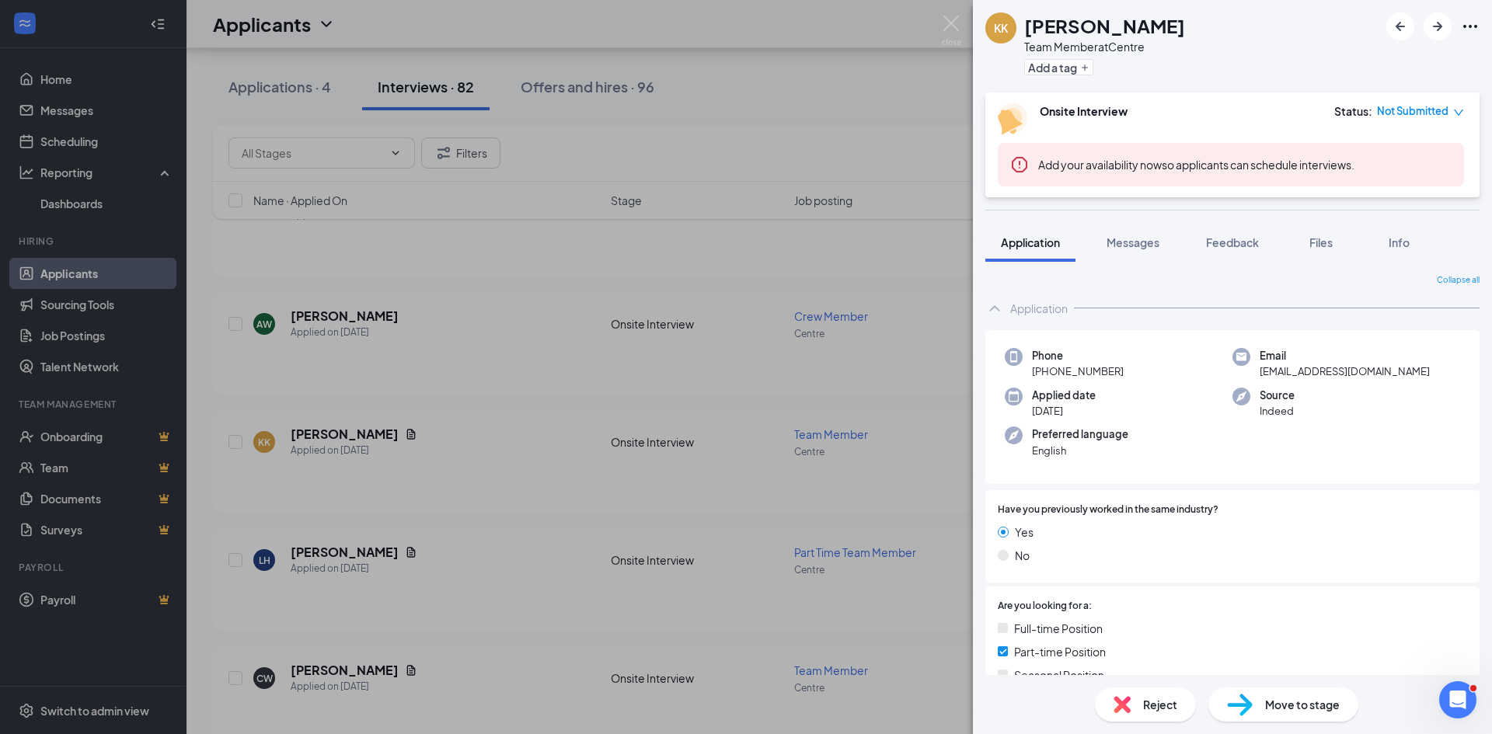
click at [608, 350] on div "KK Katie Kelley Team Member at Centre Add a tag Onsite Interview Status : Not S…" at bounding box center [746, 367] width 1492 height 734
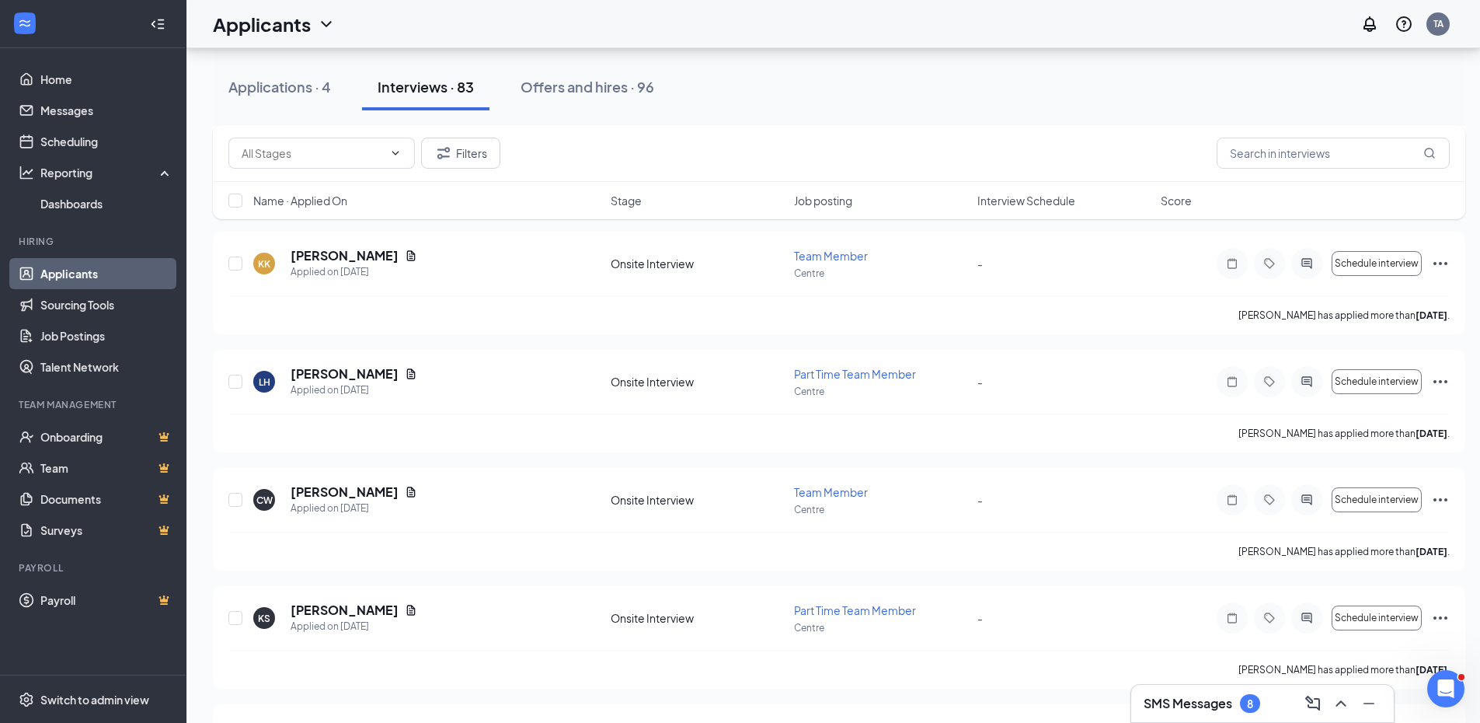
scroll to position [1128, 0]
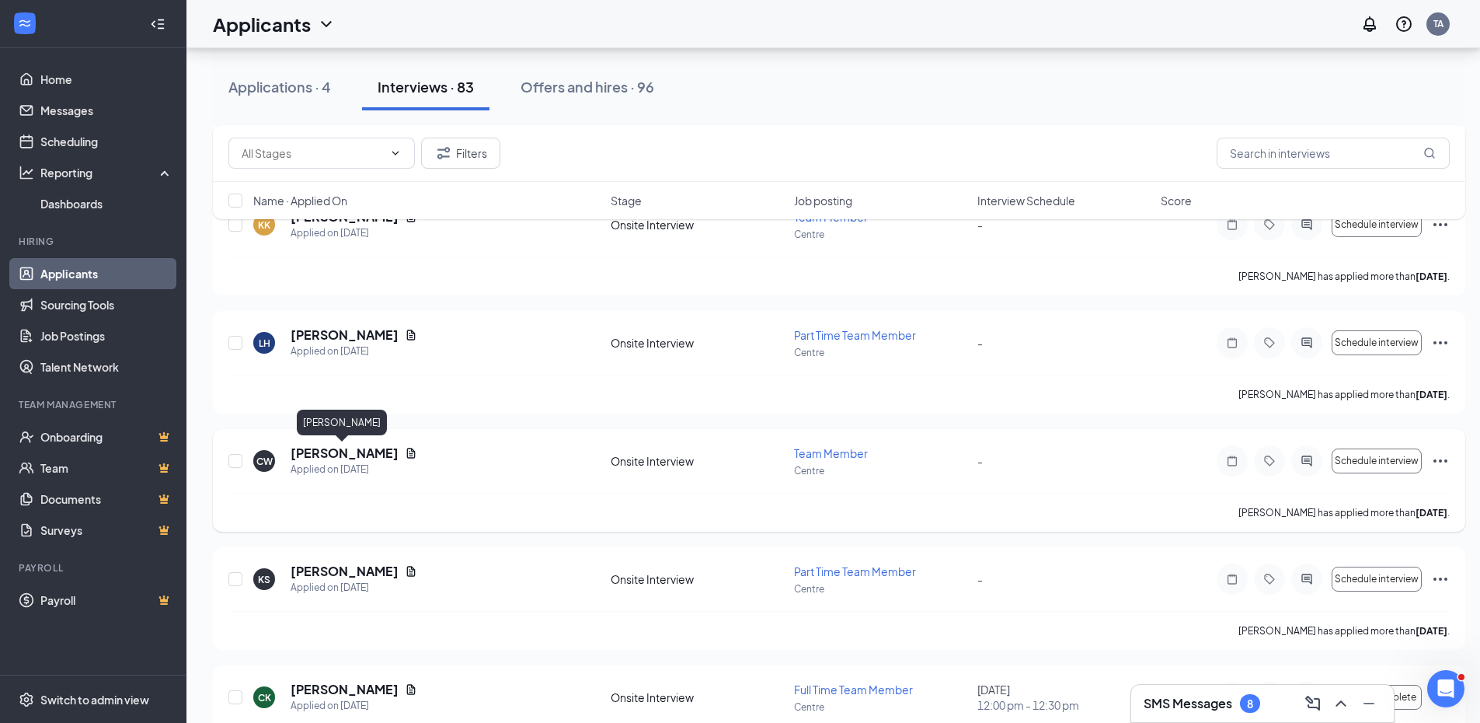
click at [339, 452] on h5 "[PERSON_NAME]" at bounding box center [345, 453] width 108 height 17
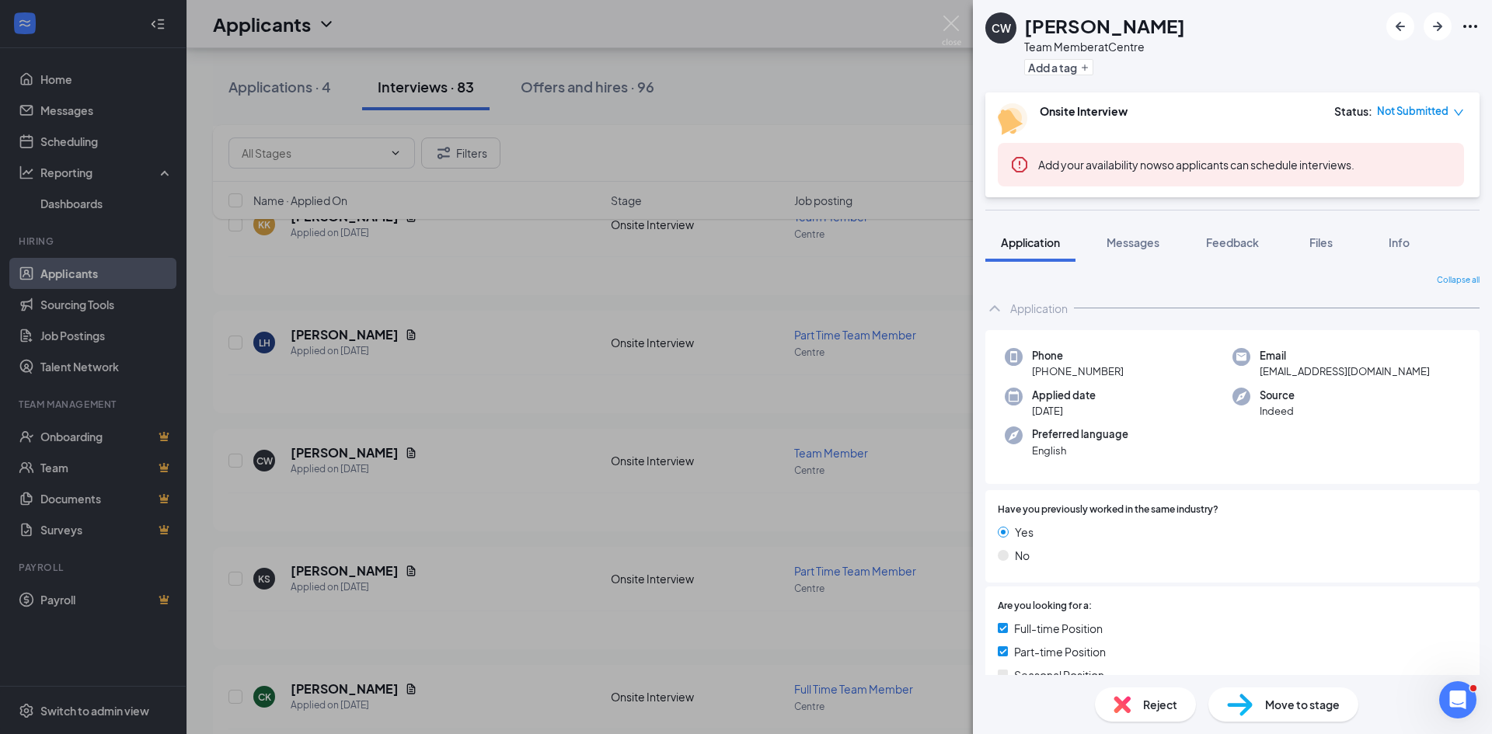
click at [629, 350] on div "CW Cierra Williams Team Member at Centre Add a tag Onsite Interview Status : No…" at bounding box center [746, 367] width 1492 height 734
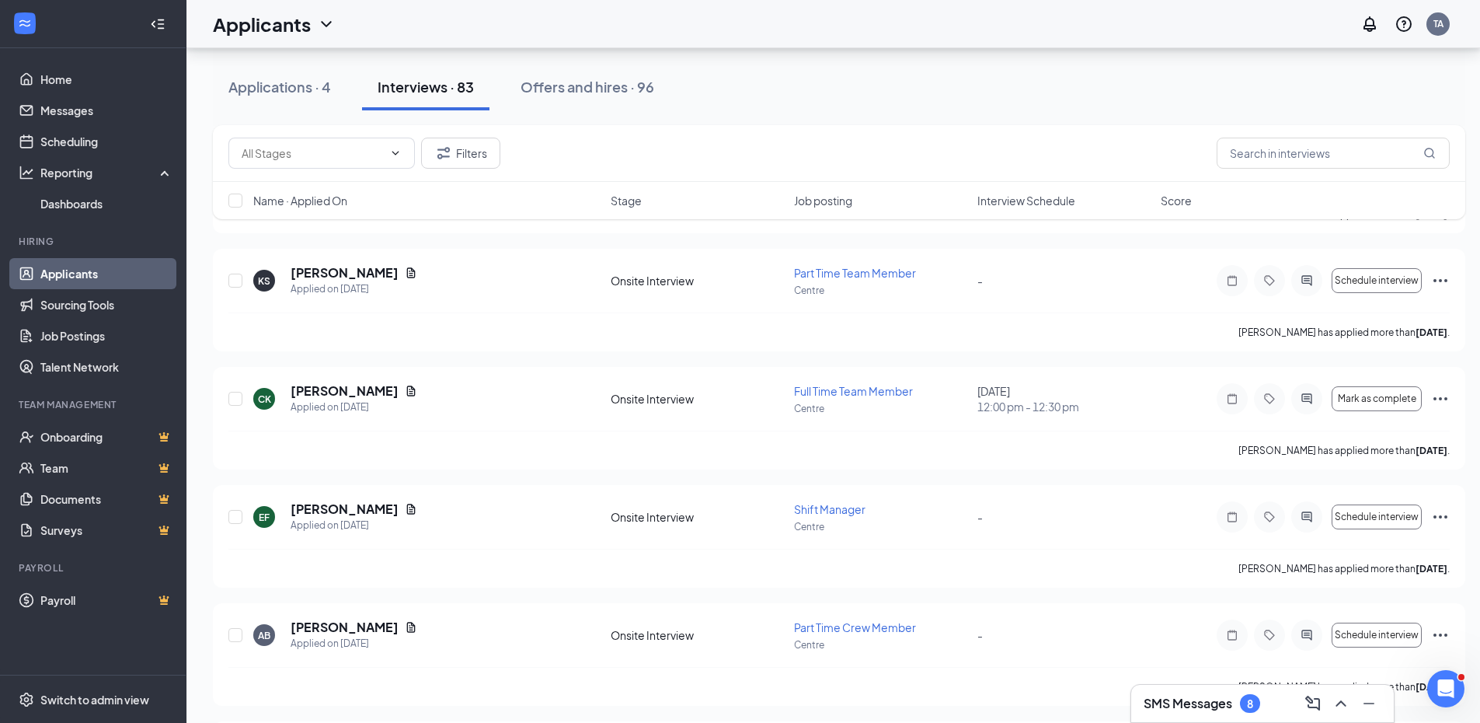
scroll to position [1444, 0]
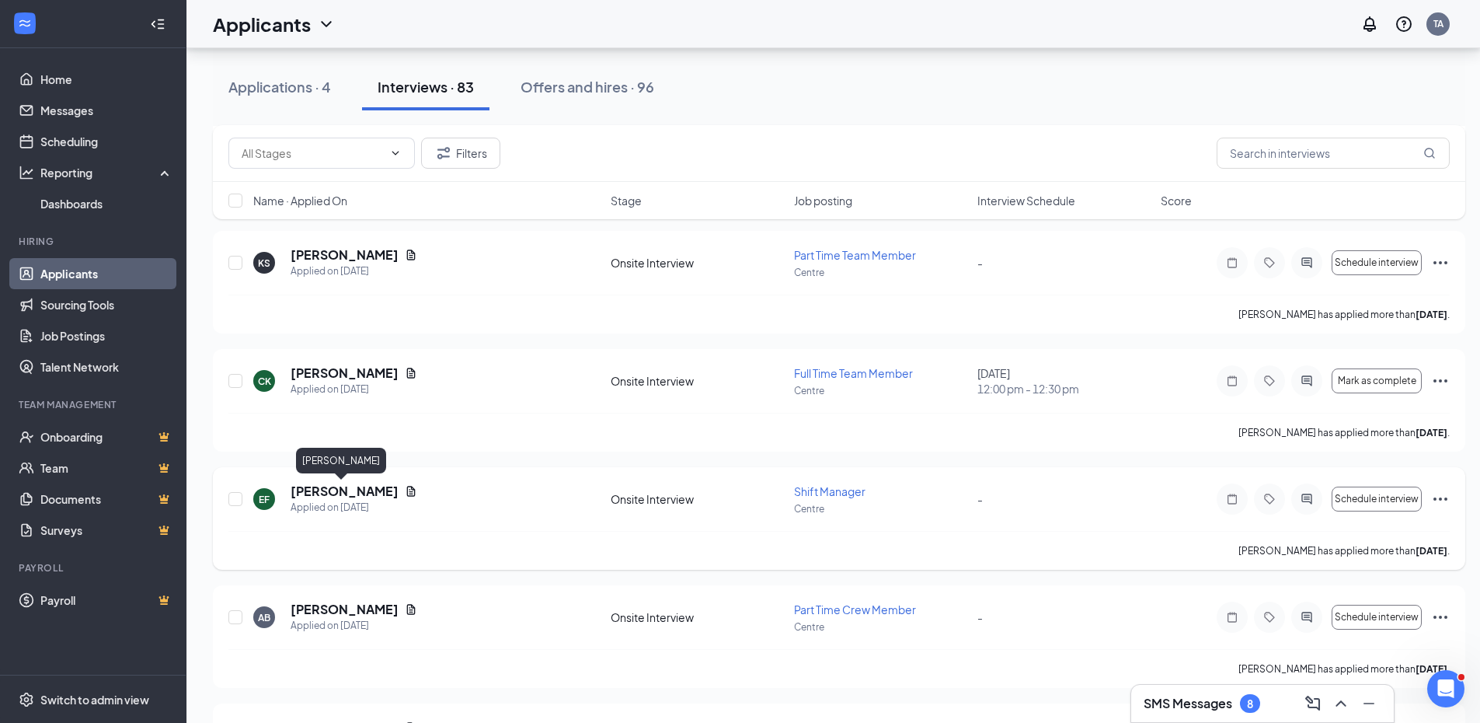
click at [347, 491] on h5 "[PERSON_NAME]" at bounding box center [345, 491] width 108 height 17
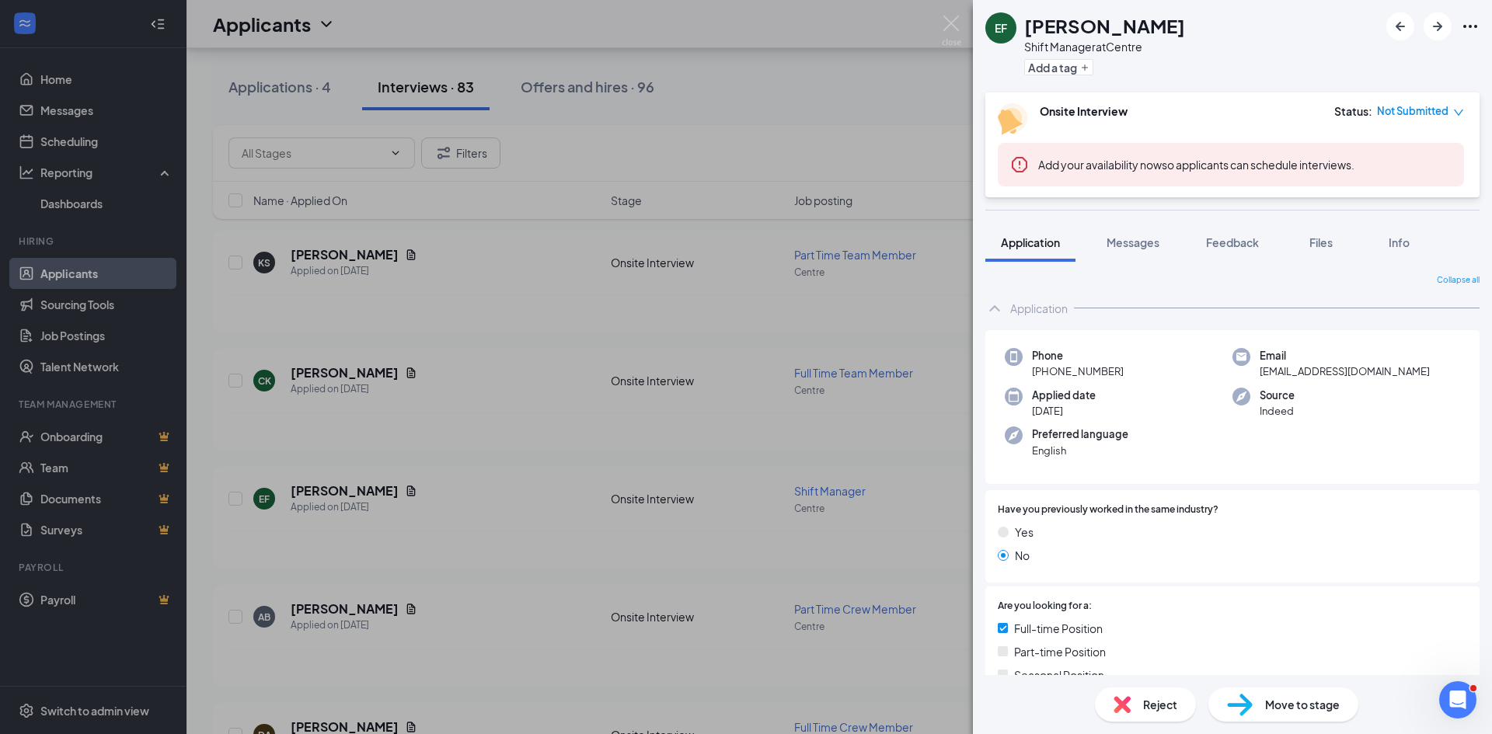
click at [563, 570] on div "EF Erica Fulghum Shift Manager at Centre Add a tag Onsite Interview Status : No…" at bounding box center [746, 367] width 1492 height 734
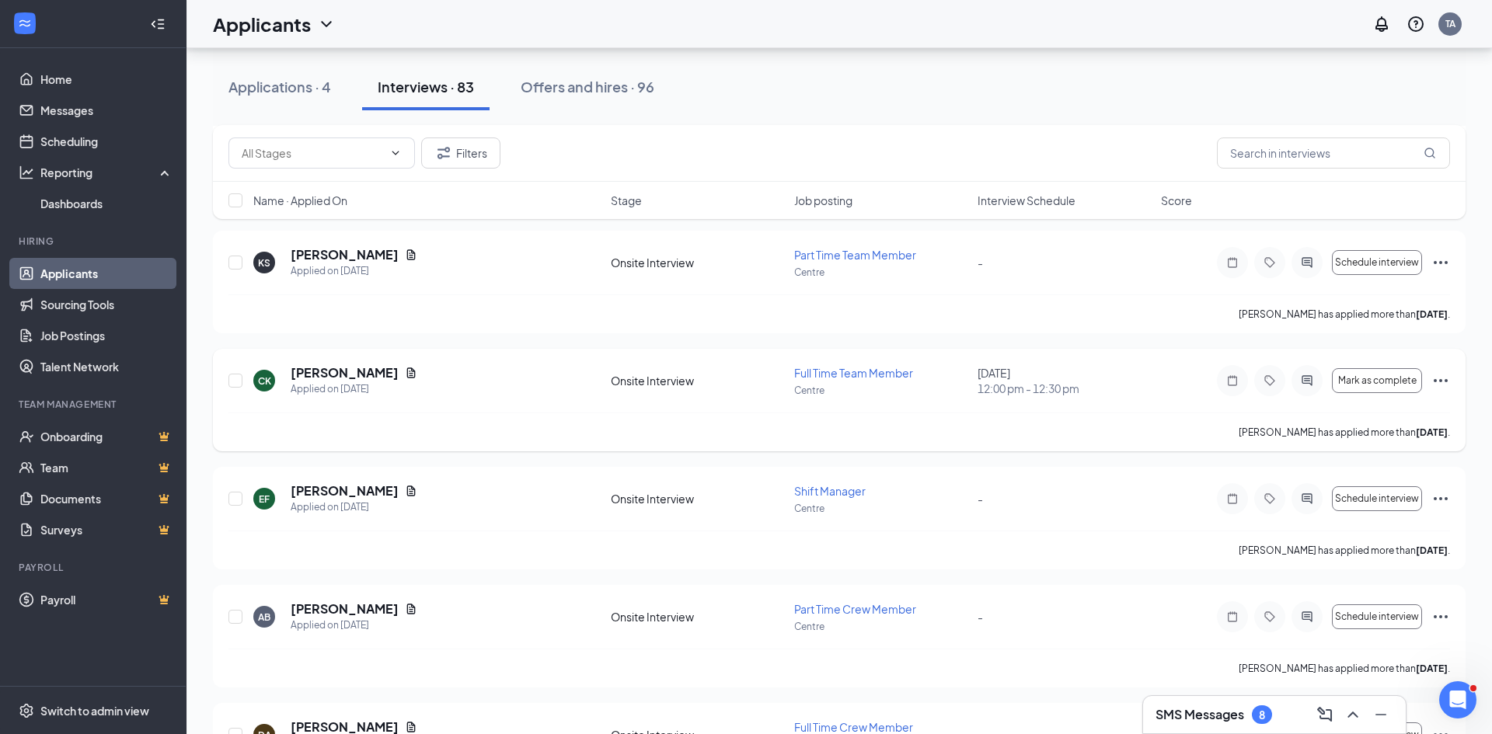
click at [606, 425] on div "Charles King has applied more than 7 days ago ." at bounding box center [839, 432] width 1222 height 39
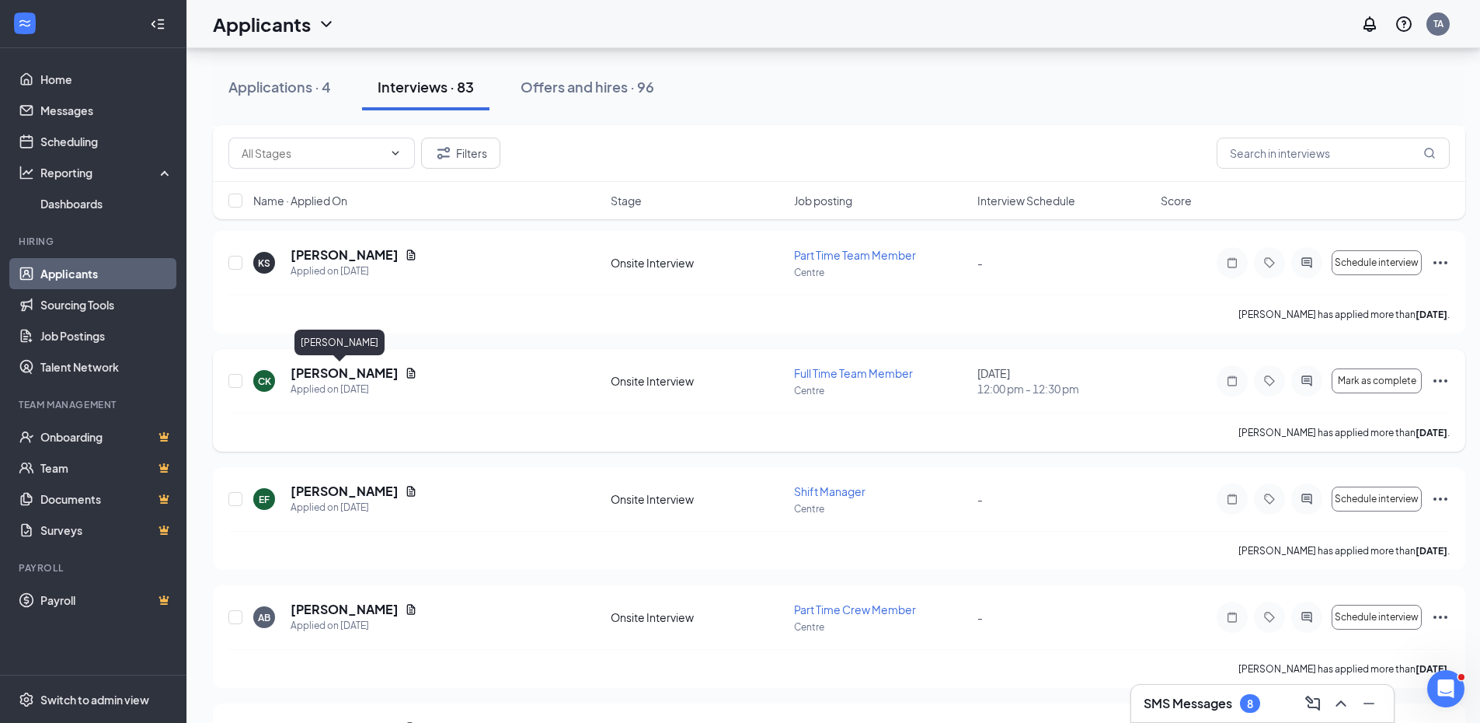
click at [344, 375] on h5 "[PERSON_NAME]" at bounding box center [345, 372] width 108 height 17
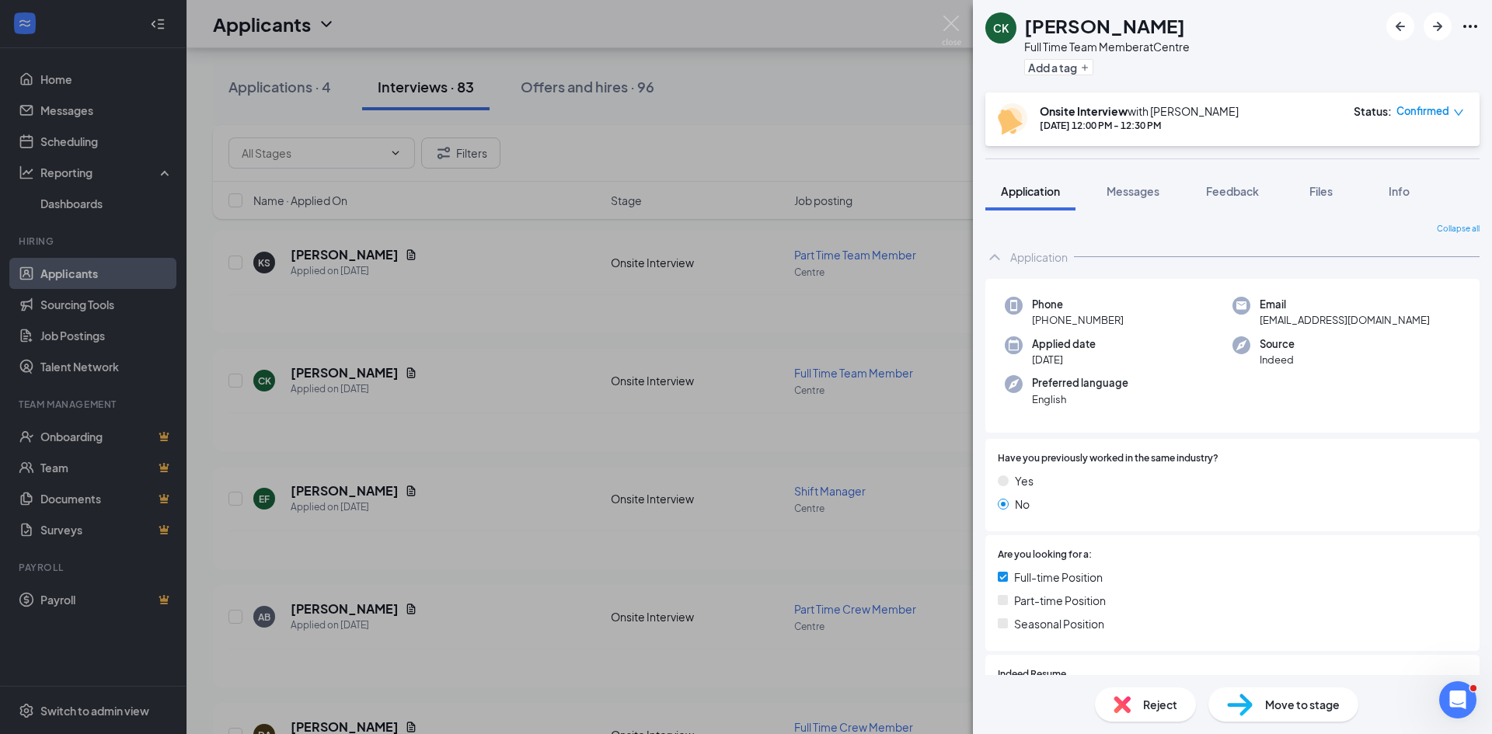
click at [588, 451] on div "CK Charles King Full Time Team Member at Centre Add a tag Onsite Interview with…" at bounding box center [746, 367] width 1492 height 734
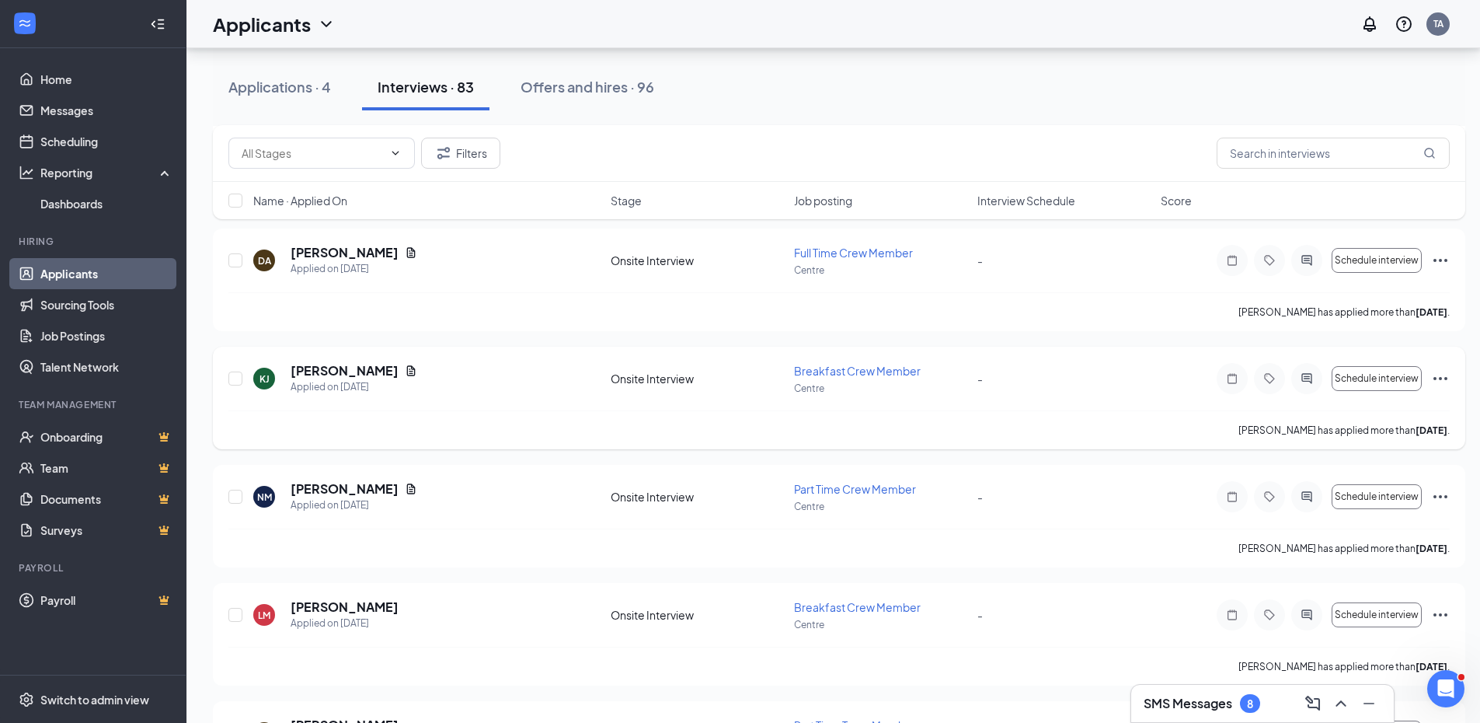
scroll to position [1936, 0]
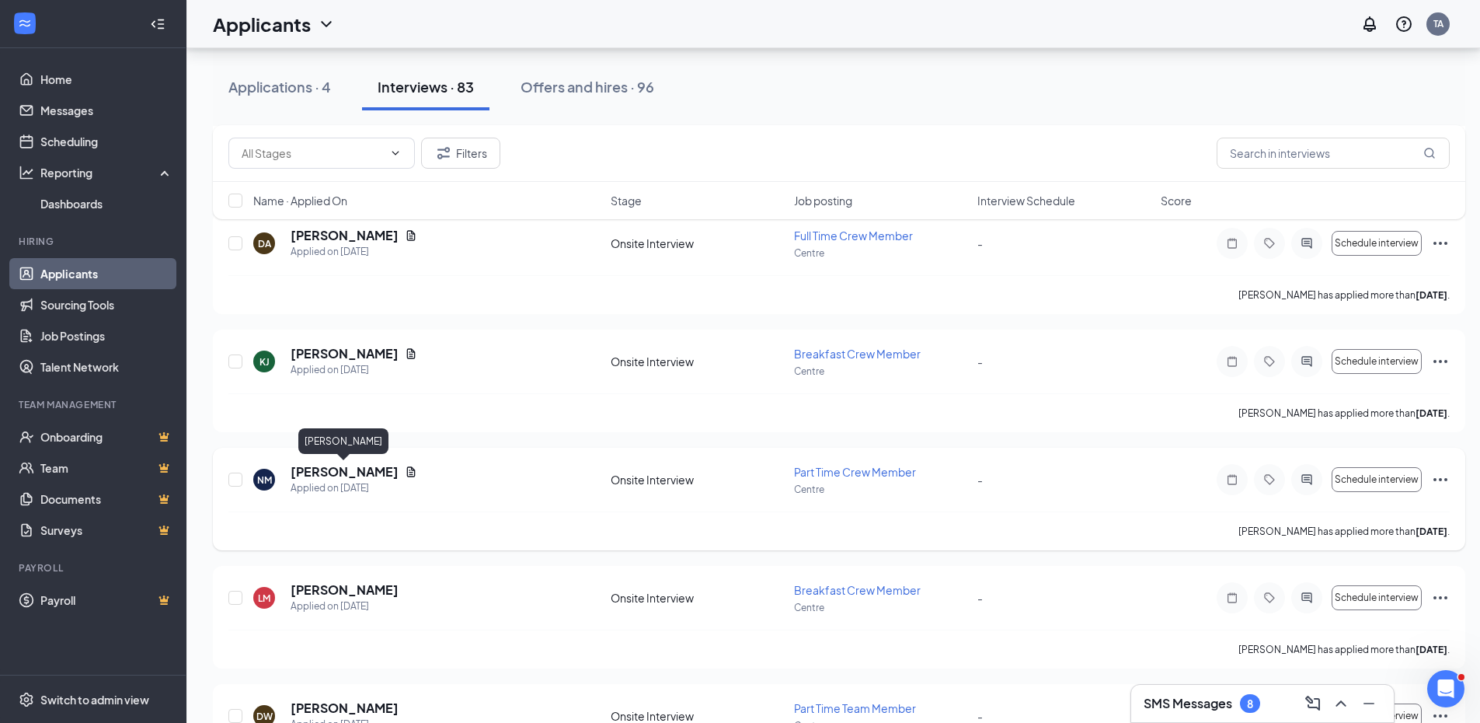
click at [372, 473] on h5 "[PERSON_NAME]" at bounding box center [345, 471] width 108 height 17
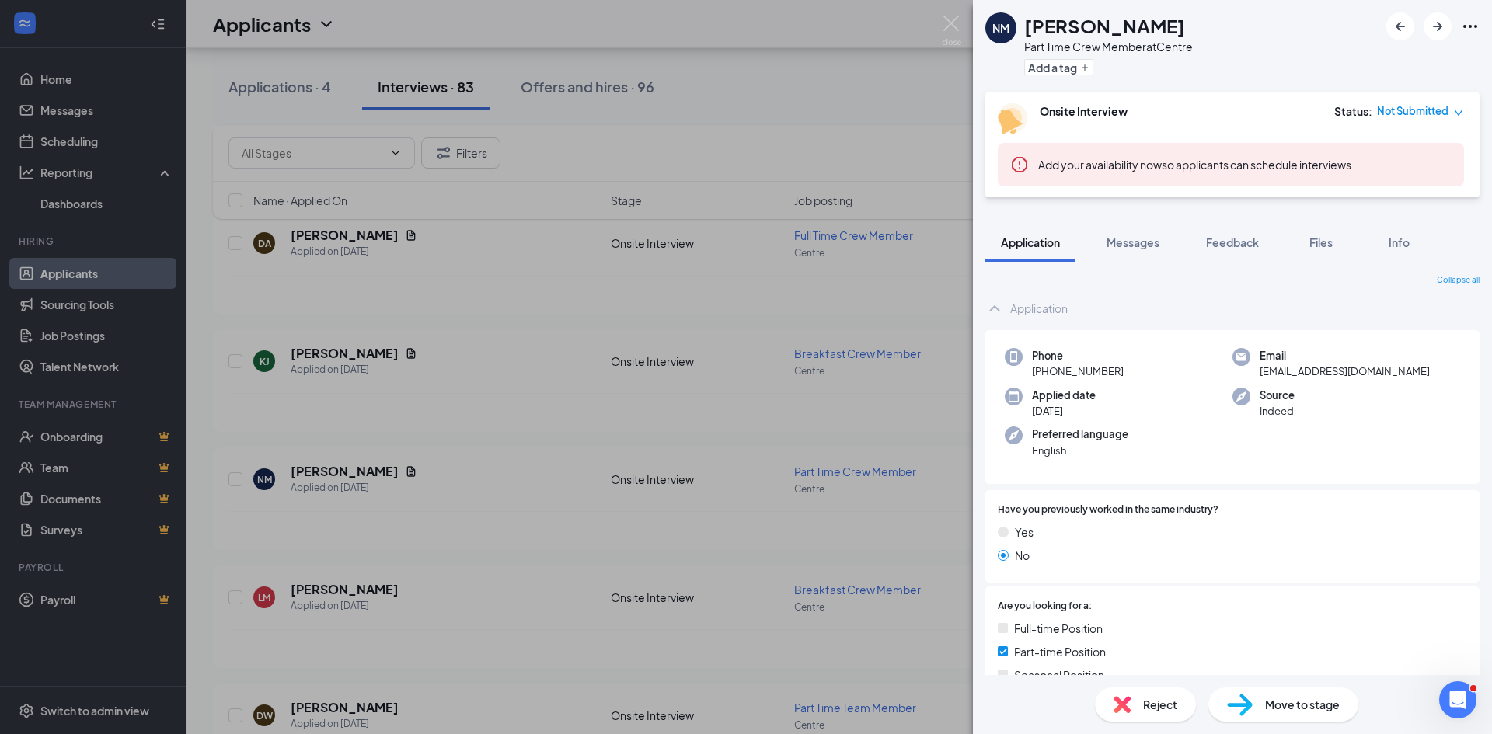
click at [344, 594] on div "NM Noah McMurtrey Part Time Crew Member at Centre Add a tag Onsite Interview St…" at bounding box center [746, 367] width 1492 height 734
click at [376, 602] on div "LM Louis Mooney Applied on Sep 5" at bounding box center [427, 597] width 348 height 33
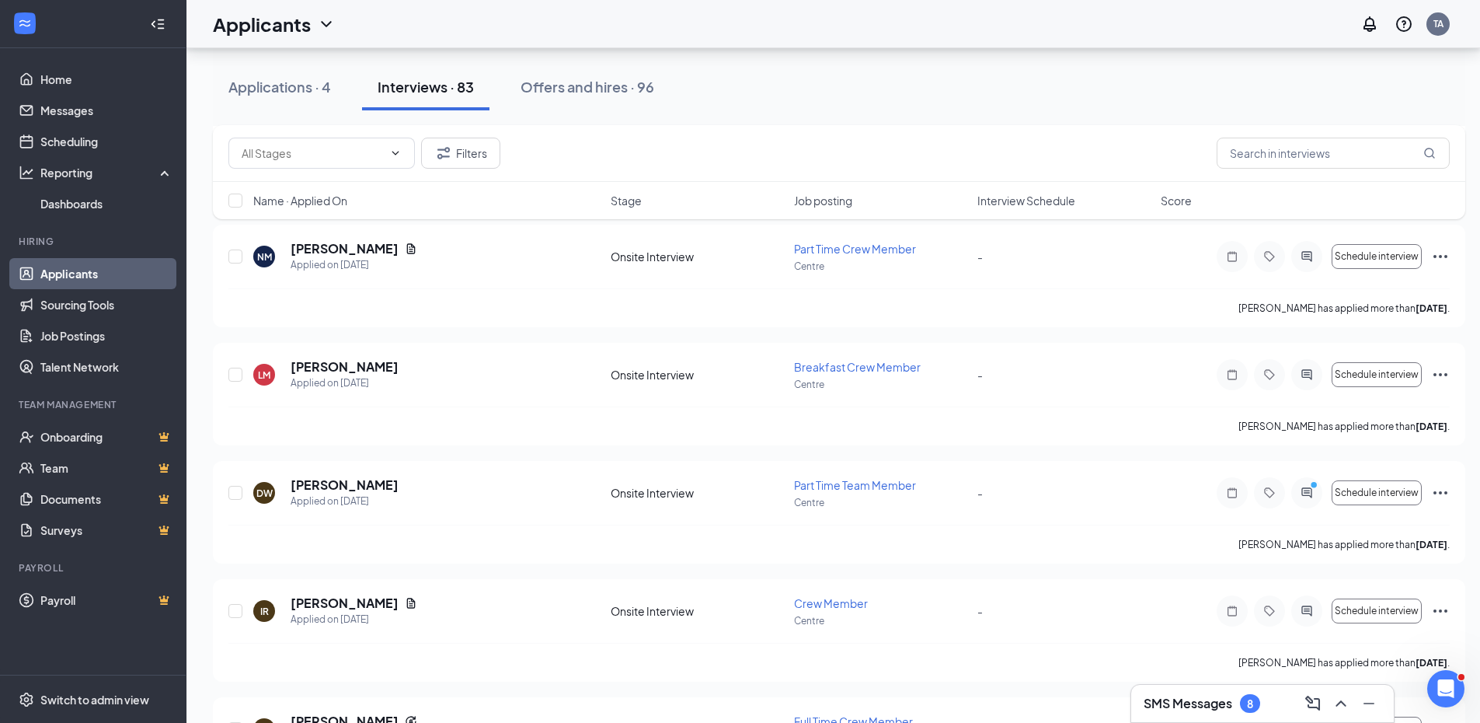
scroll to position [2221, 0]
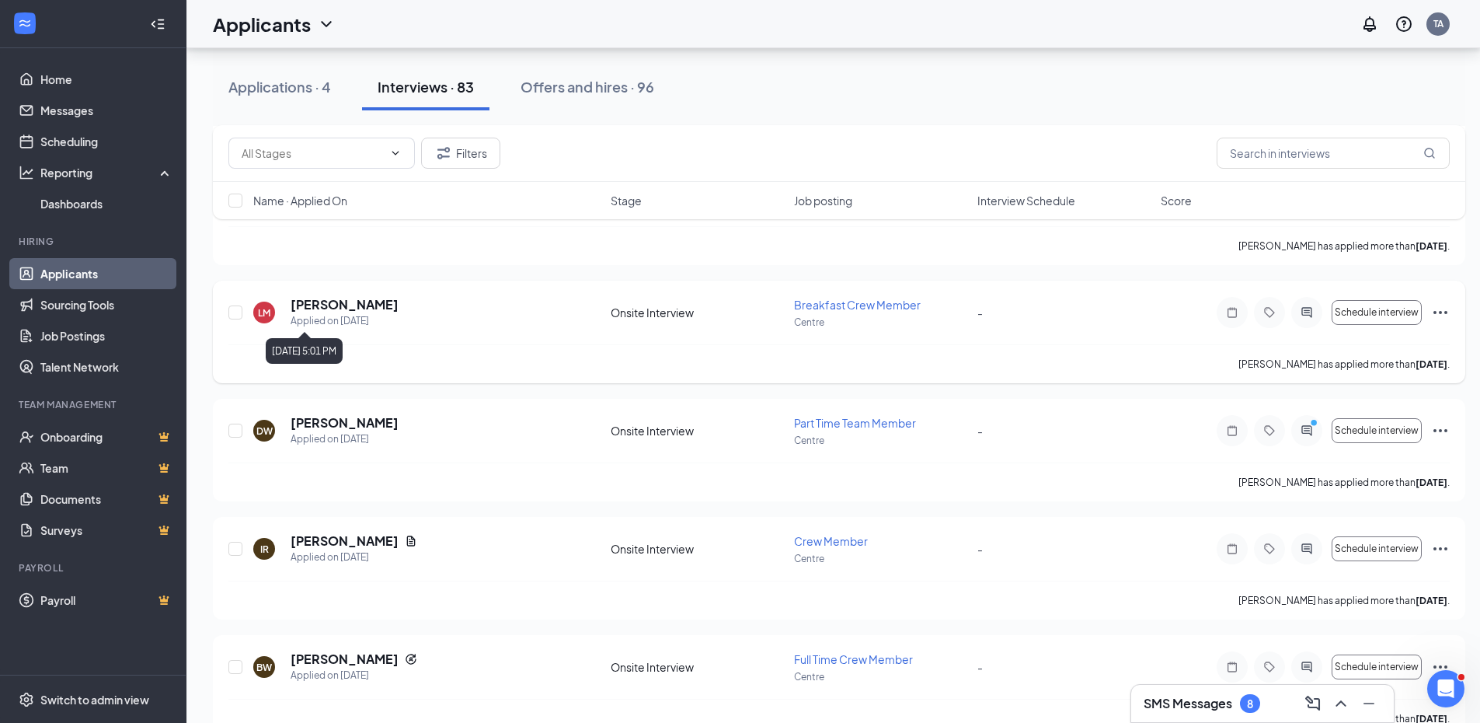
click at [321, 326] on div "Applied on [DATE]" at bounding box center [345, 321] width 108 height 16
click at [323, 299] on h5 "[PERSON_NAME]" at bounding box center [345, 304] width 108 height 17
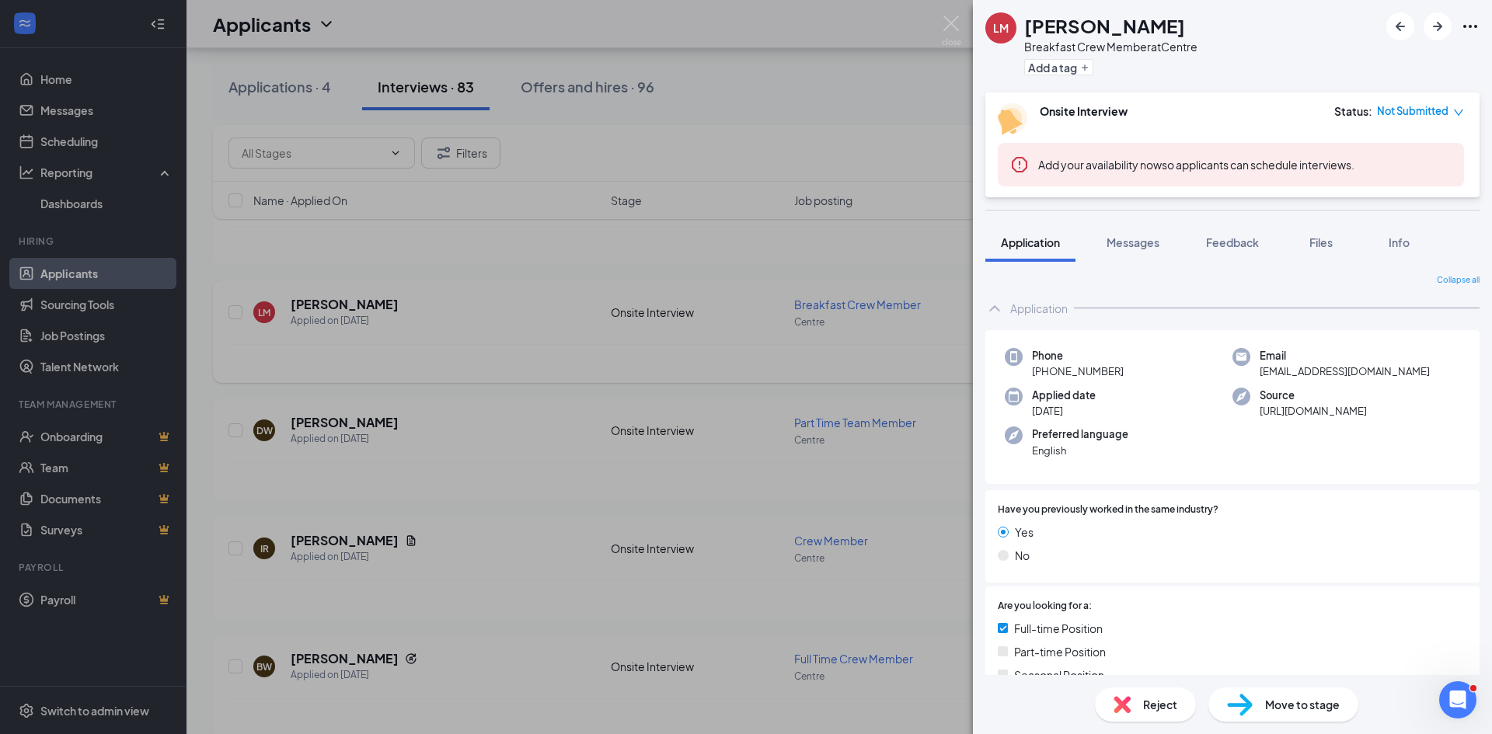
drag, startPoint x: 518, startPoint y: 396, endPoint x: 787, endPoint y: 374, distance: 270.6
click at [513, 396] on div "LM Louis Mooney Breakfast Crew Member at Centre Add a tag Onsite Interview Stat…" at bounding box center [746, 367] width 1492 height 734
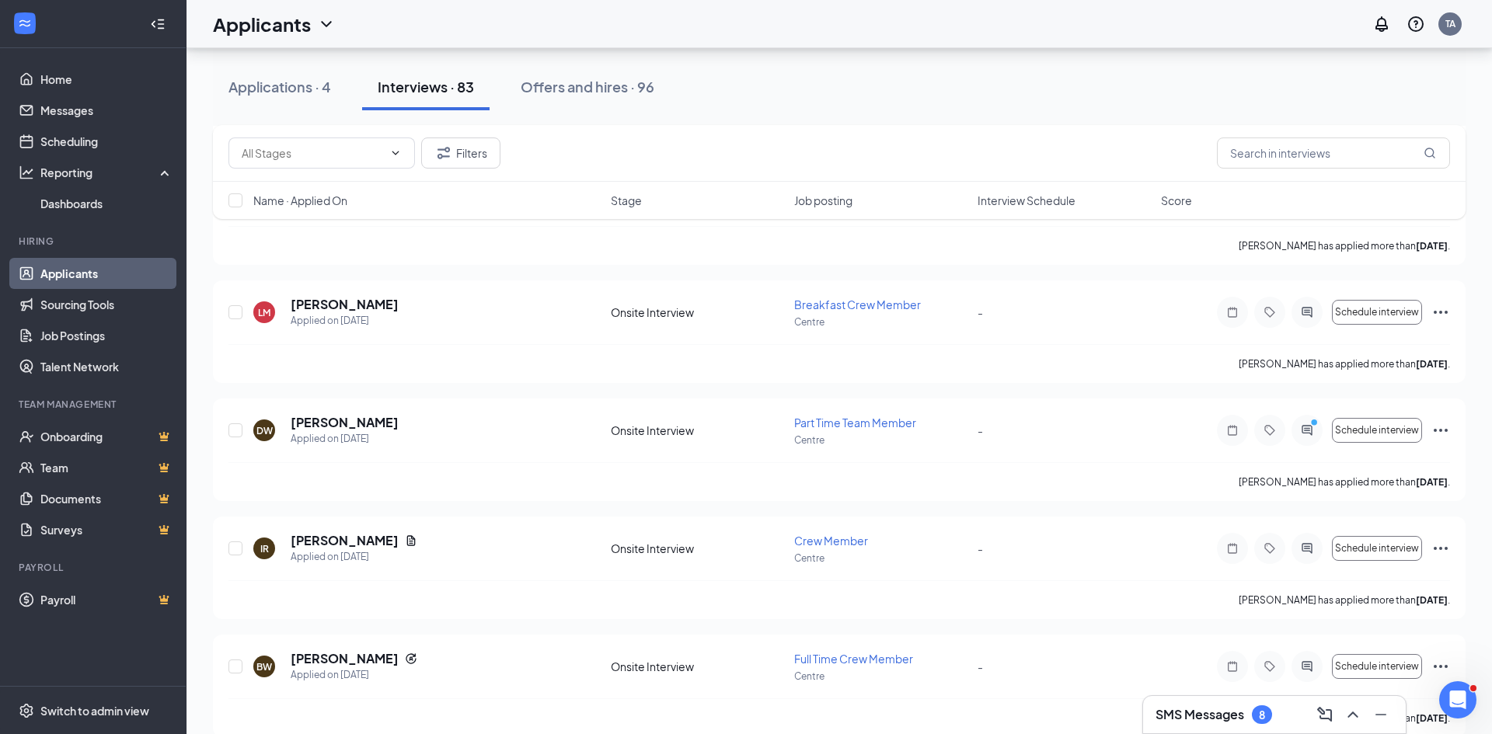
click at [752, 378] on div "Louis Mooney has applied more than 11 days ago ." at bounding box center [839, 363] width 1222 height 39
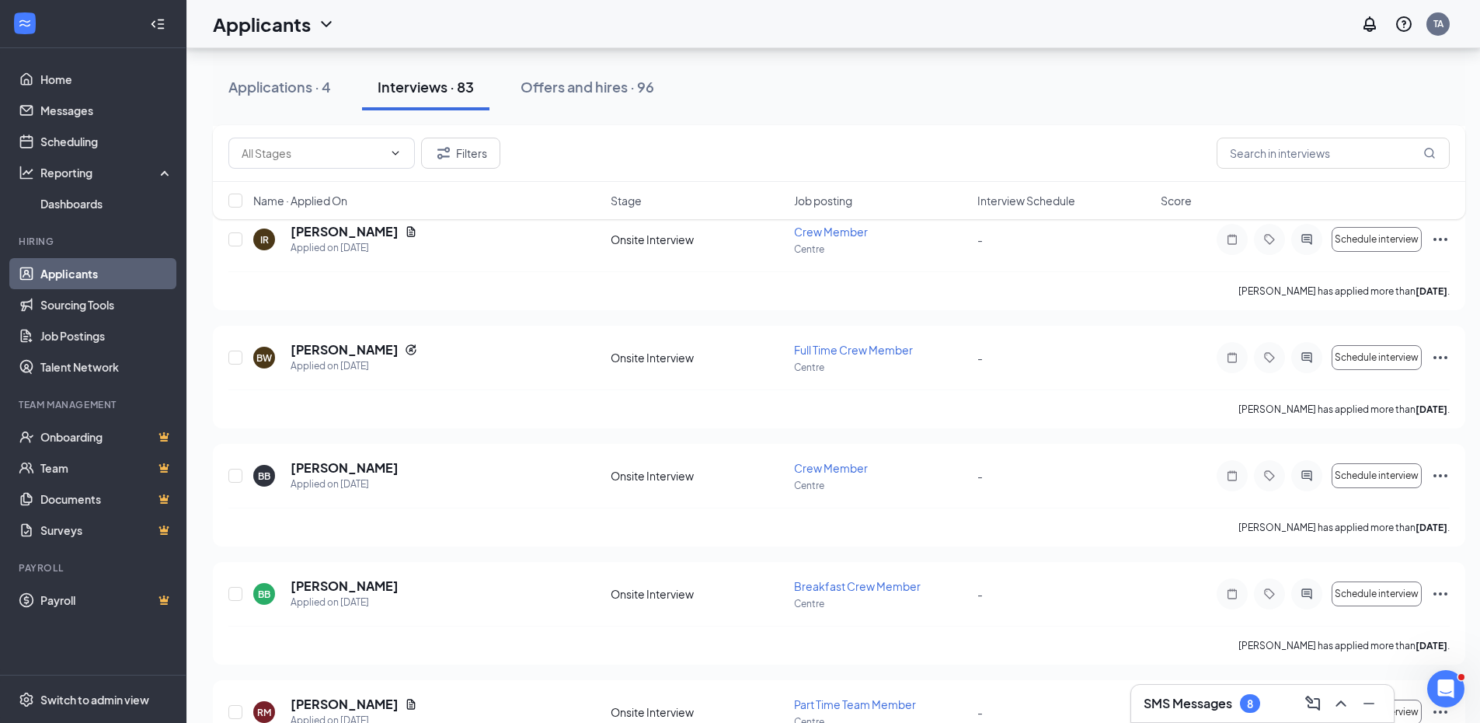
scroll to position [2572, 0]
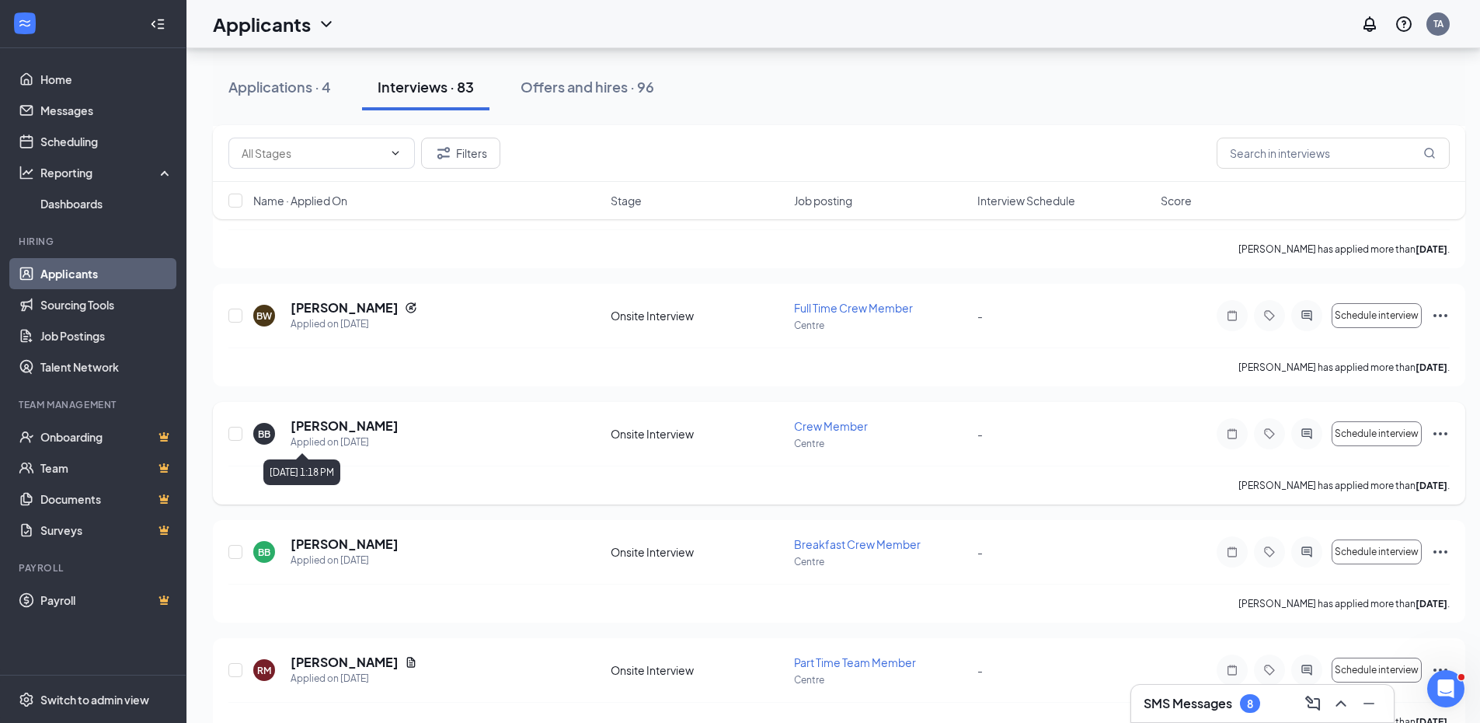
click at [347, 441] on div "Applied on [DATE]" at bounding box center [345, 442] width 108 height 16
click at [353, 428] on h5 "[PERSON_NAME]" at bounding box center [345, 425] width 108 height 17
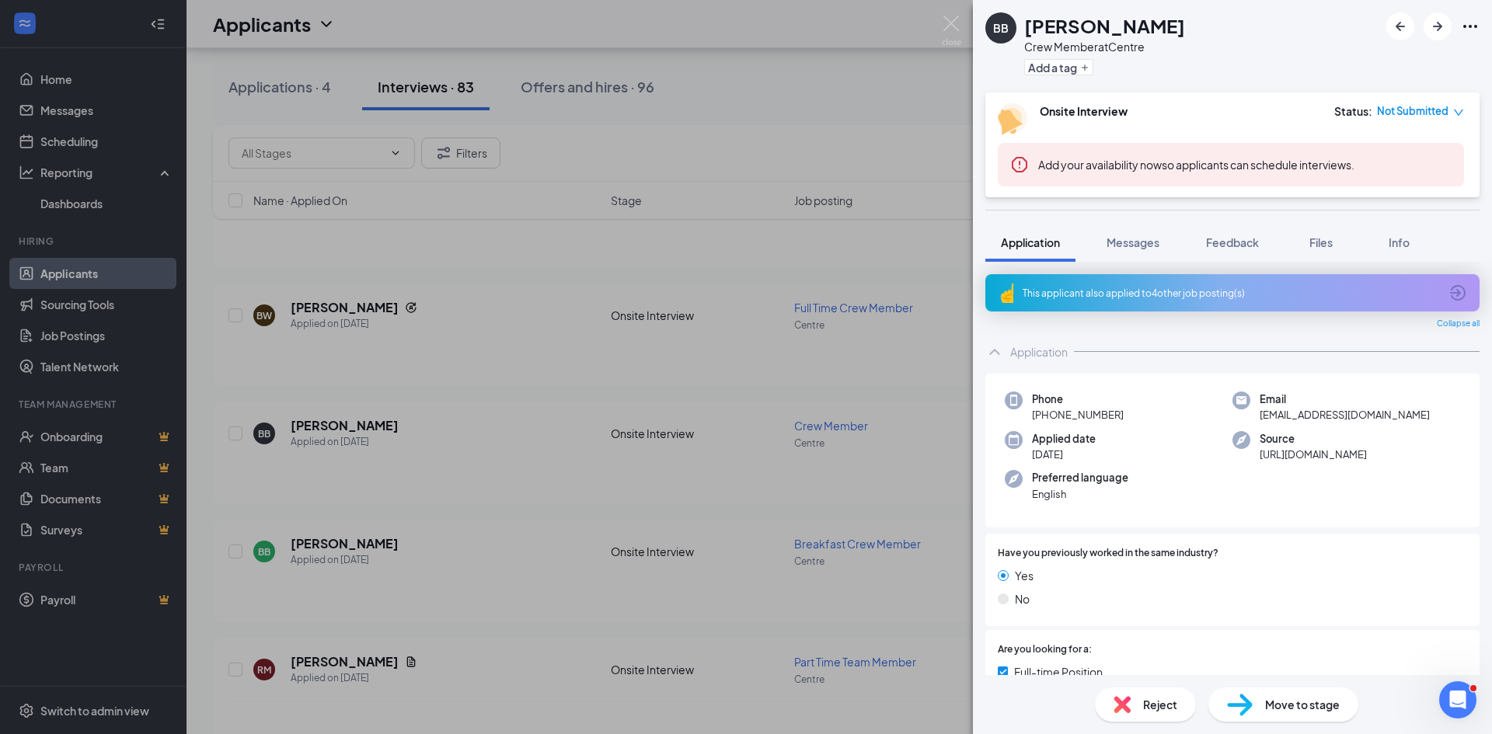
click at [479, 657] on div "BB [PERSON_NAME] Crew Member at Centre Add a tag Onsite Interview Status : Not …" at bounding box center [746, 367] width 1492 height 734
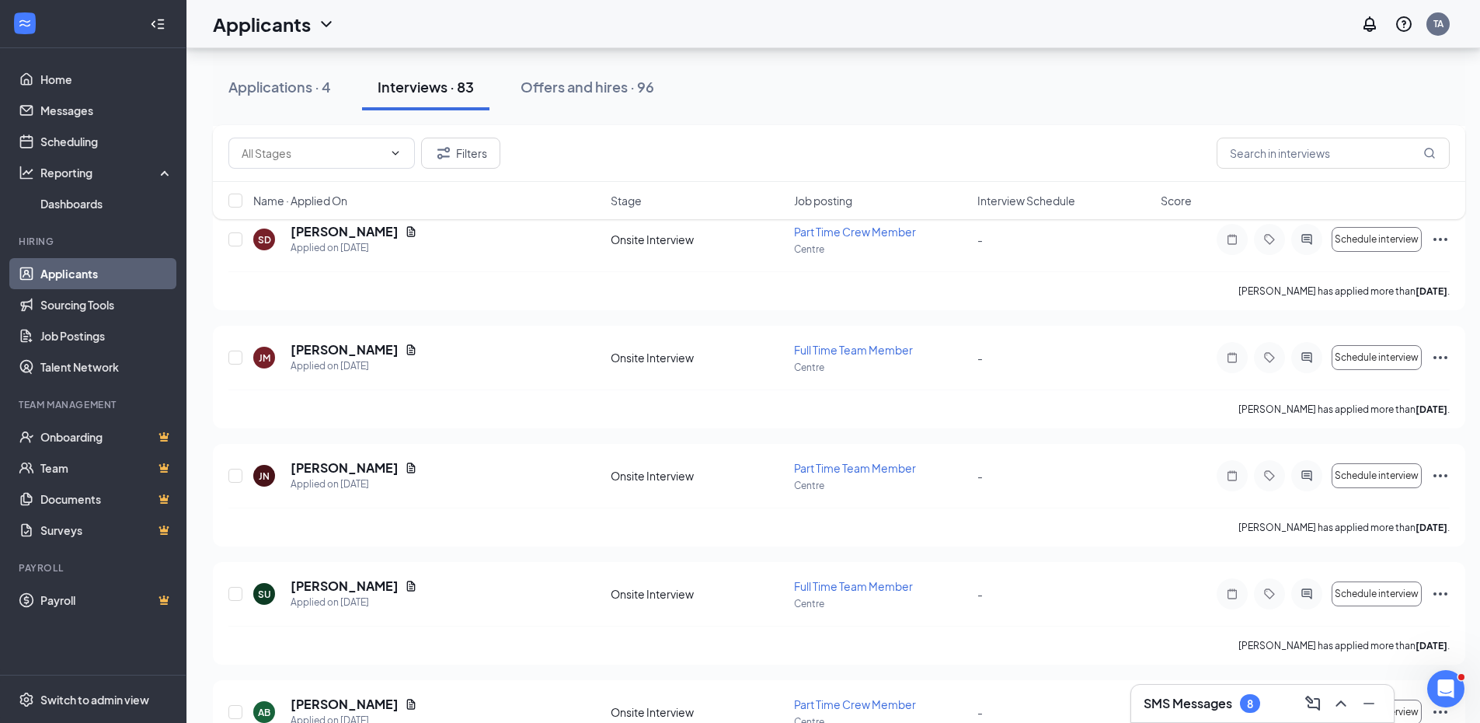
scroll to position [3483, 0]
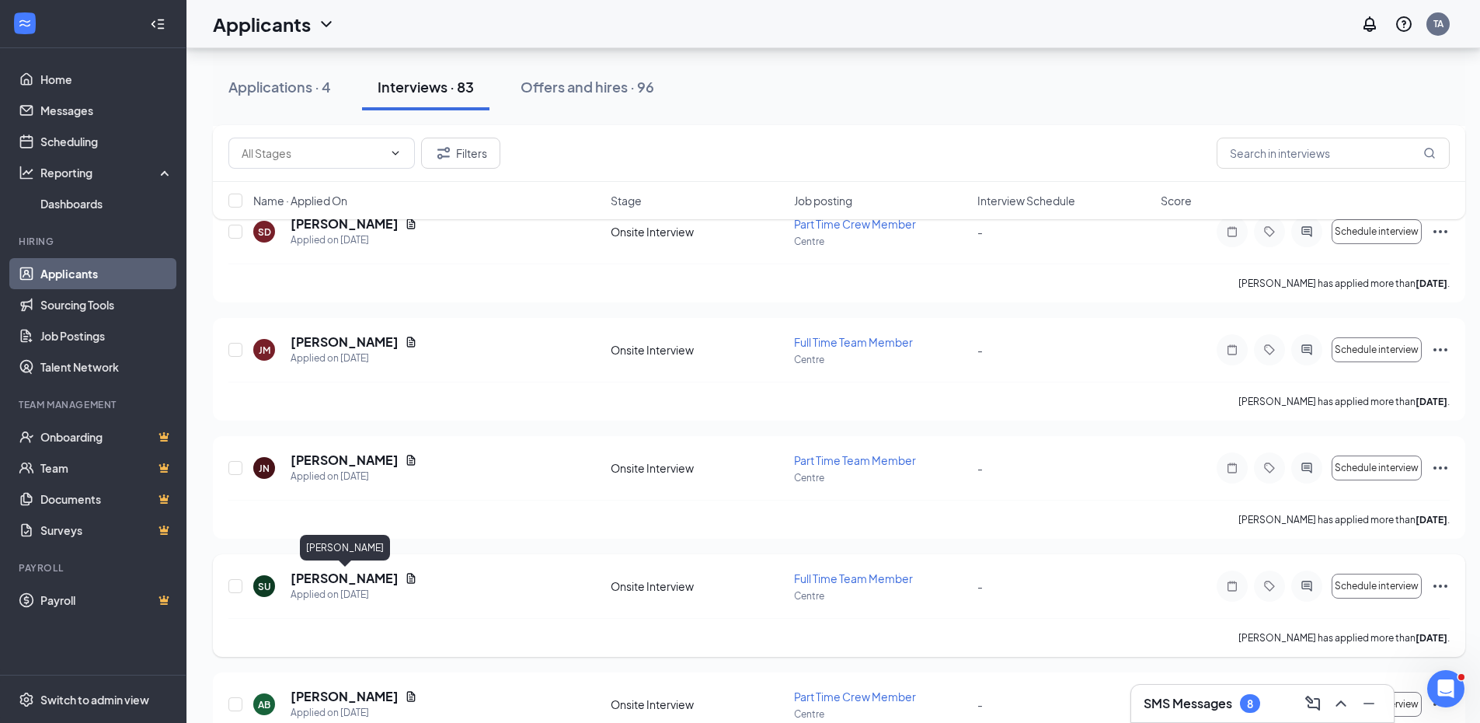
click at [365, 579] on h5 "[PERSON_NAME]" at bounding box center [345, 578] width 108 height 17
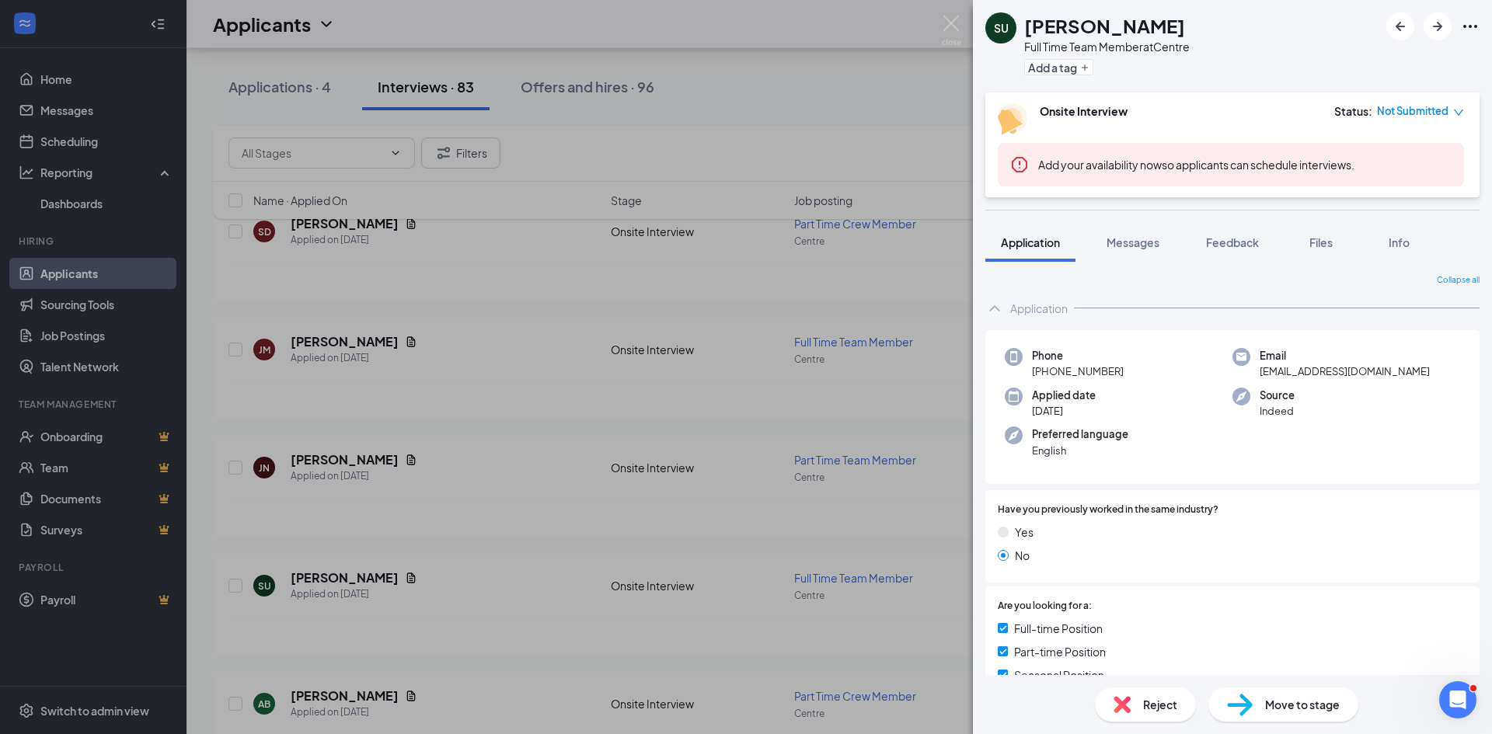
click at [313, 354] on div "SU [PERSON_NAME] Full Time Team Member at Centre Add a tag Onsite Interview Sta…" at bounding box center [746, 367] width 1492 height 734
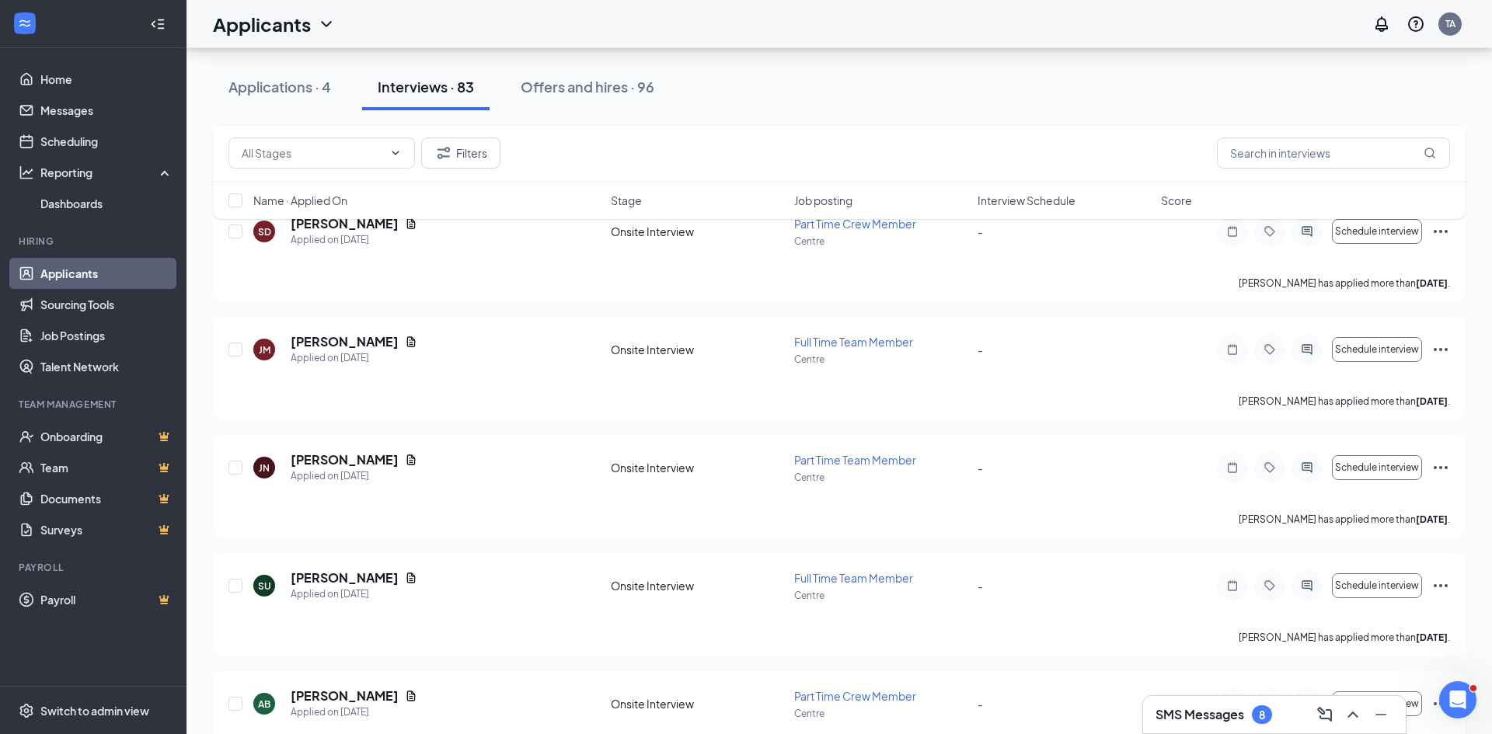
click at [340, 341] on h5 "[PERSON_NAME]" at bounding box center [345, 341] width 108 height 17
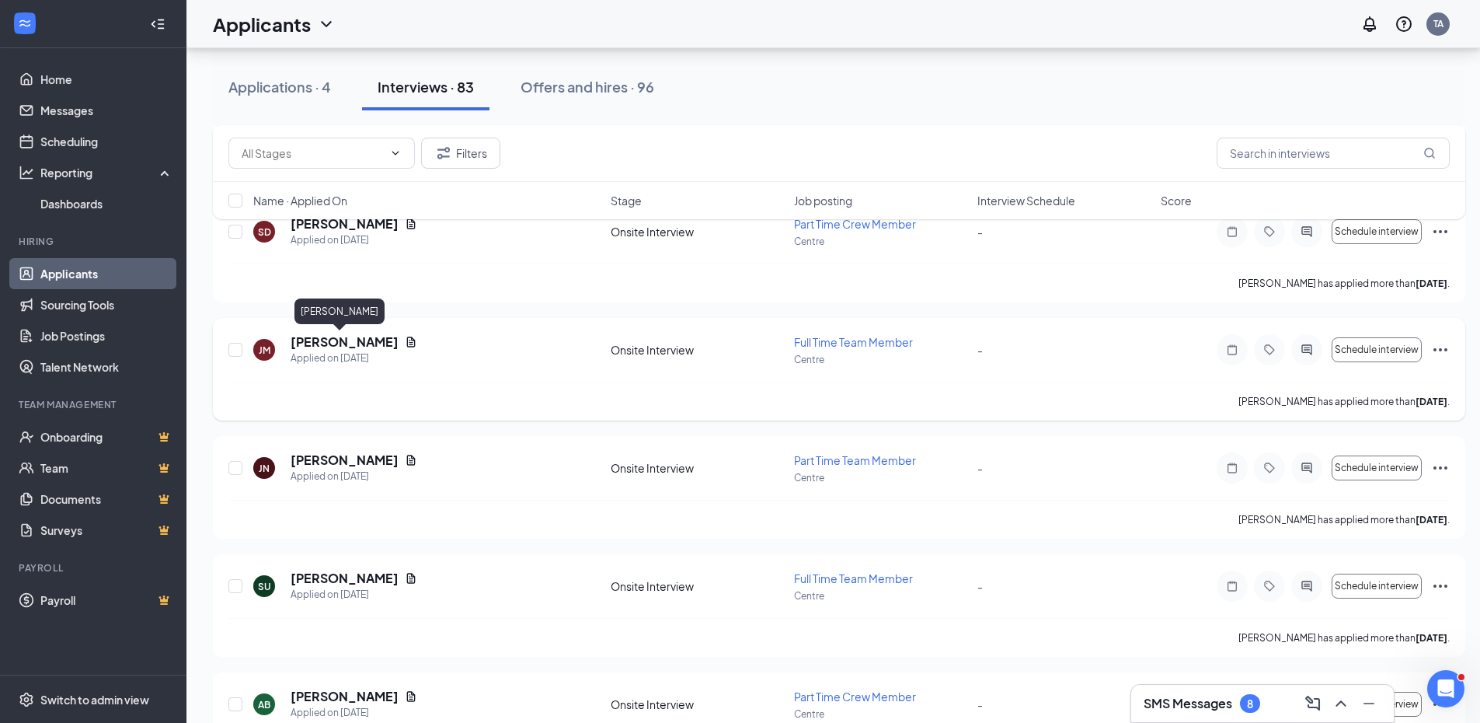
click at [347, 347] on h5 "[PERSON_NAME]" at bounding box center [345, 341] width 108 height 17
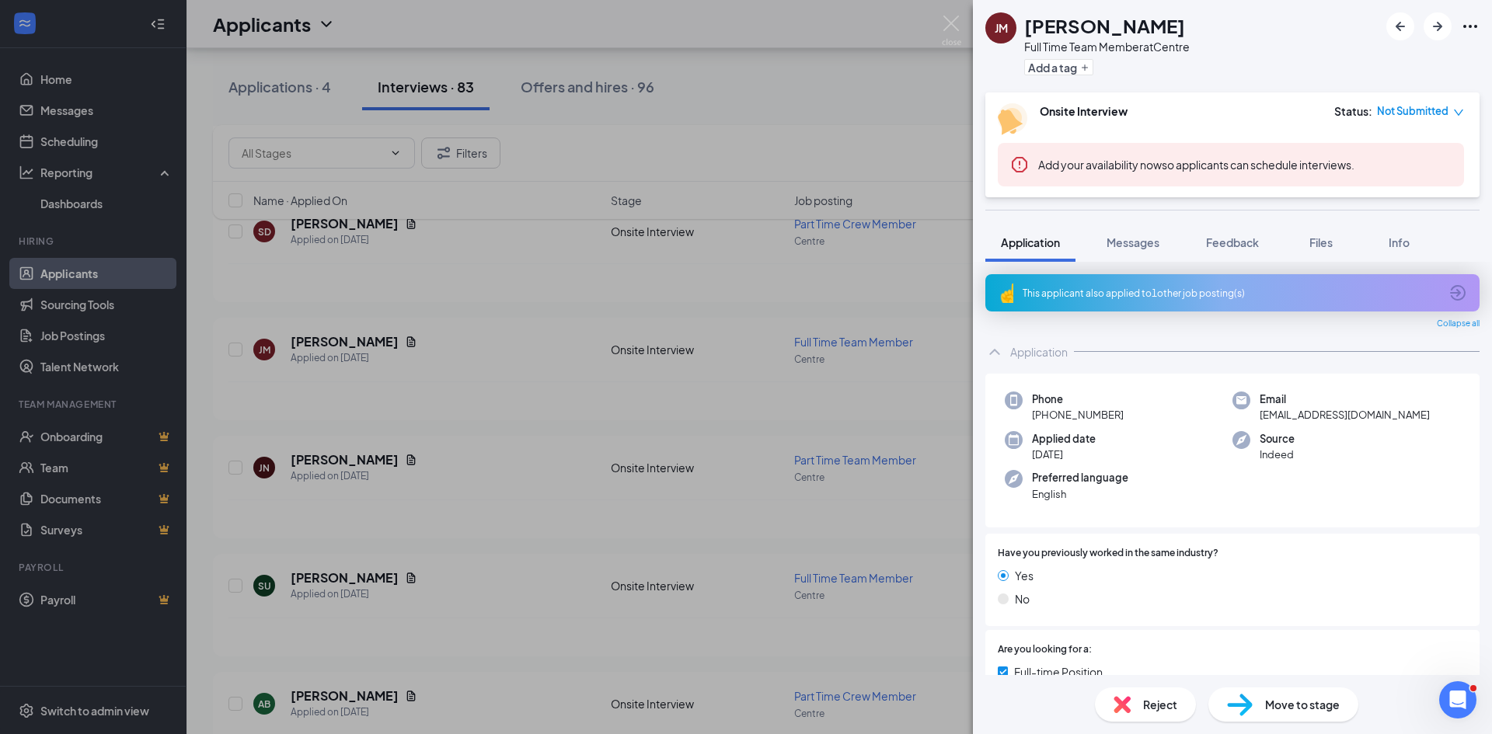
click at [478, 442] on div "[PERSON_NAME] [PERSON_NAME] Full Time Team Member at Centre Add a tag Onsite In…" at bounding box center [746, 367] width 1492 height 734
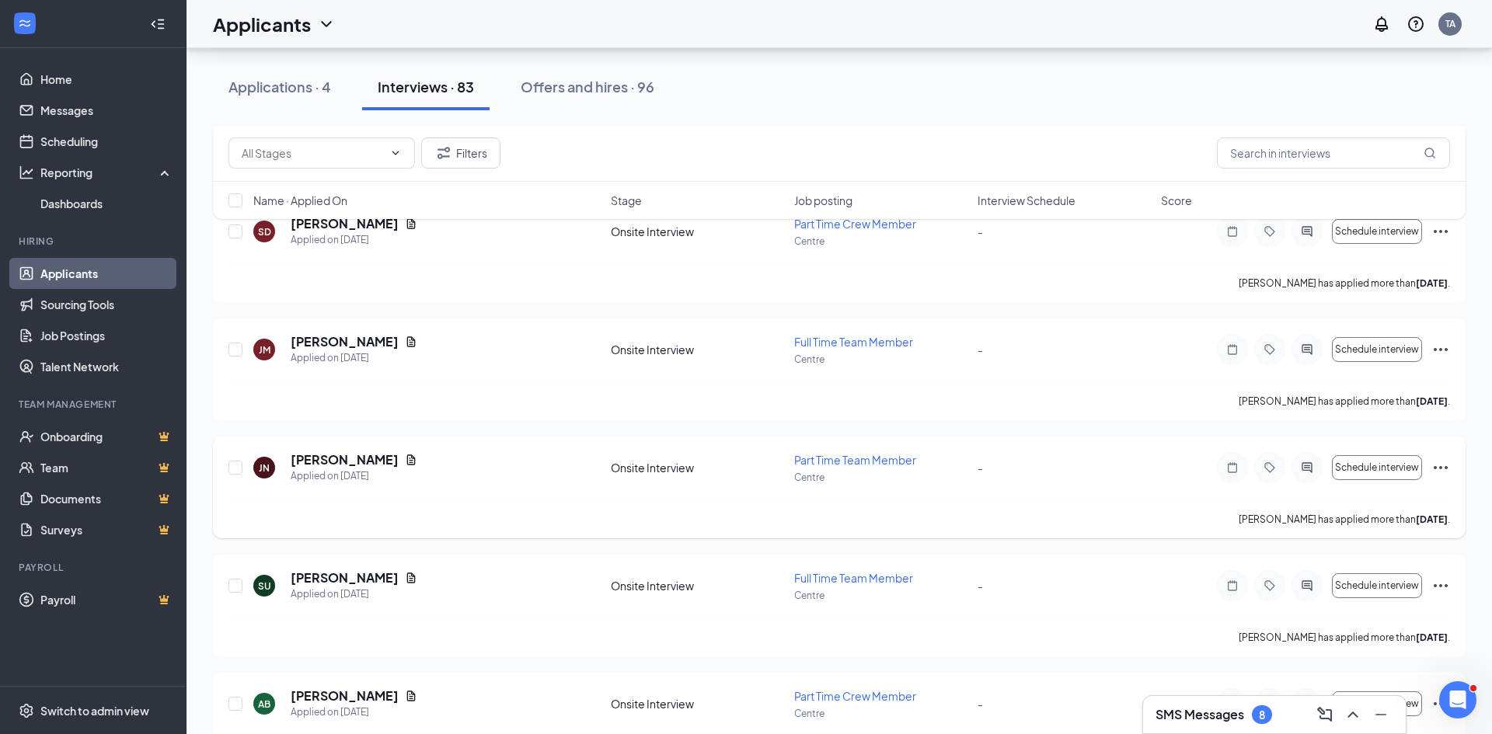
click at [511, 441] on div "JN [PERSON_NAME] Applied on [DATE] Onsite Interview Part Time Team Member Centr…" at bounding box center [839, 487] width 1253 height 103
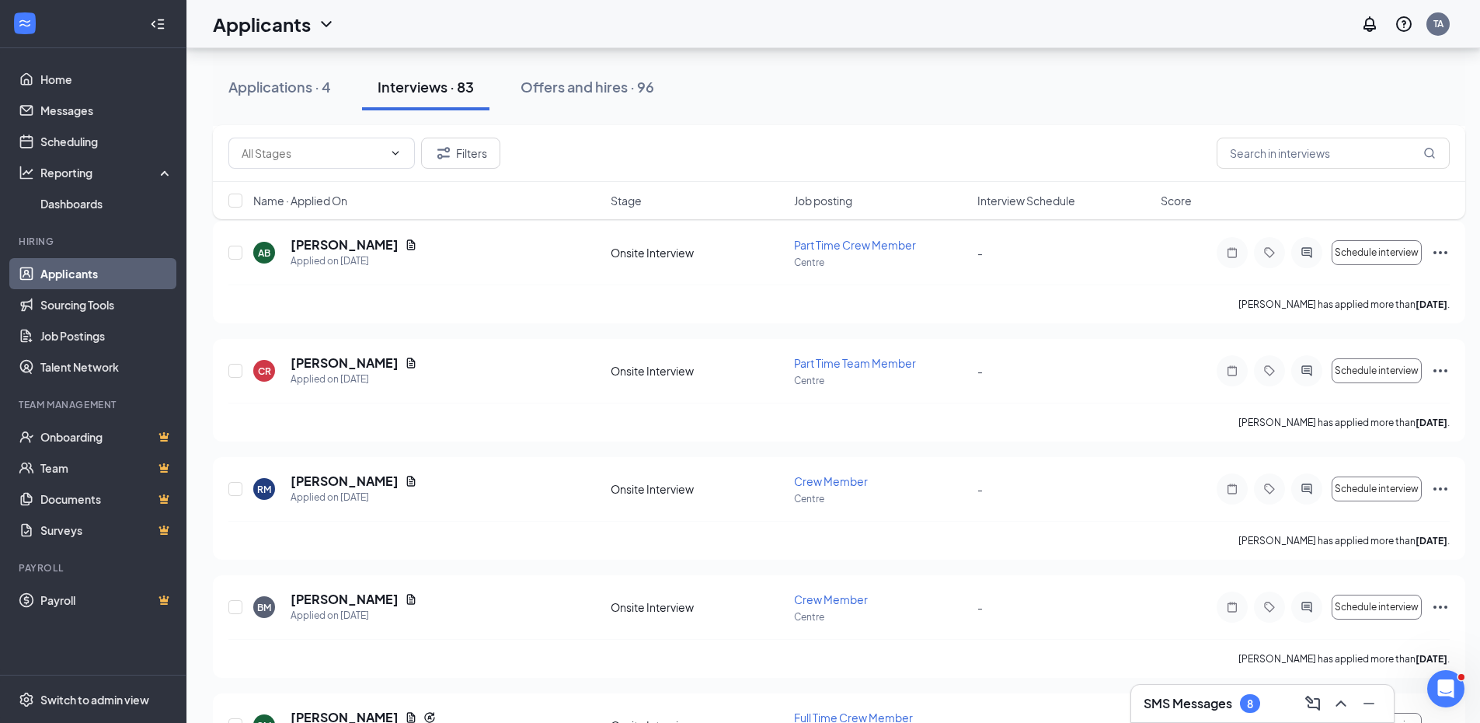
scroll to position [3968, 0]
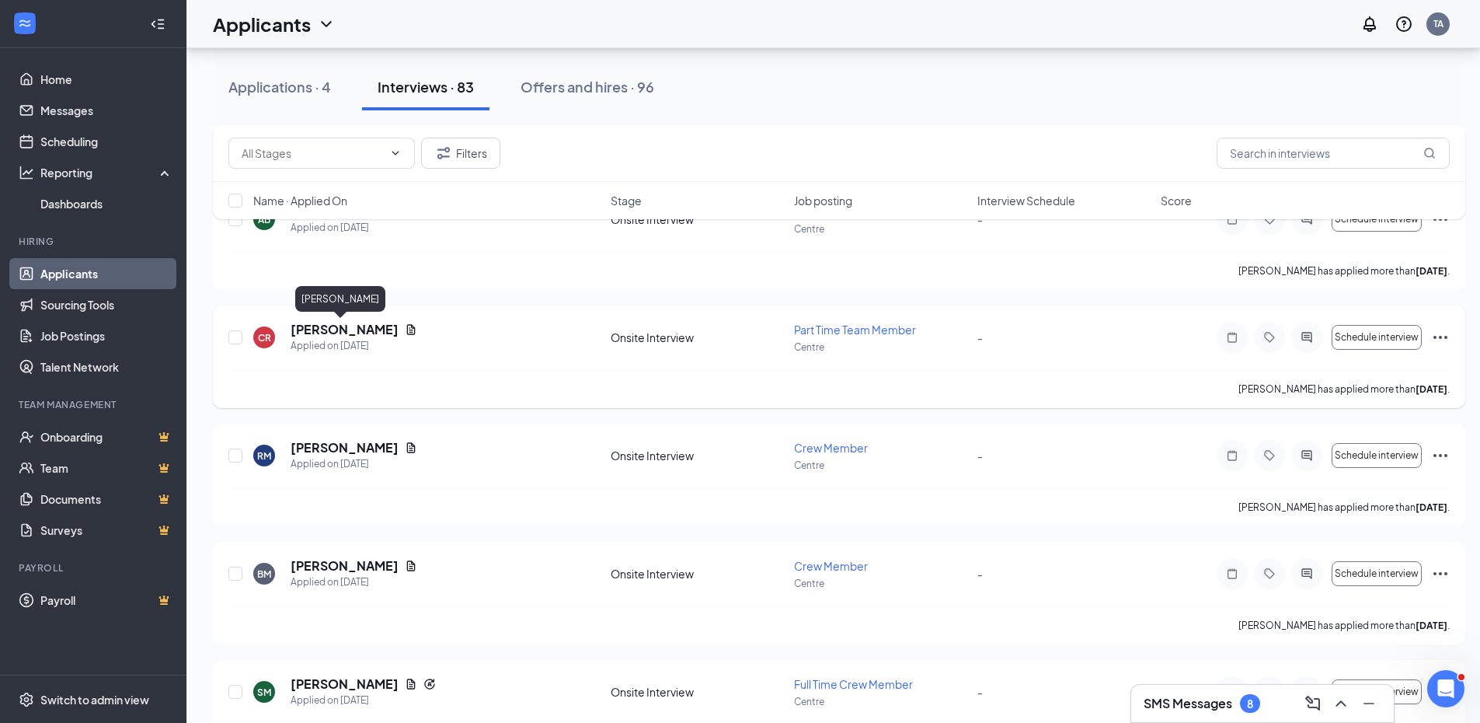
click at [343, 332] on h5 "[PERSON_NAME]" at bounding box center [345, 329] width 108 height 17
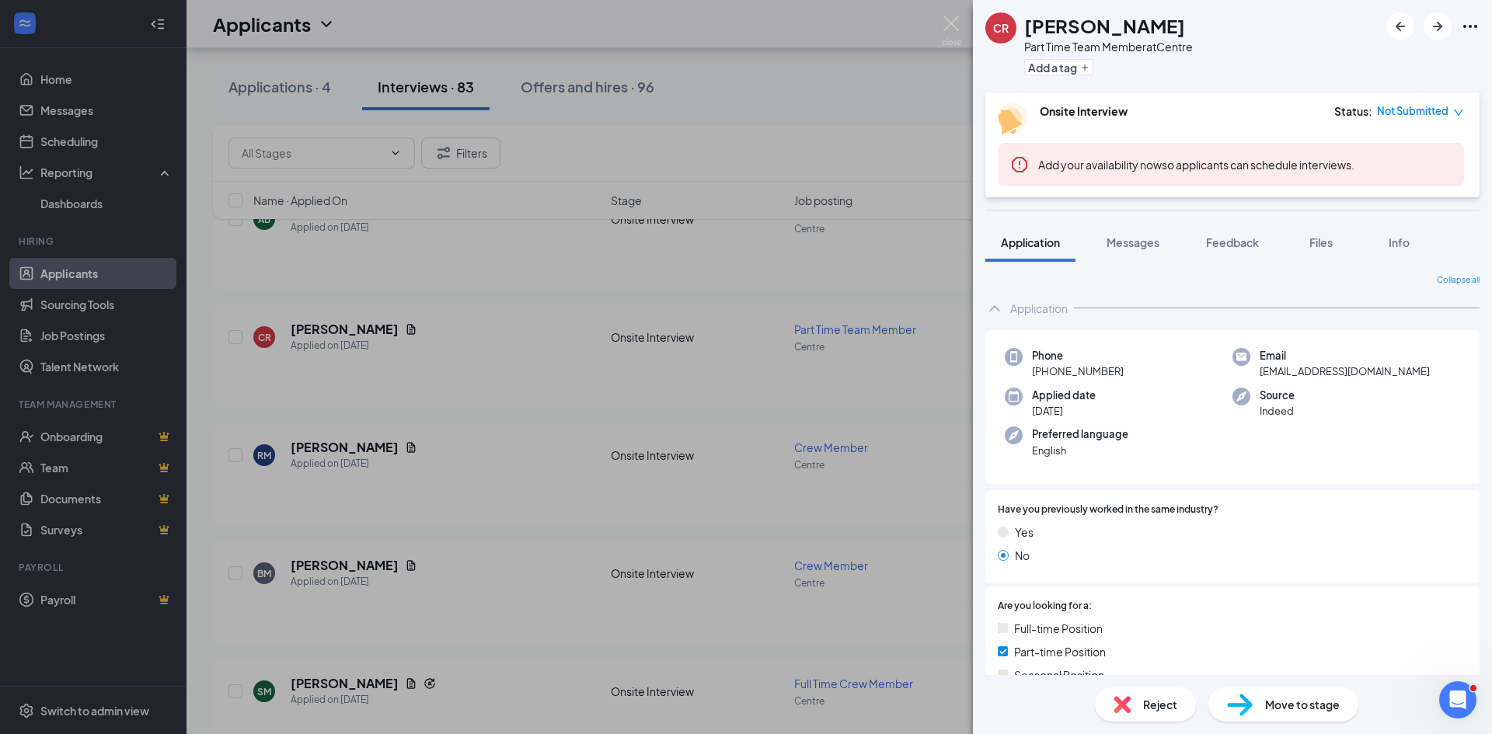
drag, startPoint x: 392, startPoint y: 480, endPoint x: 540, endPoint y: 497, distance: 148.6
click at [390, 480] on div "CR [PERSON_NAME] Part Time Team Member at Centre Add a tag Onsite Interview Sta…" at bounding box center [746, 367] width 1492 height 734
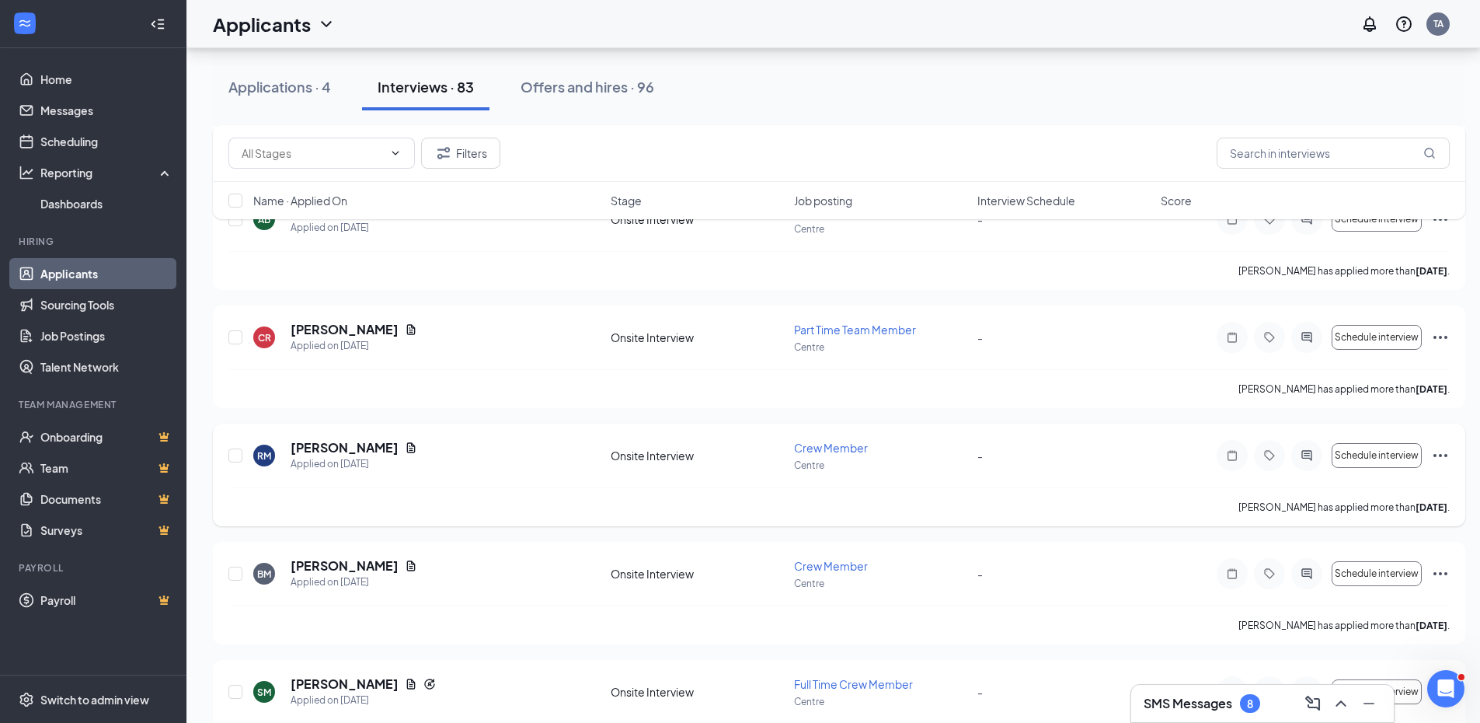
click at [318, 442] on h5 "[PERSON_NAME]" at bounding box center [345, 447] width 108 height 17
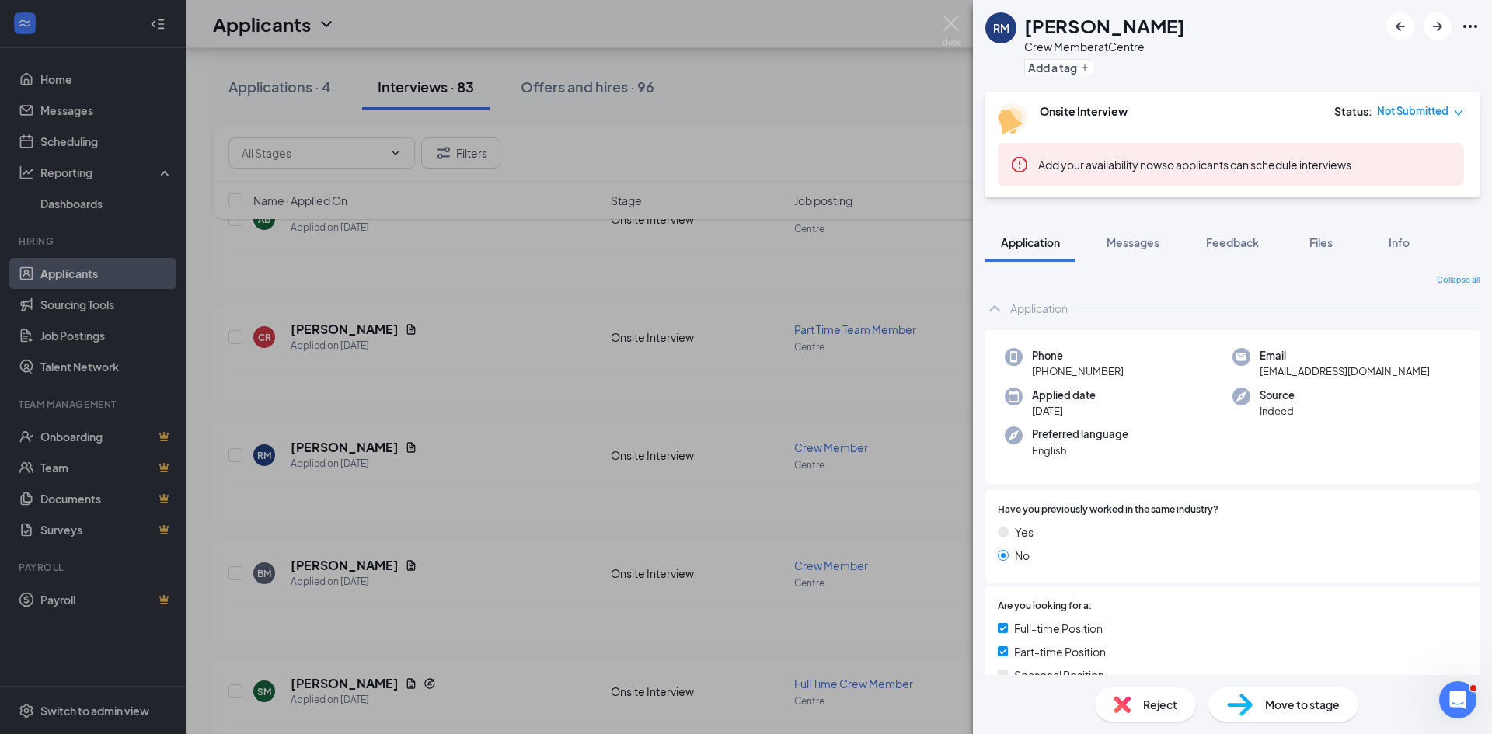
click at [594, 321] on div "RM [PERSON_NAME] Crew Member at Centre Add a tag Onsite Interview Status : Not …" at bounding box center [746, 367] width 1492 height 734
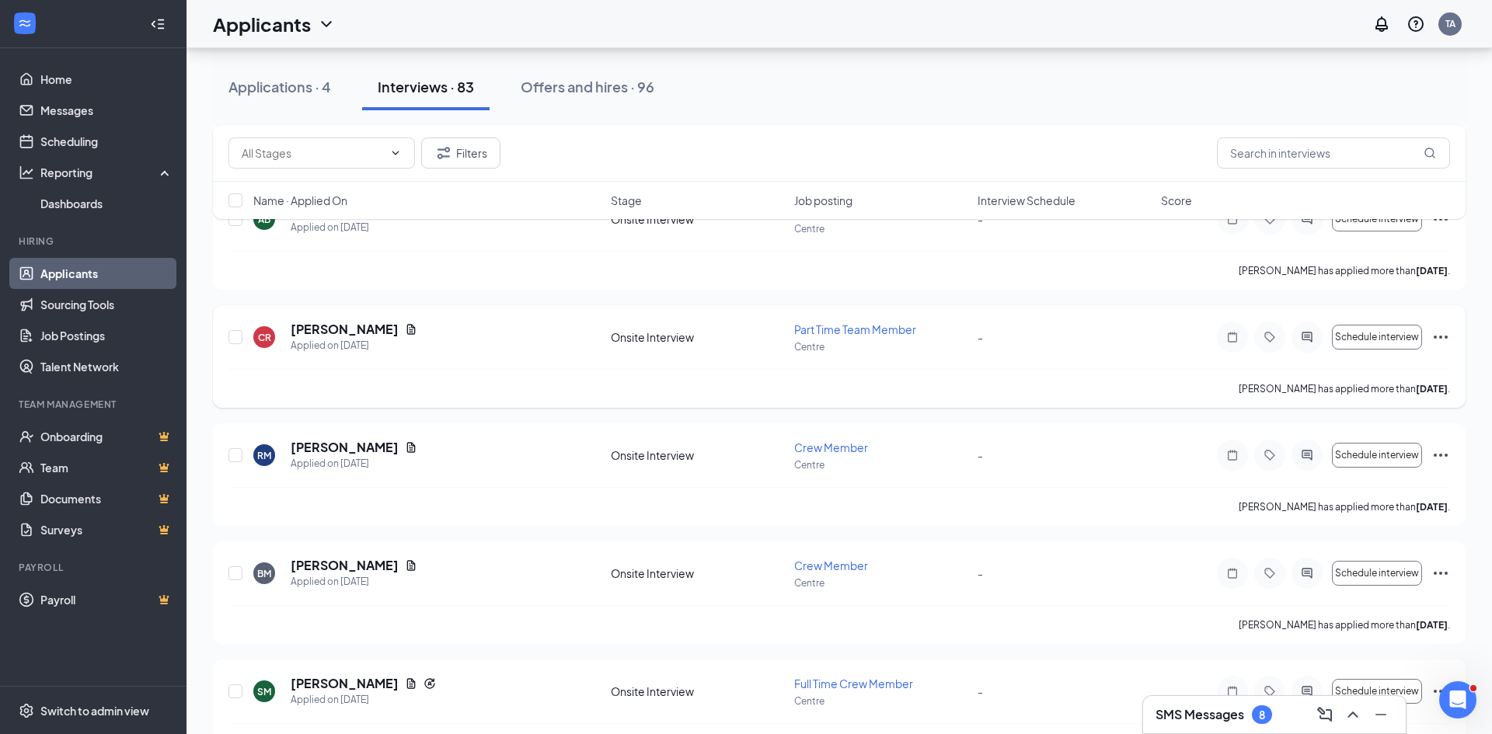
click at [527, 361] on div "CR [PERSON_NAME] Applied on [DATE] Onsite Interview Part Time Team Member Centr…" at bounding box center [839, 345] width 1222 height 48
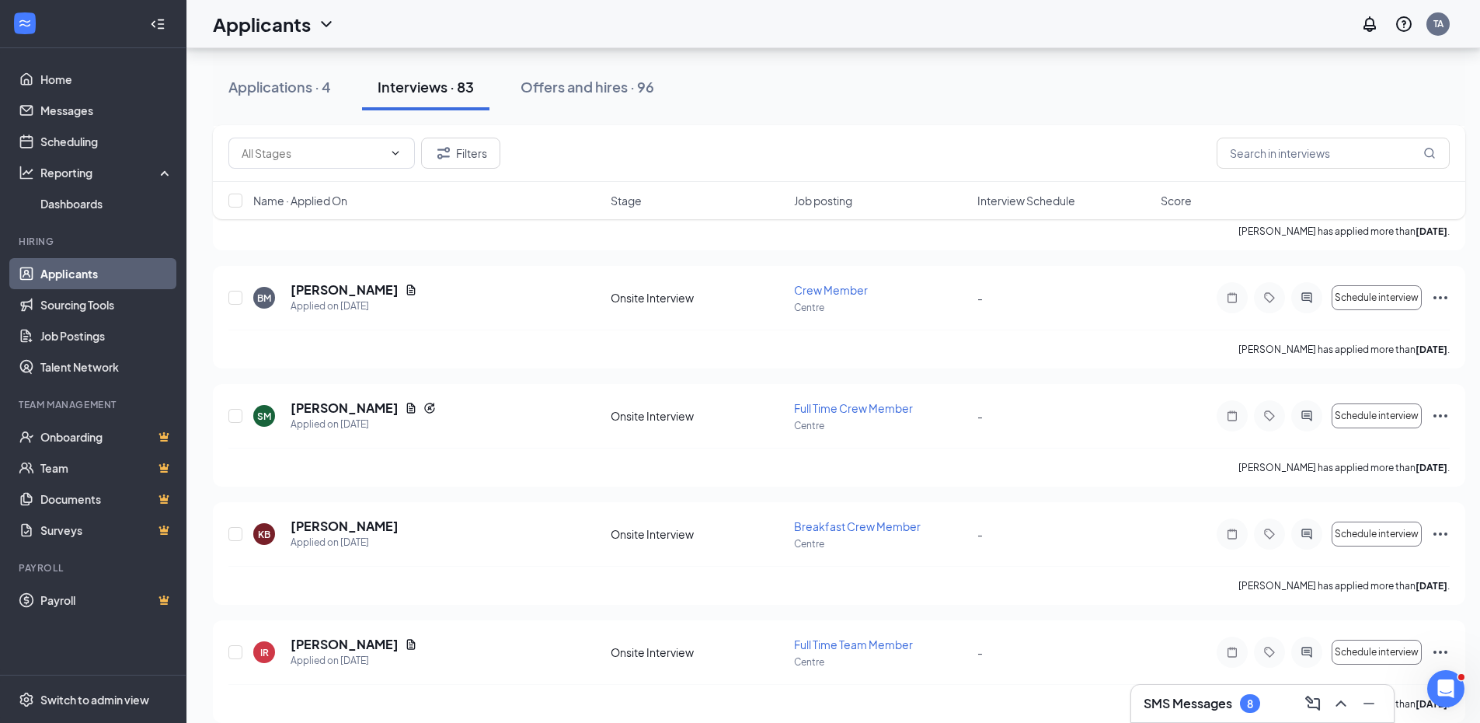
scroll to position [4252, 0]
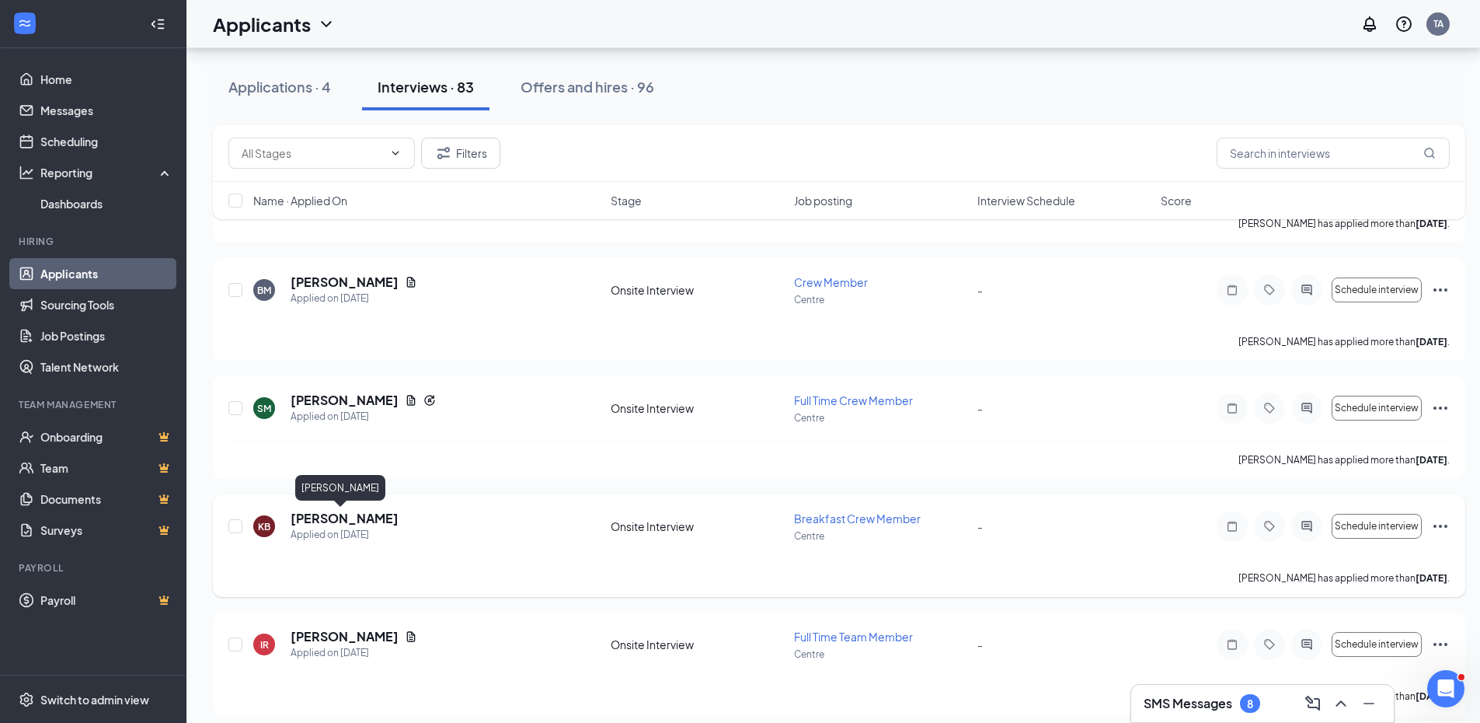
click at [346, 517] on h5 "[PERSON_NAME]" at bounding box center [345, 518] width 108 height 17
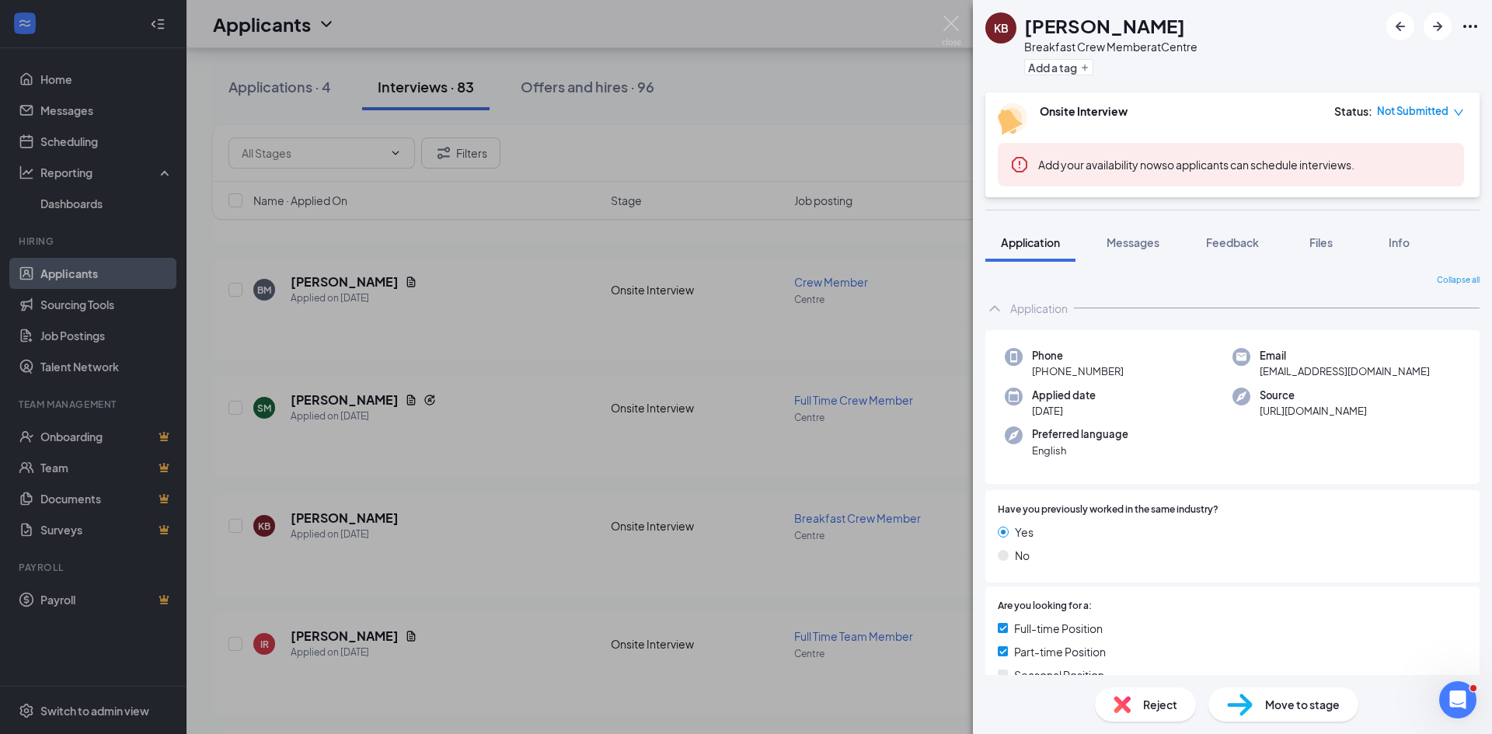
click at [374, 671] on div "KB [PERSON_NAME] Breakfast Crew Member at Centre Add a tag Onsite Interview Sta…" at bounding box center [746, 367] width 1492 height 734
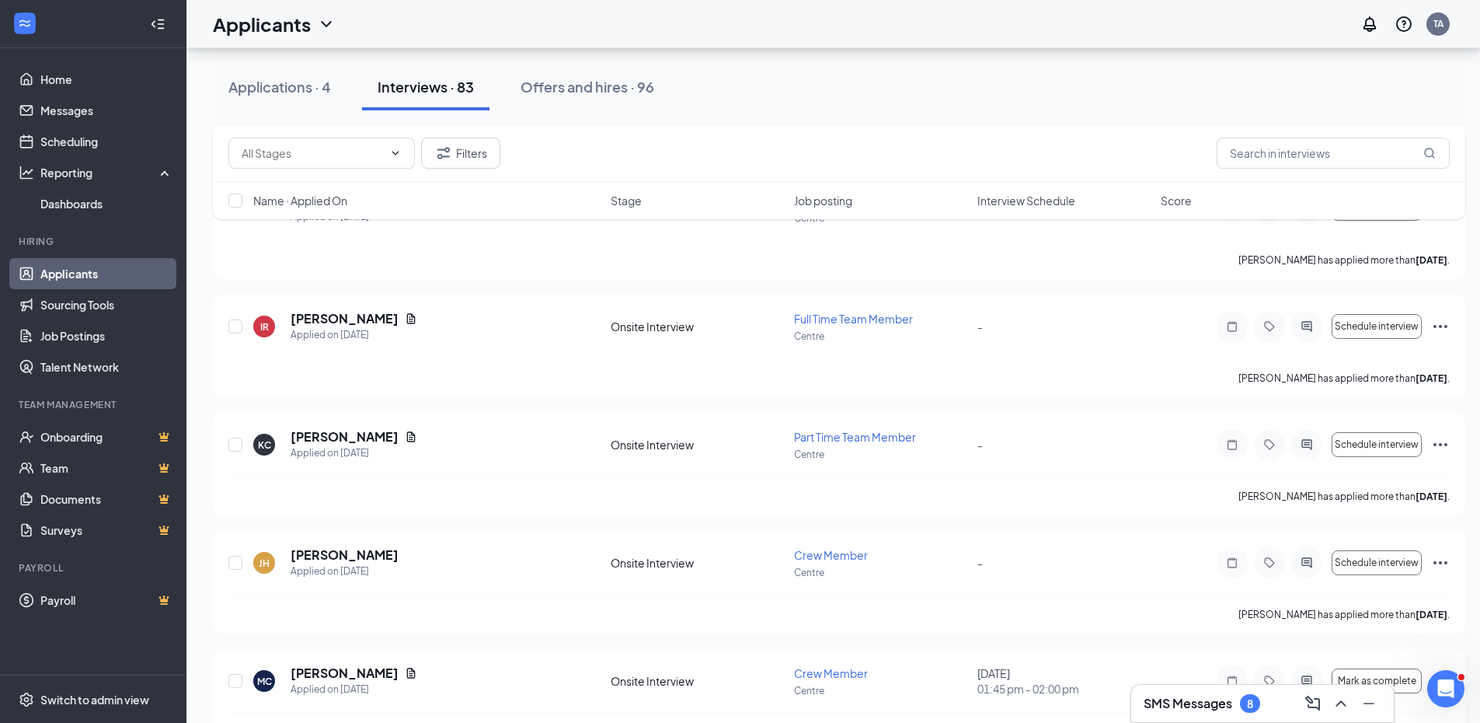
scroll to position [4670, 0]
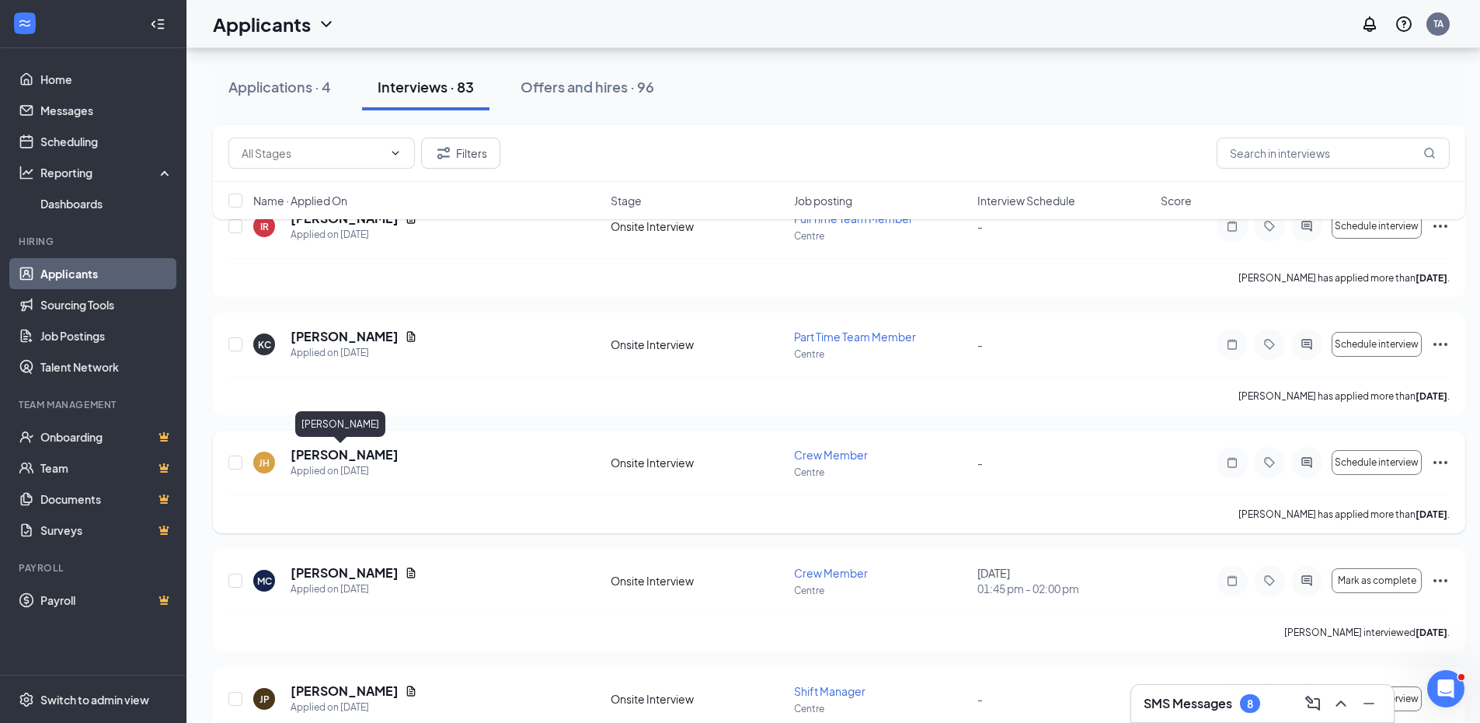
click at [333, 455] on h5 "[PERSON_NAME]" at bounding box center [345, 454] width 108 height 17
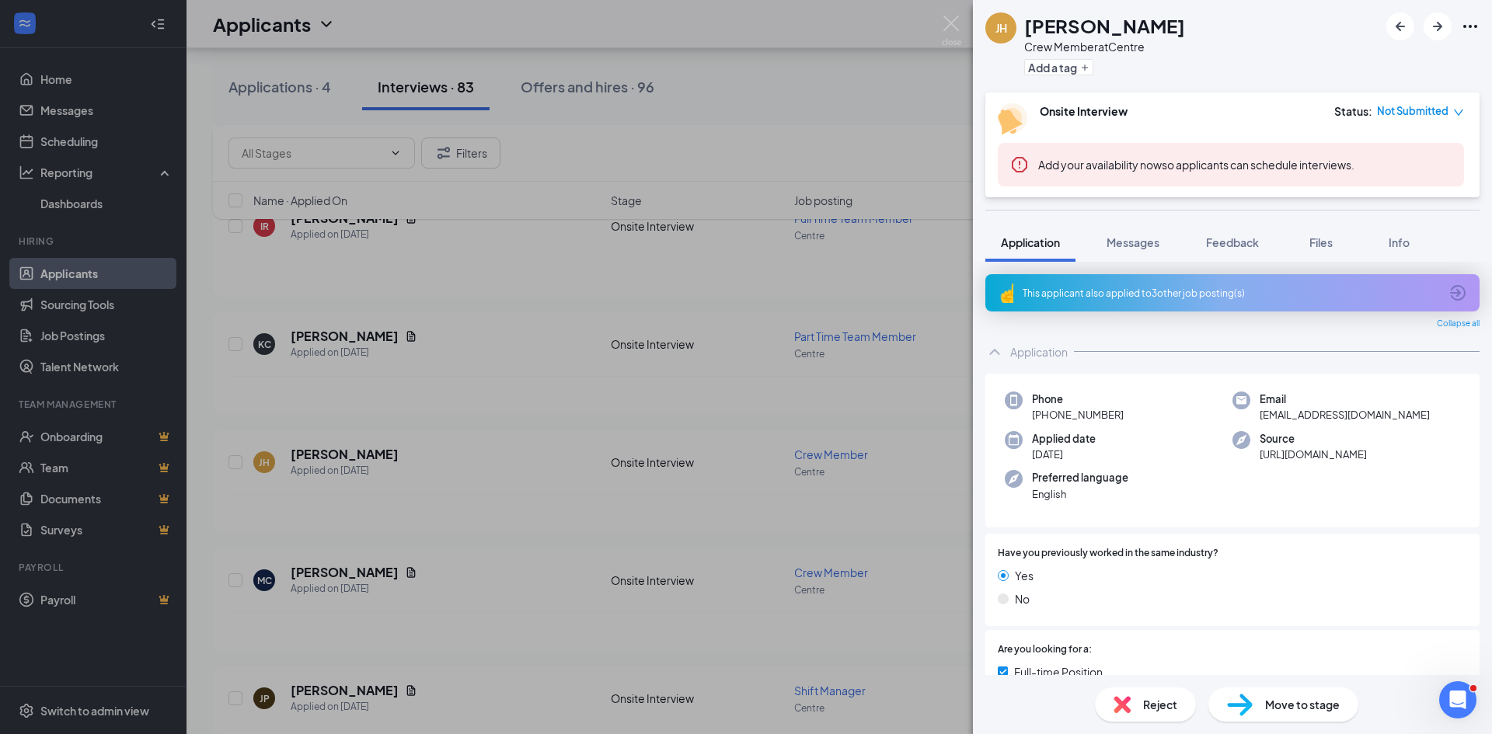
click at [494, 476] on div "[PERSON_NAME] Crew Member at Centre Add a tag Onsite Interview Status : Not Sub…" at bounding box center [746, 367] width 1492 height 734
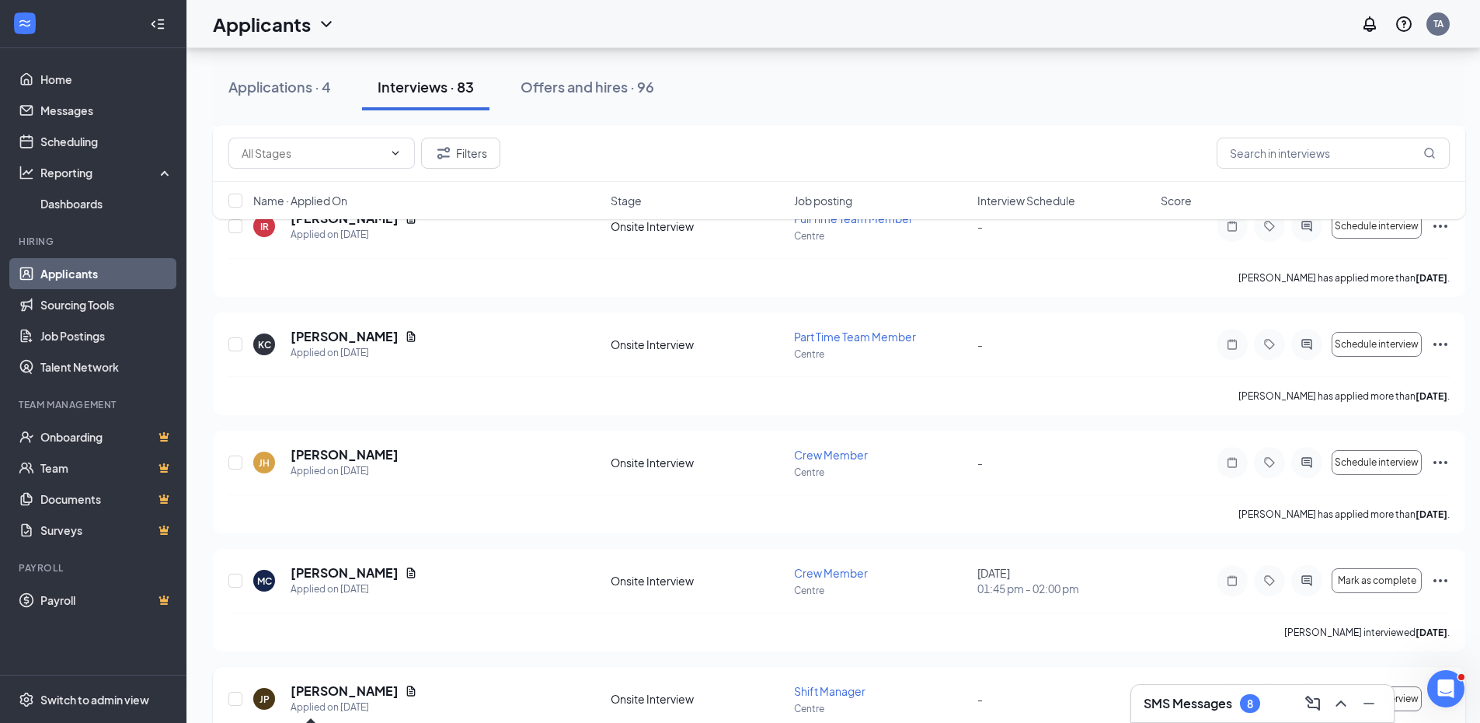
click at [350, 700] on div "Applied on [DATE]" at bounding box center [354, 707] width 127 height 16
click at [342, 694] on h5 "[PERSON_NAME]" at bounding box center [345, 690] width 108 height 17
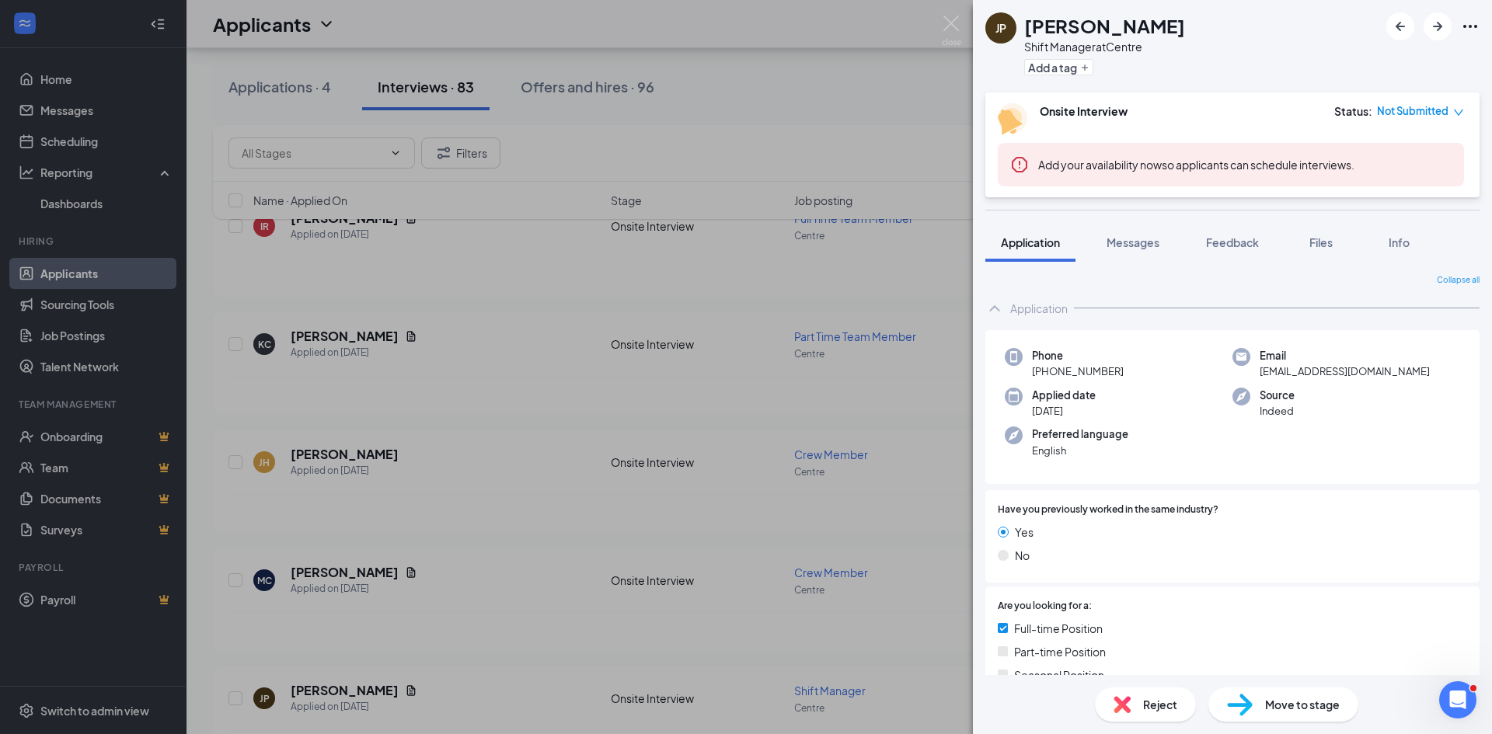
click at [542, 530] on div "JP [PERSON_NAME] Shift Manager at Centre Add a tag Onsite Interview Status : No…" at bounding box center [746, 367] width 1492 height 734
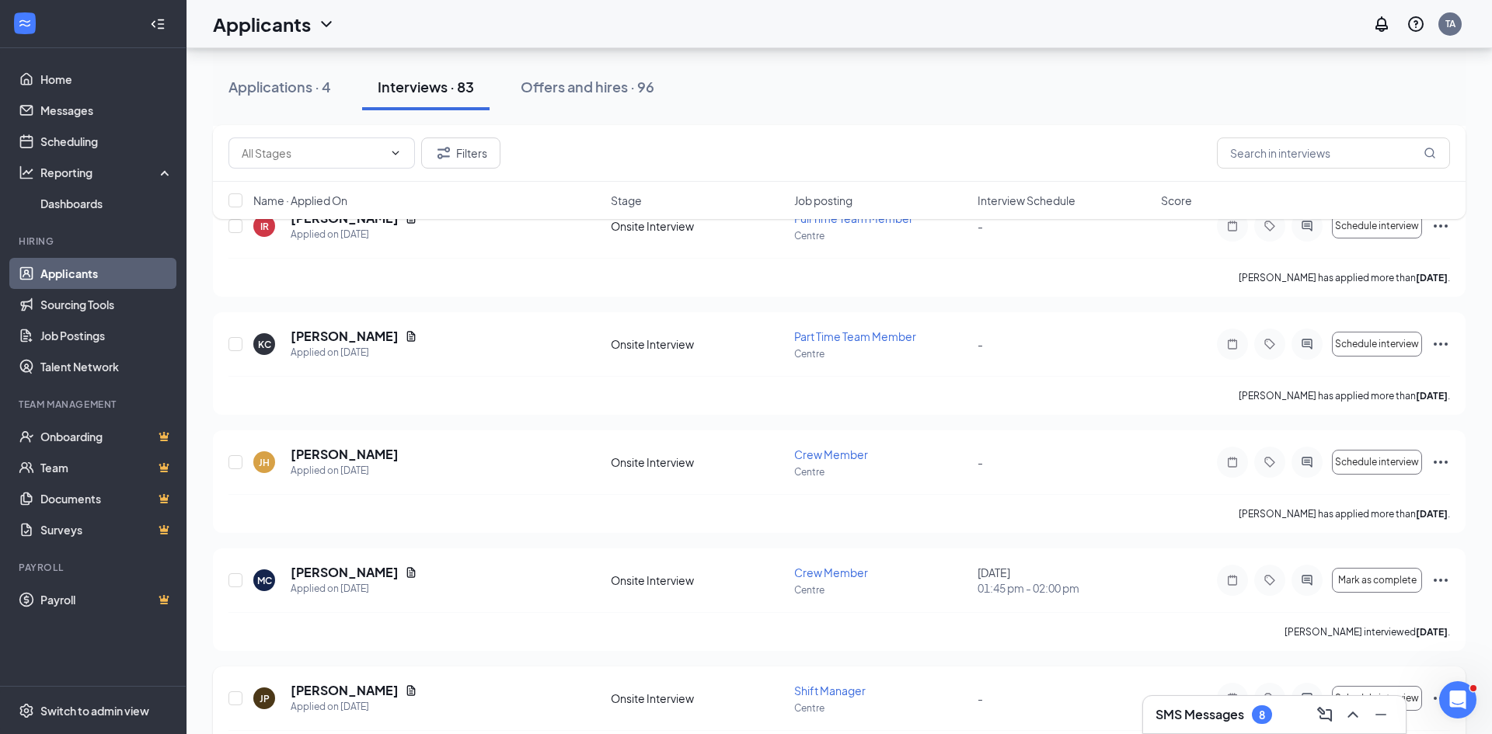
click at [389, 695] on div "JP [PERSON_NAME] Applied on [DATE]" at bounding box center [427, 698] width 348 height 33
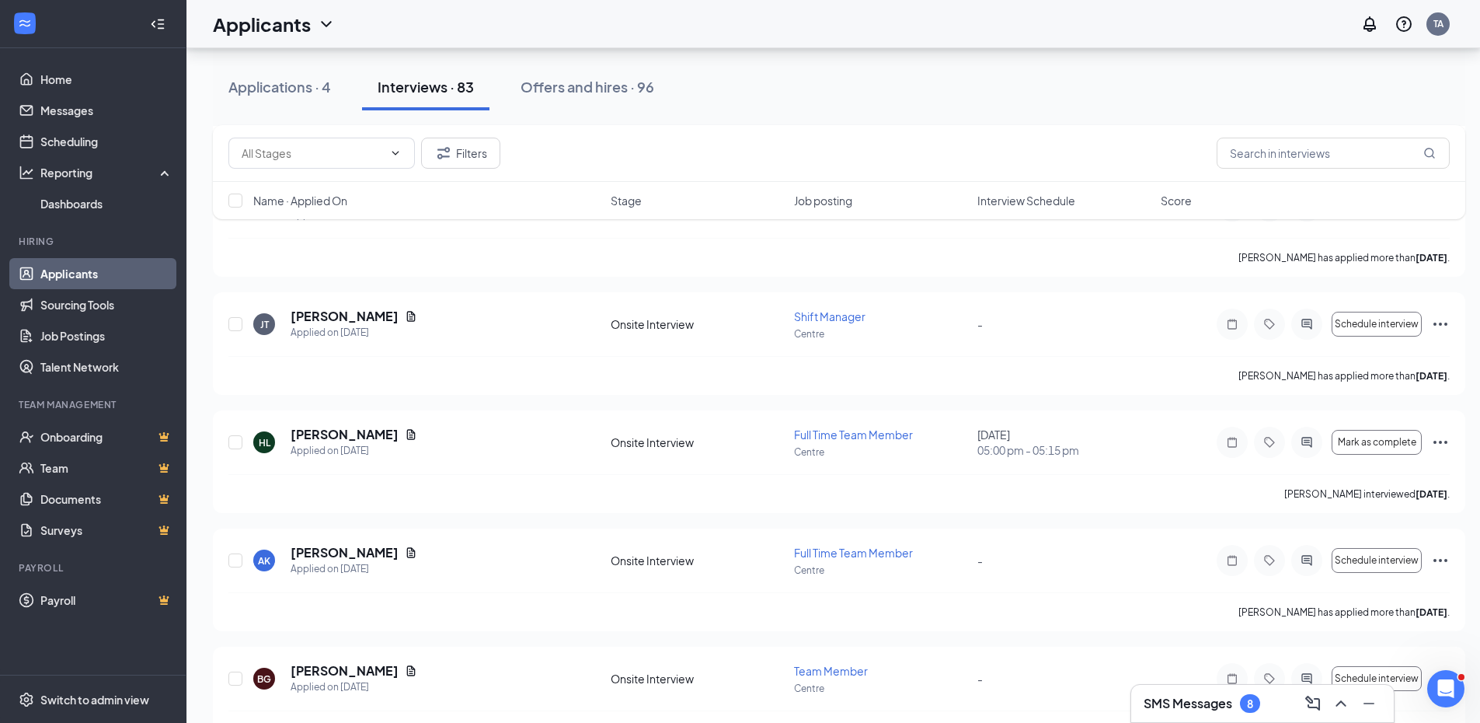
scroll to position [5205, 0]
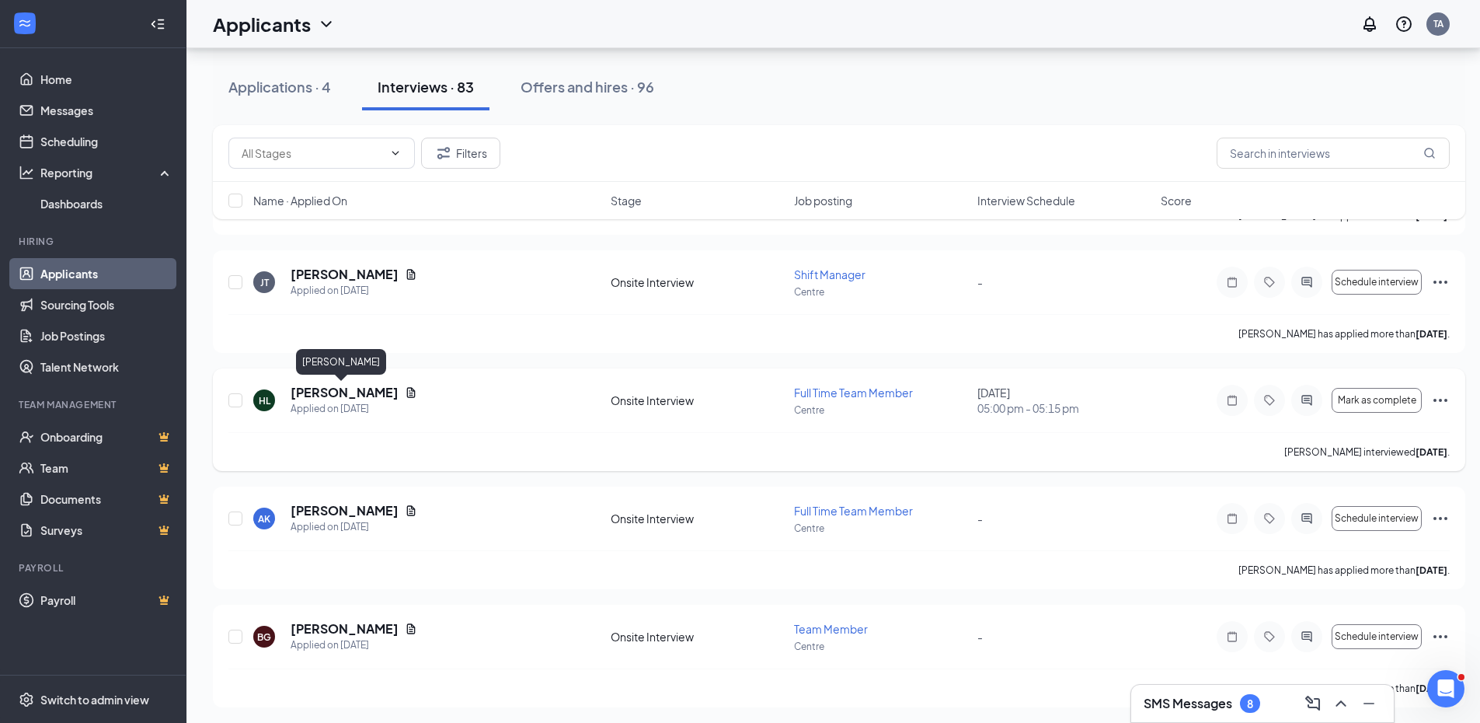
click at [350, 398] on h5 "[PERSON_NAME]" at bounding box center [345, 392] width 108 height 17
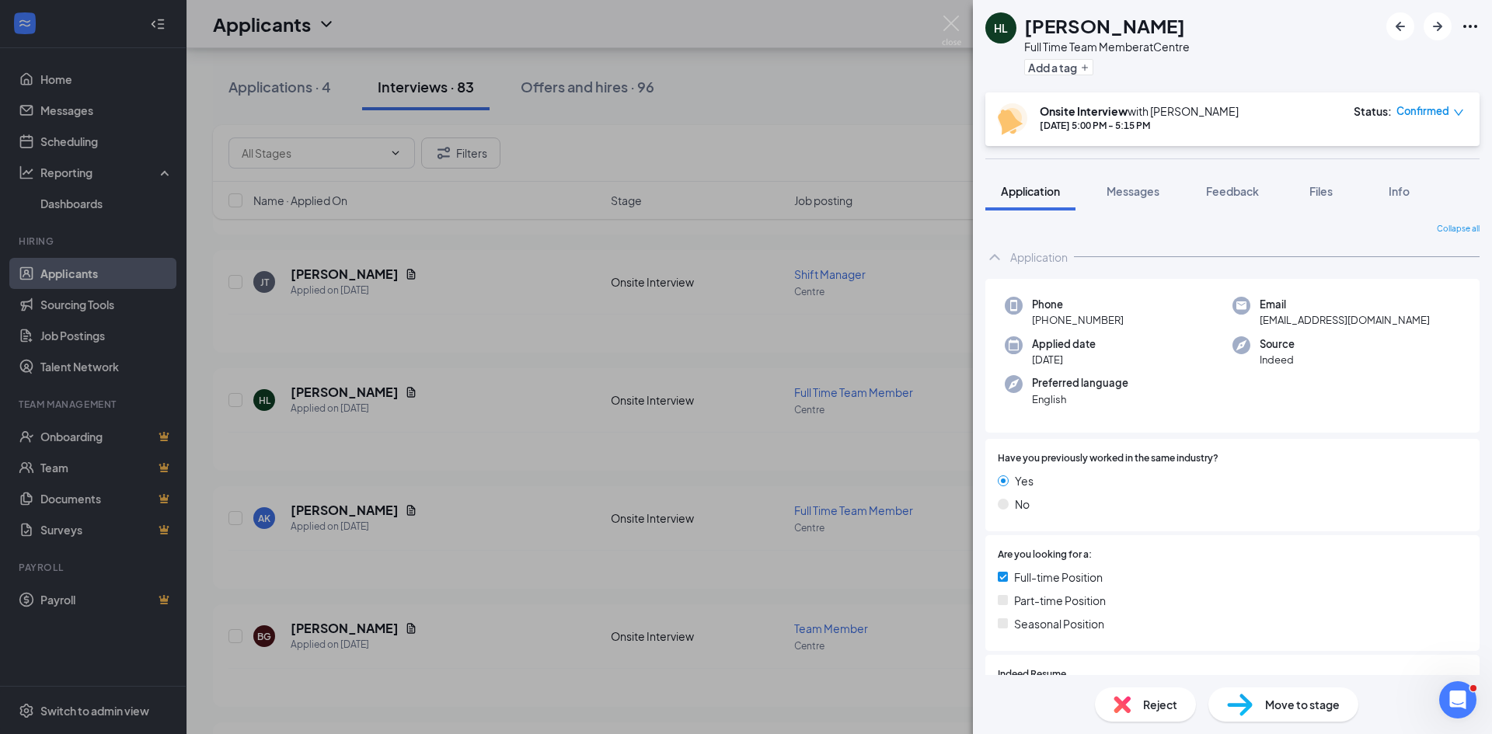
click at [589, 591] on div "HL [PERSON_NAME] Full Time Team Member at Centre Add a tag Onsite Interview wit…" at bounding box center [746, 367] width 1492 height 734
click at [492, 577] on div "[PERSON_NAME] has applied more than [DATE] ." at bounding box center [839, 569] width 1222 height 39
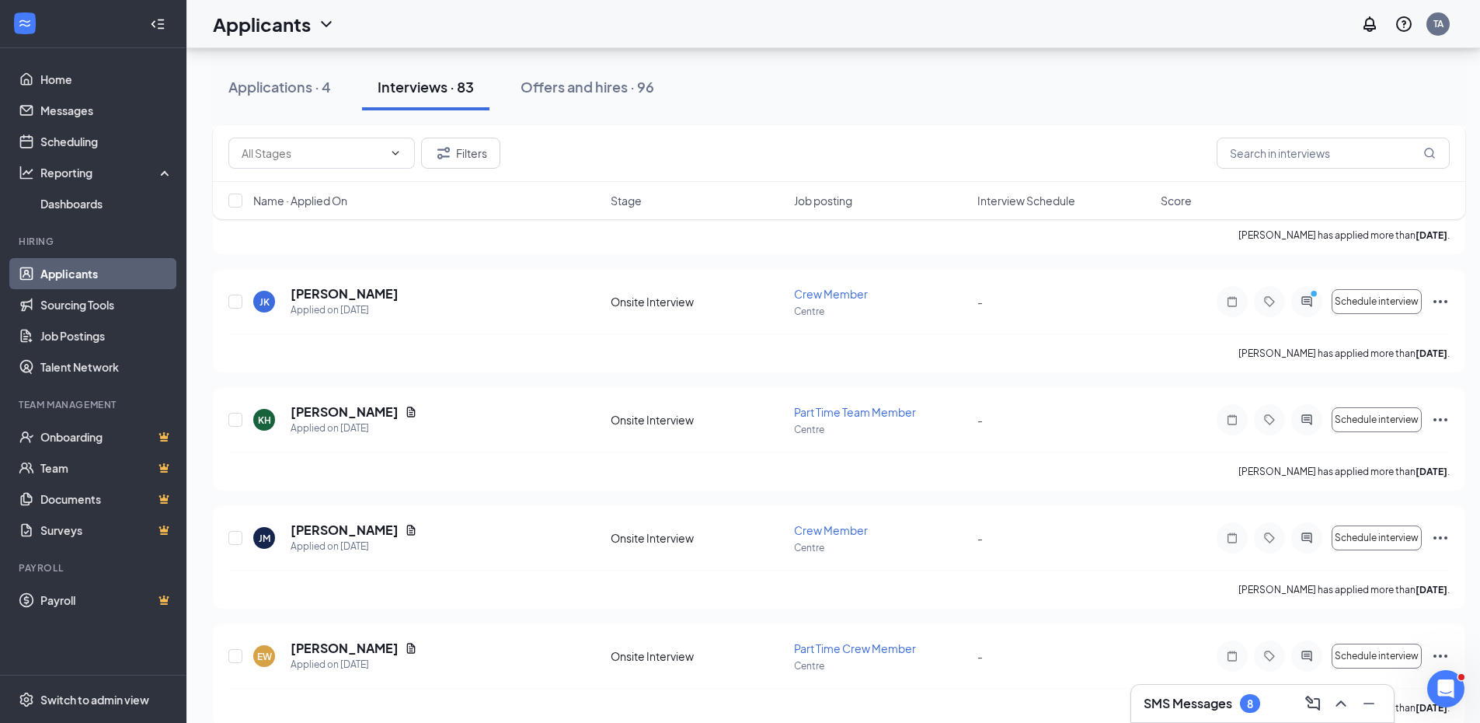
scroll to position [6375, 0]
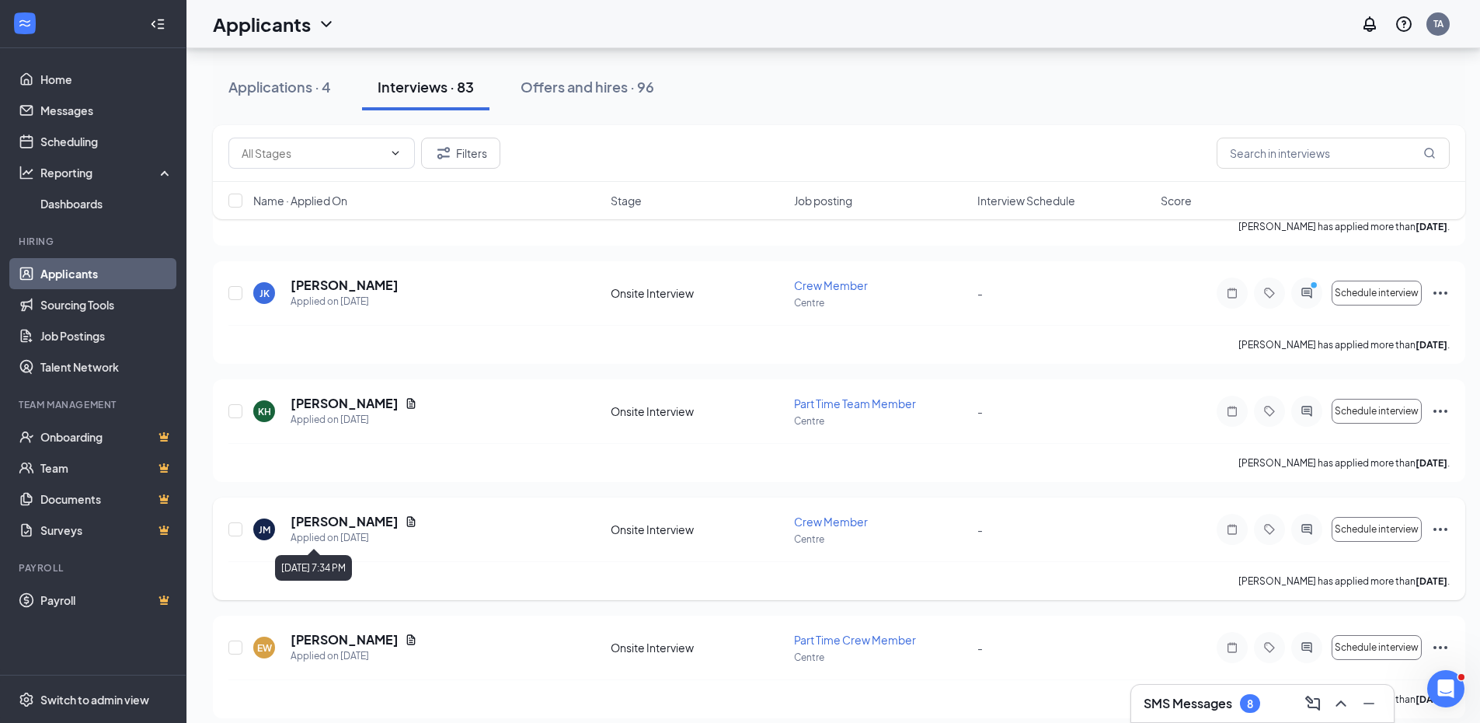
click at [352, 532] on div "Applied on [DATE]" at bounding box center [354, 538] width 127 height 16
click at [338, 521] on h5 "[PERSON_NAME]" at bounding box center [345, 521] width 108 height 17
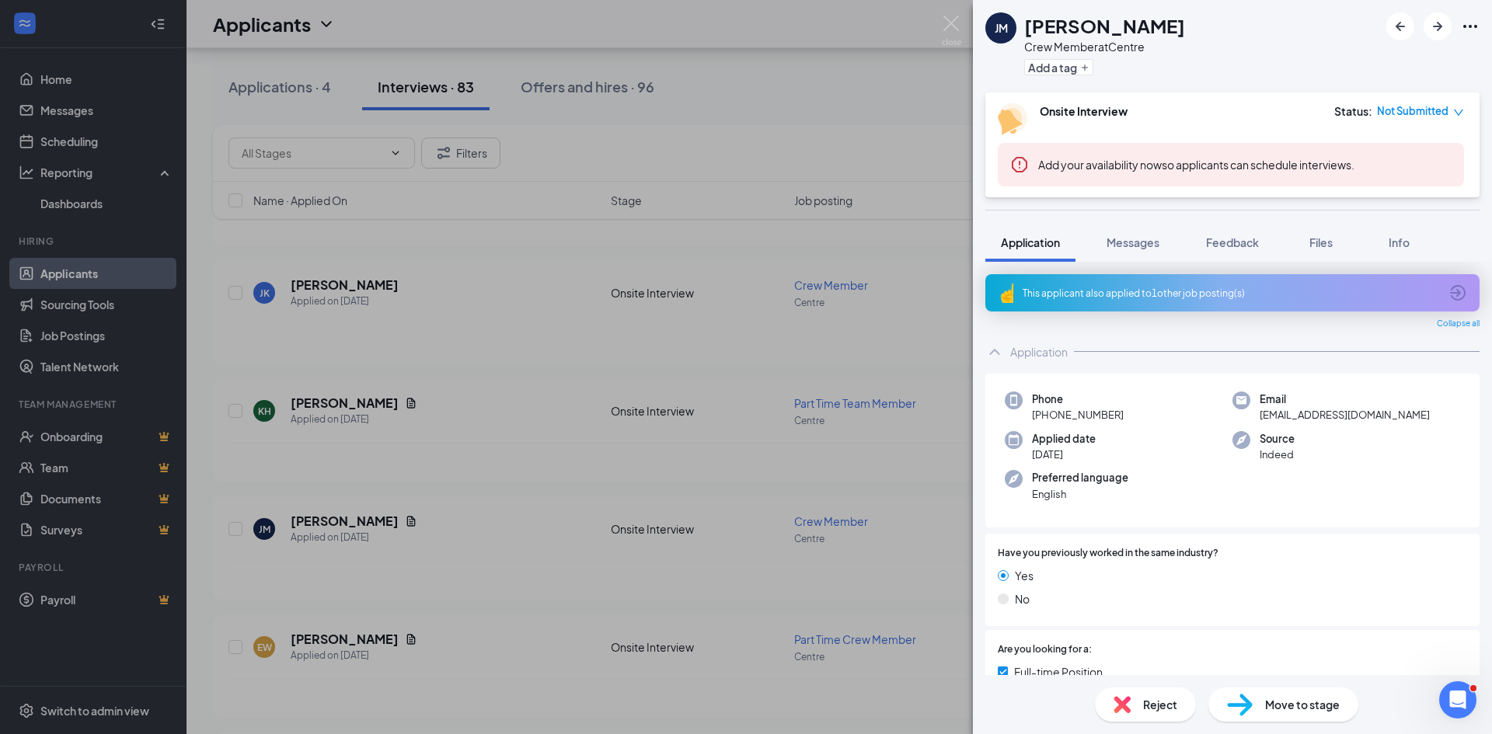
drag, startPoint x: 292, startPoint y: 287, endPoint x: 225, endPoint y: 159, distance: 145.0
click at [285, 281] on div "[PERSON_NAME] [PERSON_NAME] Crew Member at Centre Add a tag Onsite Interview St…" at bounding box center [746, 367] width 1492 height 734
click at [238, 157] on span at bounding box center [321, 153] width 187 height 31
